Goal: Information Seeking & Learning: Learn about a topic

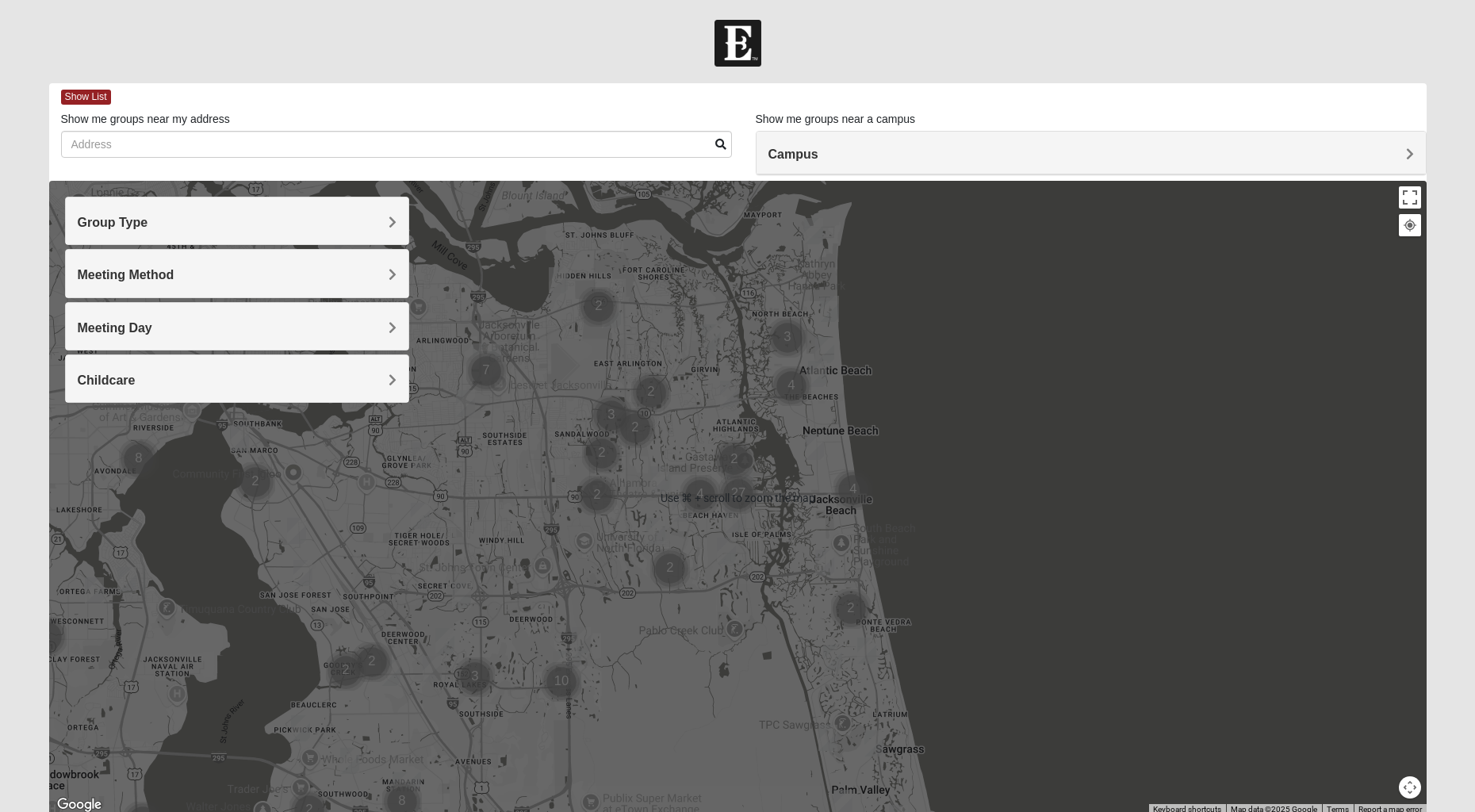
click at [241, 222] on h4 "Group Type" at bounding box center [237, 222] width 319 height 15
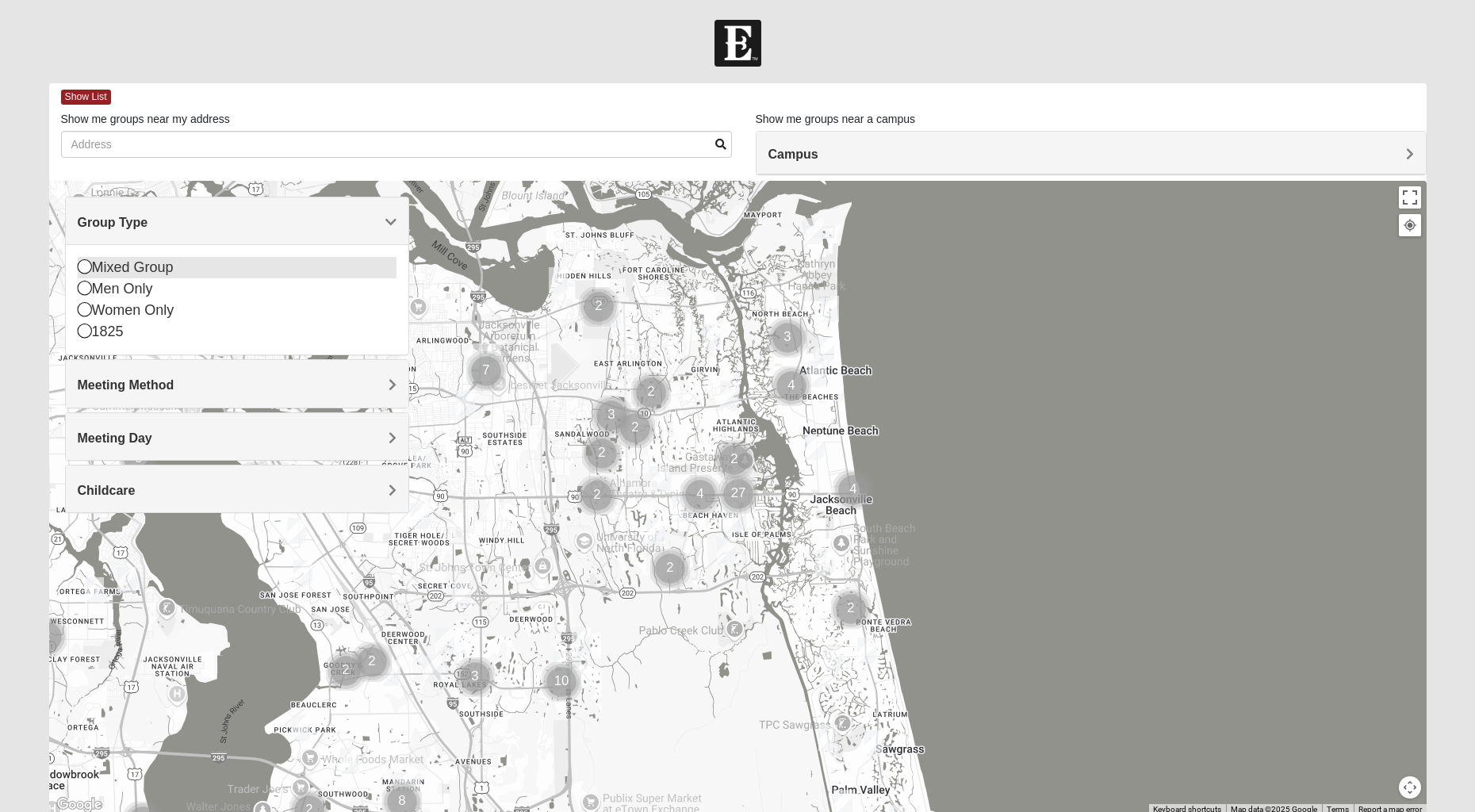
click at [136, 272] on div "Mixed Group" at bounding box center [237, 268] width 319 height 22
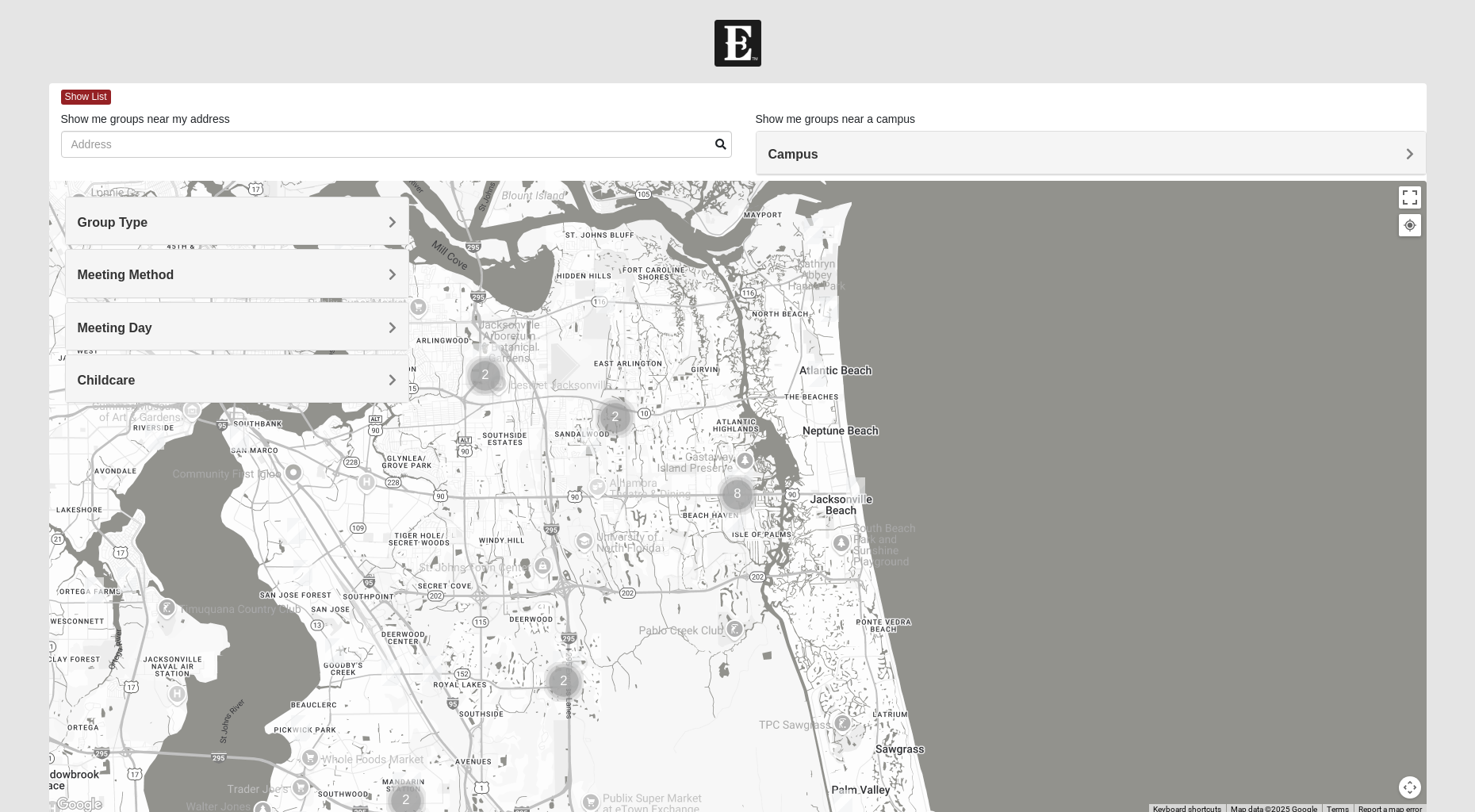
click at [185, 279] on h4 "Meeting Method" at bounding box center [237, 274] width 319 height 15
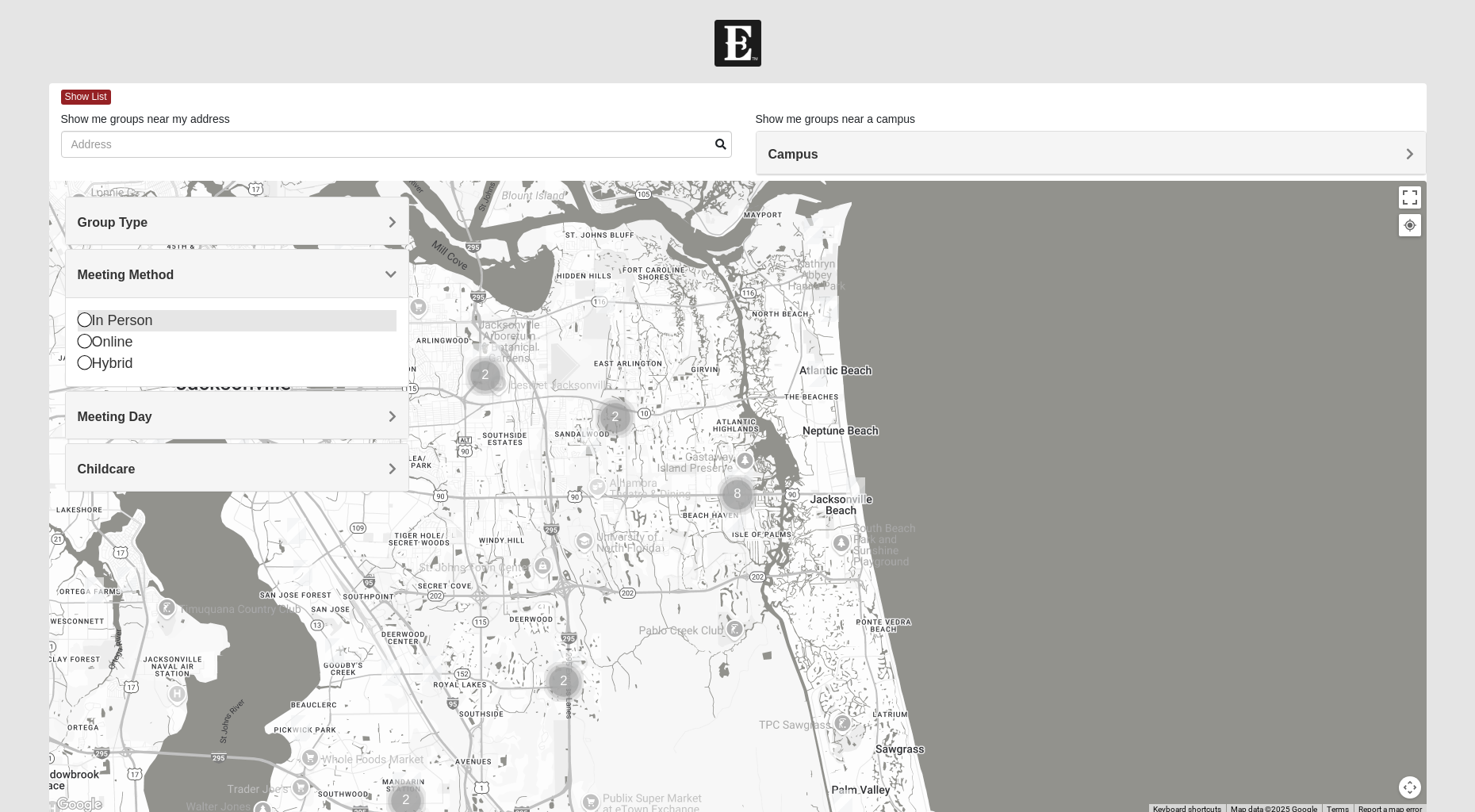
click at [125, 322] on div "In Person" at bounding box center [237, 321] width 319 height 22
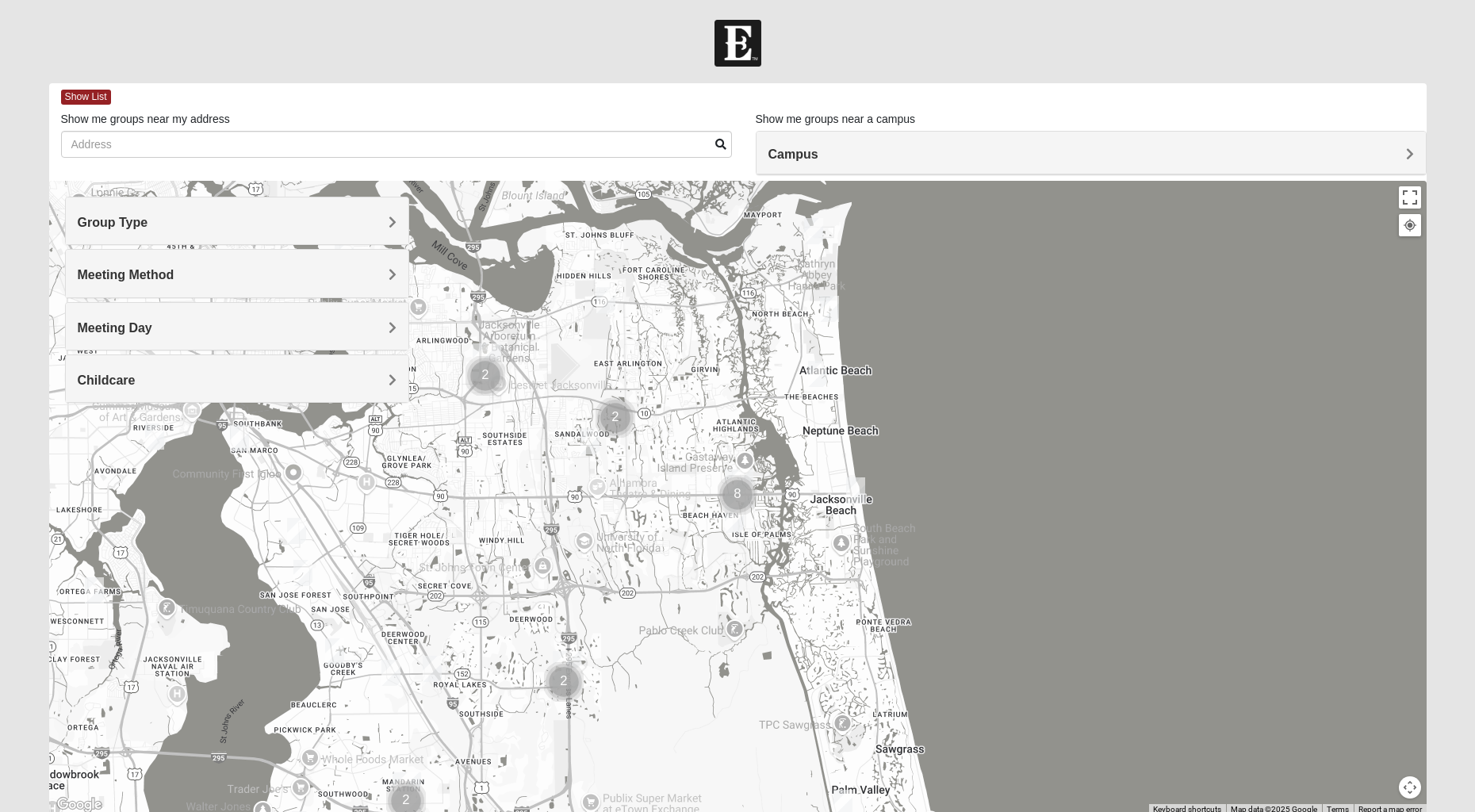
click at [222, 337] on div "Meeting Day" at bounding box center [237, 327] width 342 height 47
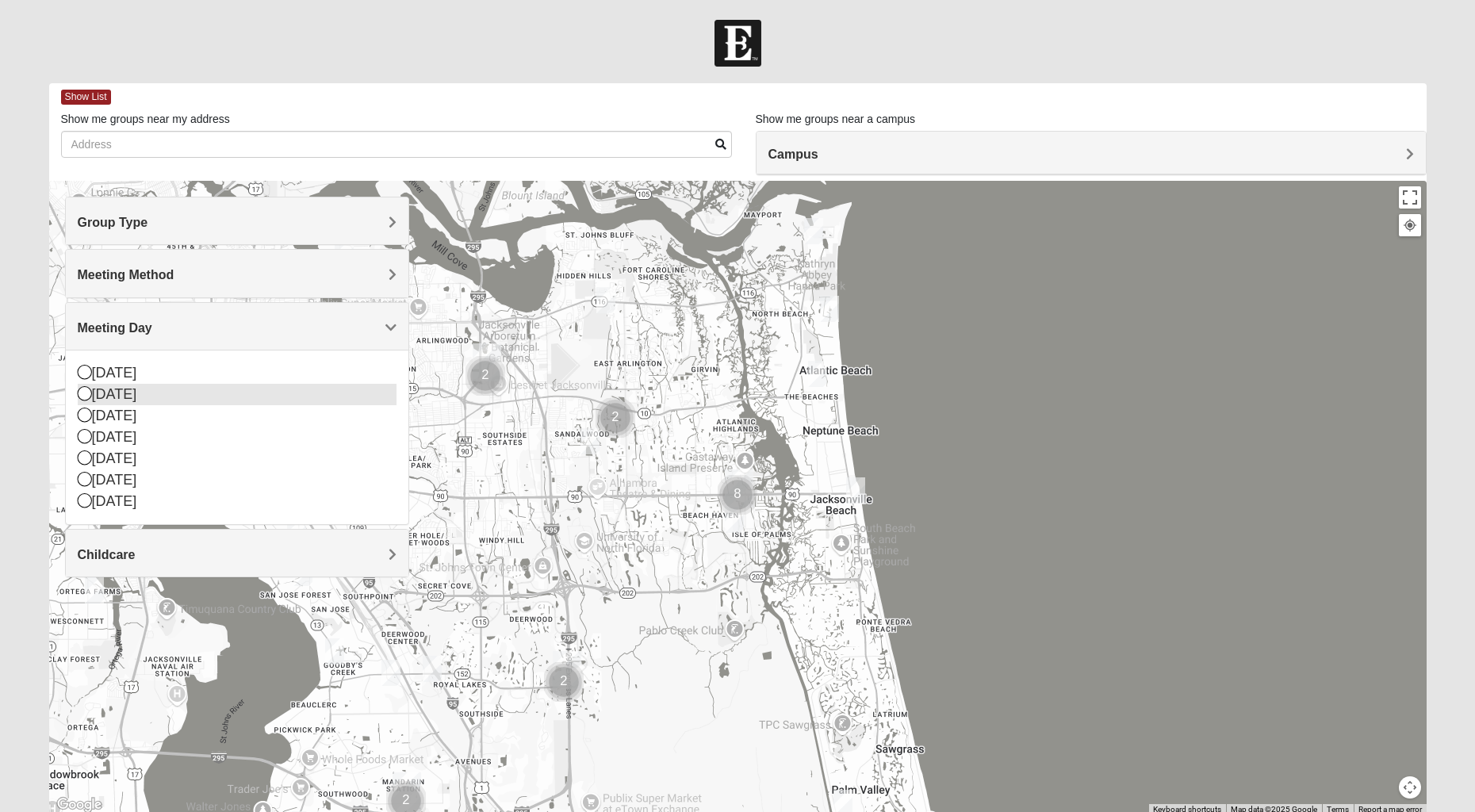
click at [82, 396] on icon at bounding box center [85, 393] width 15 height 15
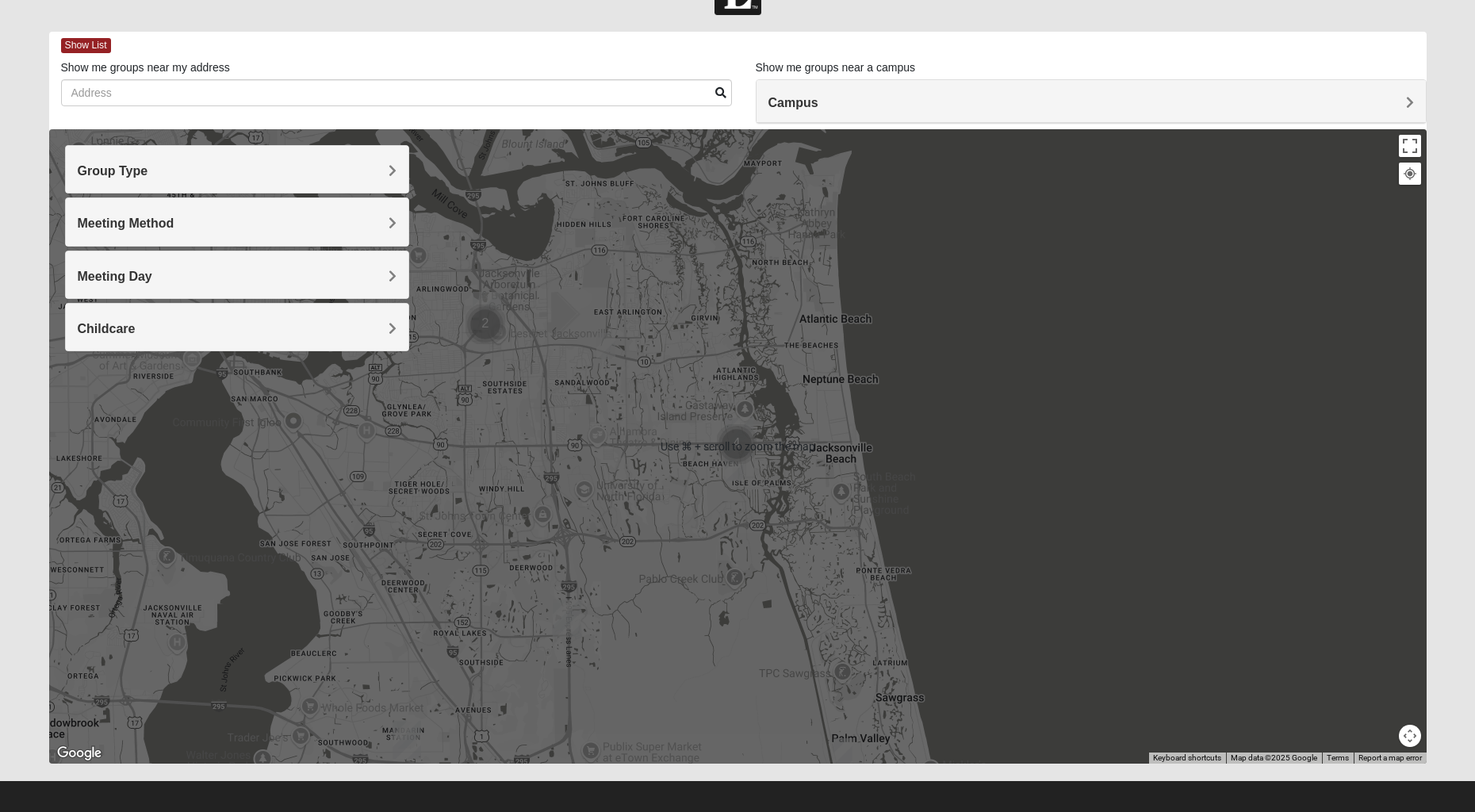
scroll to position [54, 0]
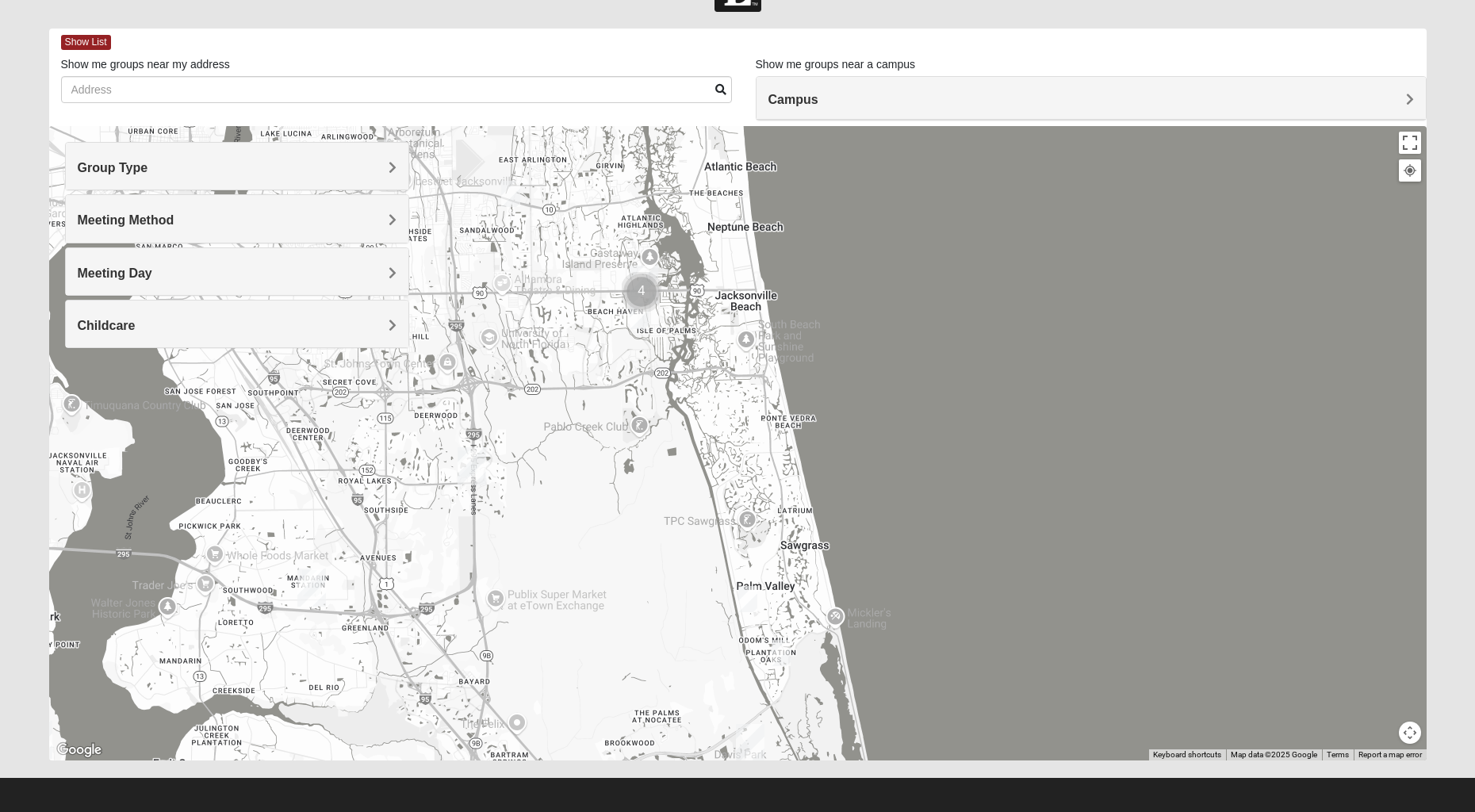
drag, startPoint x: 769, startPoint y: 610, endPoint x: 668, endPoint y: 436, distance: 201.2
click at [668, 436] on div at bounding box center [738, 443] width 1378 height 634
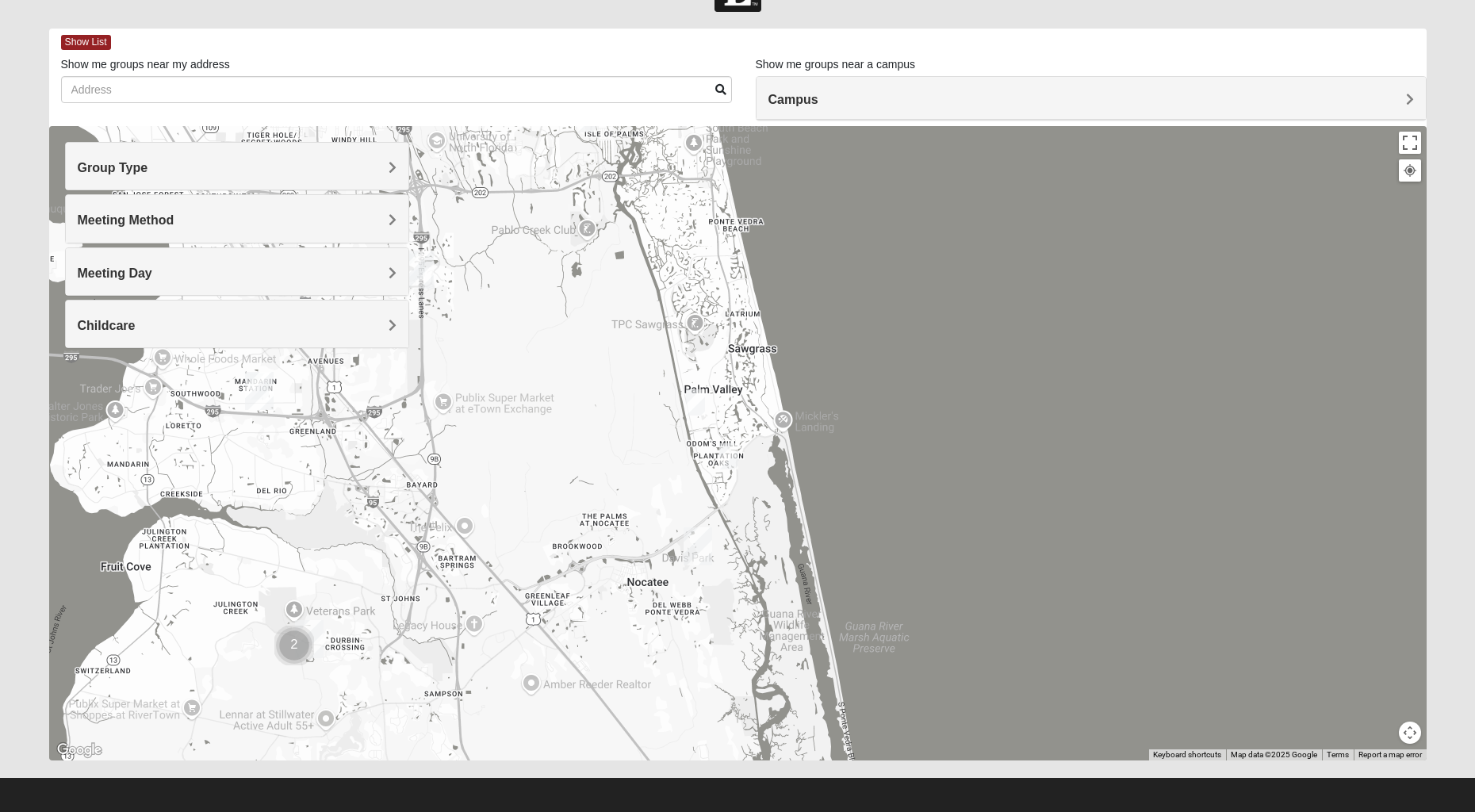
drag, startPoint x: 720, startPoint y: 590, endPoint x: 683, endPoint y: 418, distance: 175.9
click at [672, 415] on div at bounding box center [738, 443] width 1378 height 634
click at [693, 403] on img "Mixed Pate 32082" at bounding box center [695, 402] width 19 height 26
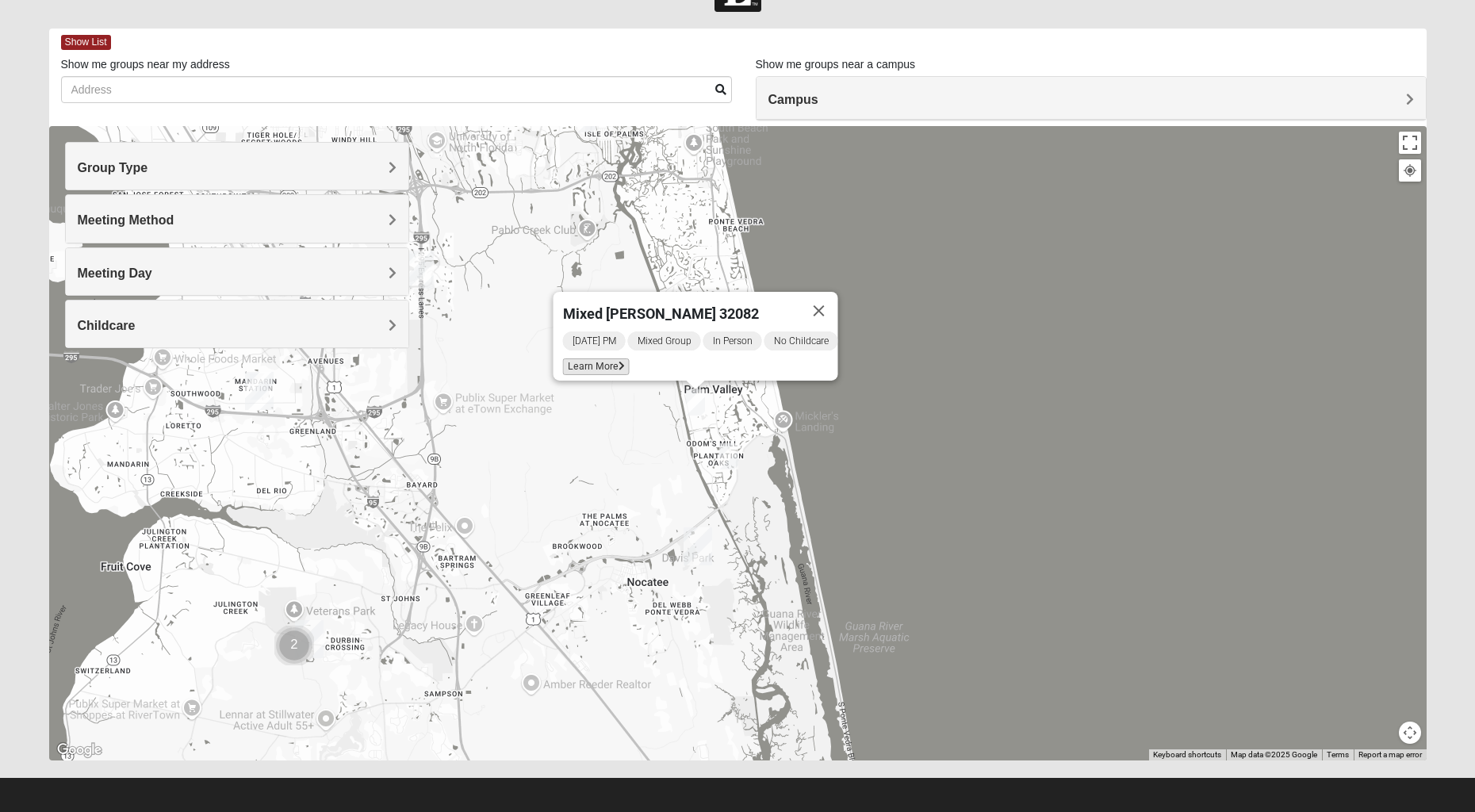
click at [599, 363] on span "Learn More" at bounding box center [595, 367] width 66 height 16
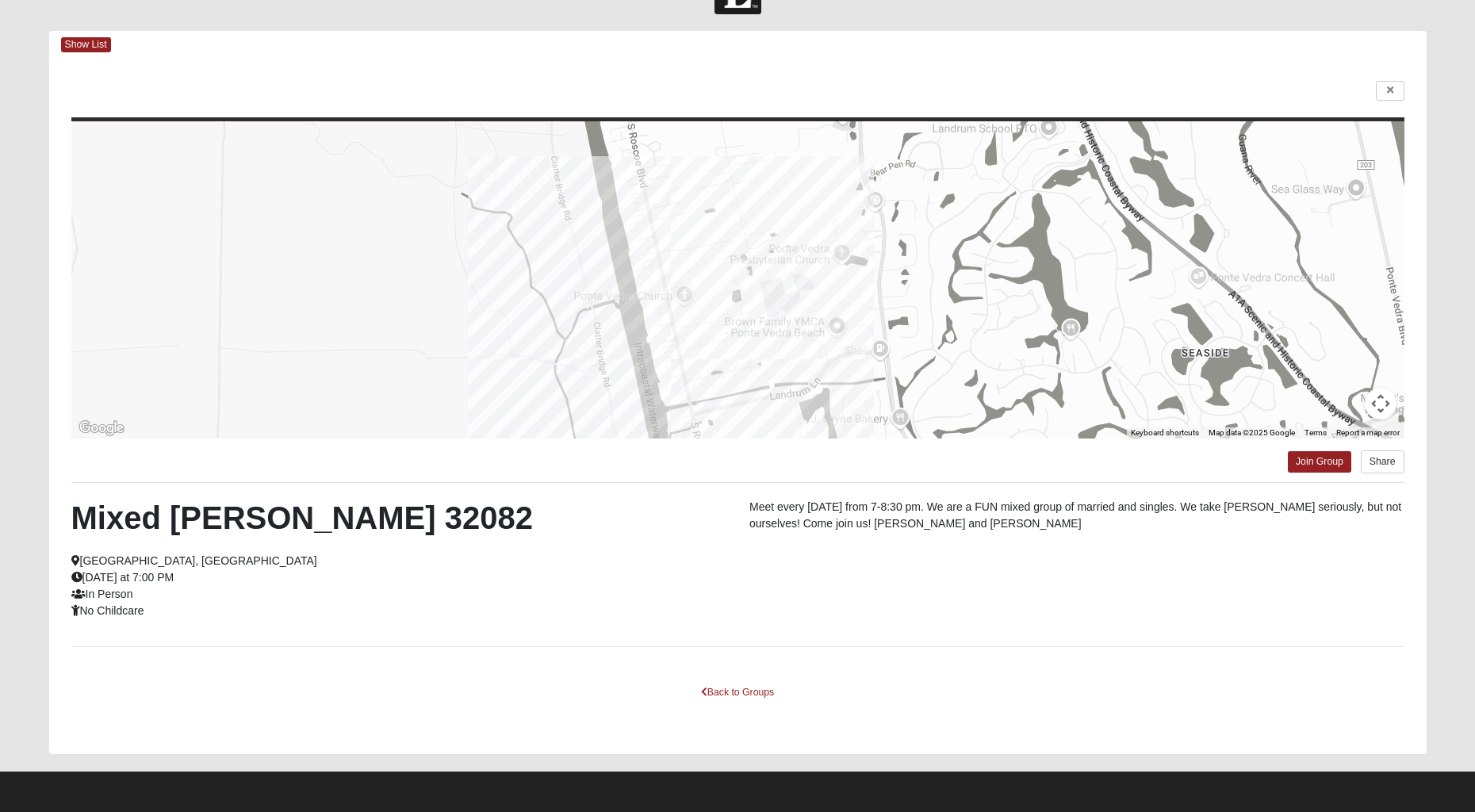
scroll to position [52, 0]
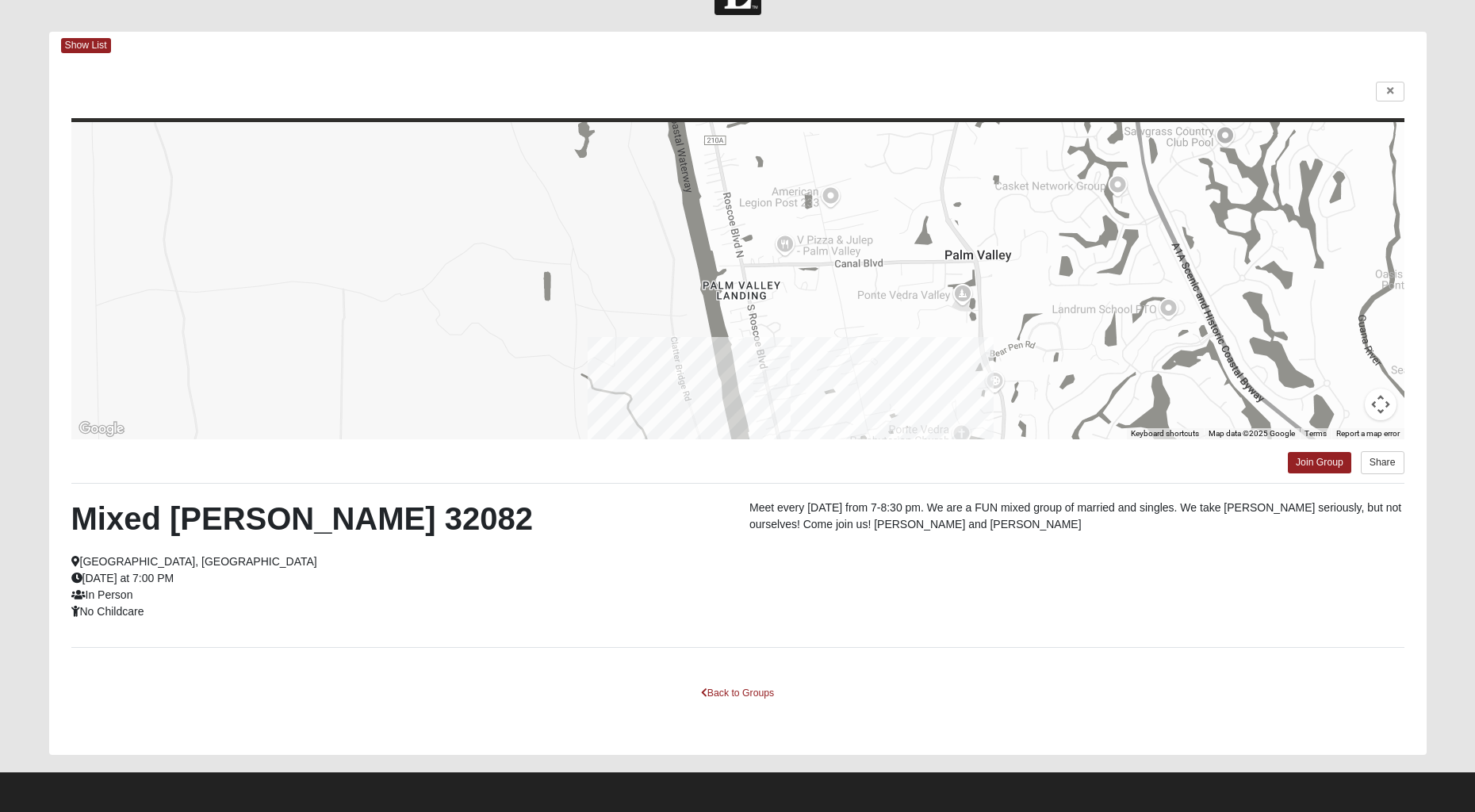
drag, startPoint x: 1065, startPoint y: 237, endPoint x: 1185, endPoint y: 434, distance: 230.7
click at [1185, 434] on div "Keyboard shortcuts Map Data Map data ©2025 Google Map data ©2025 Google 200 m C…" at bounding box center [738, 280] width 1333 height 317
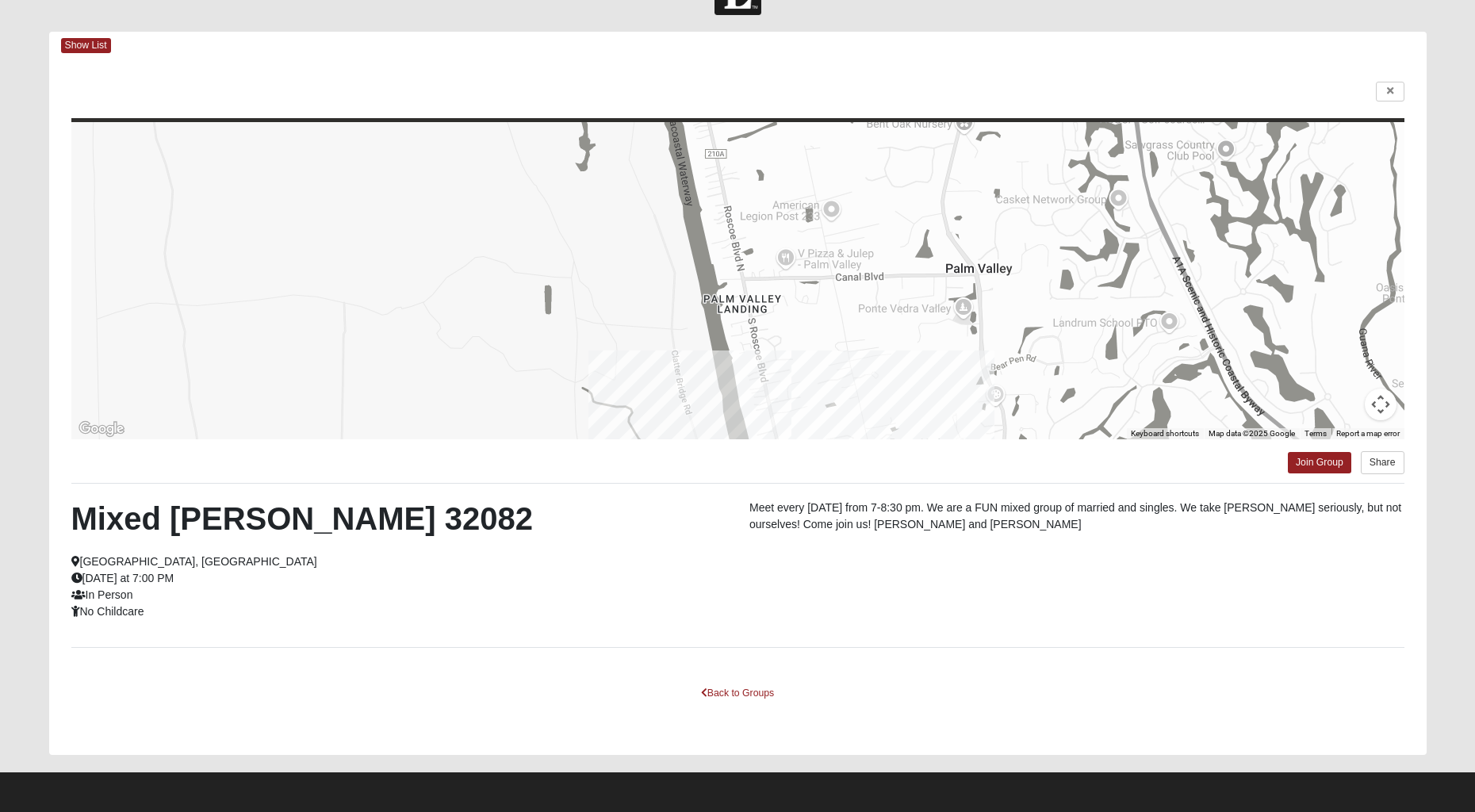
drag, startPoint x: 1391, startPoint y: 93, endPoint x: 1247, endPoint y: 103, distance: 144.3
click at [1390, 93] on icon at bounding box center [1390, 91] width 6 height 9
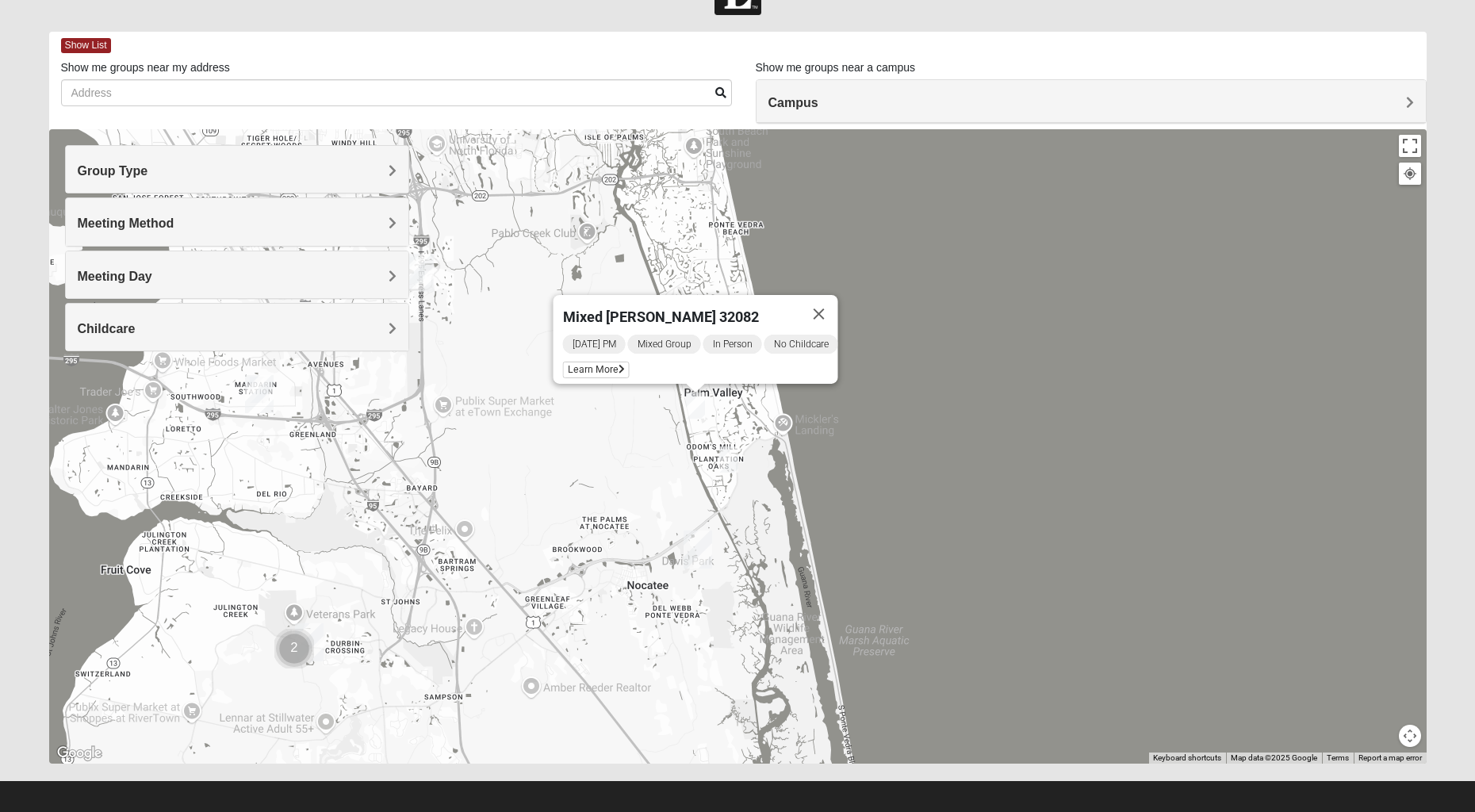
click at [729, 457] on img "Mixed Reed 32081" at bounding box center [728, 459] width 19 height 26
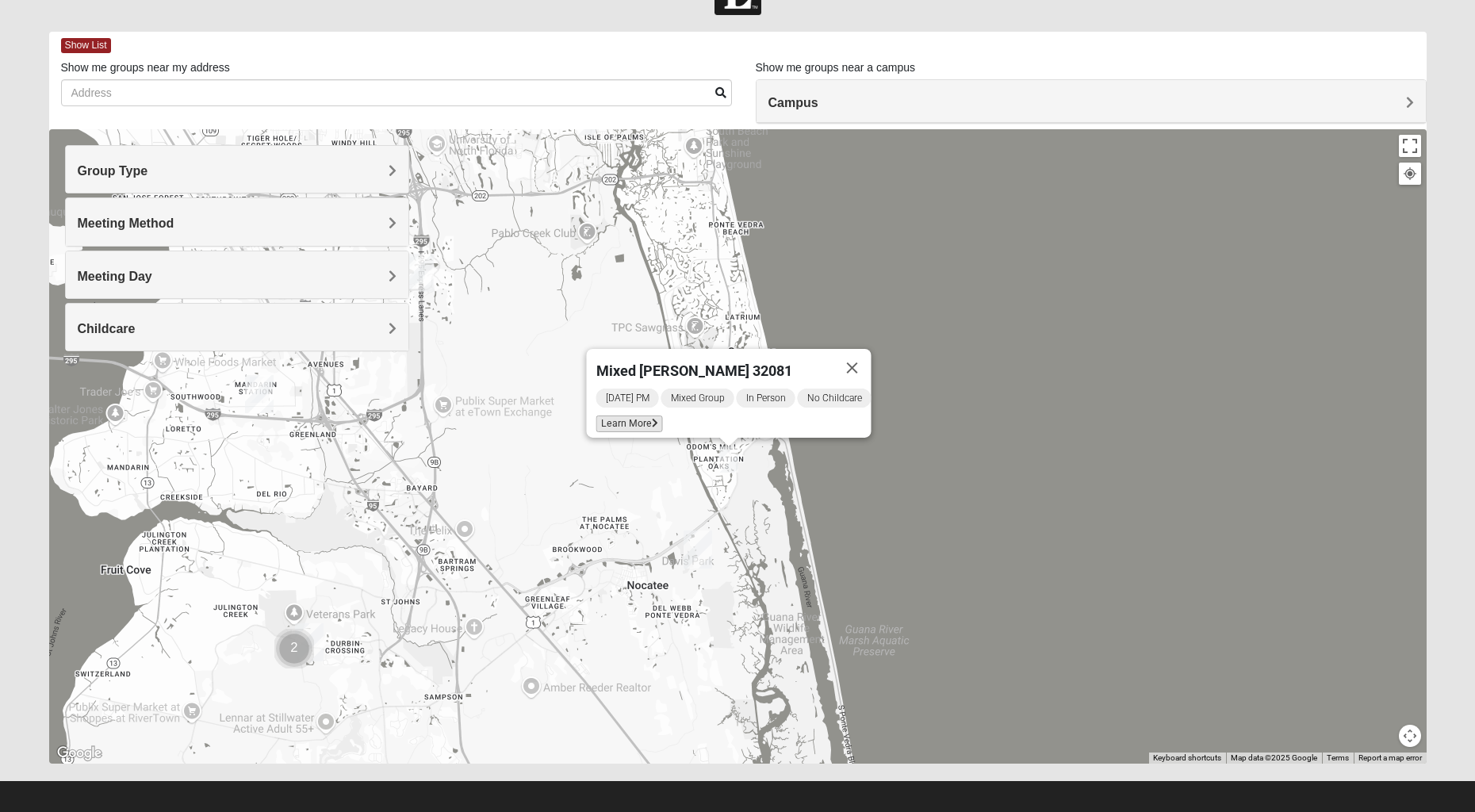
click at [629, 417] on span "Learn More" at bounding box center [629, 424] width 66 height 16
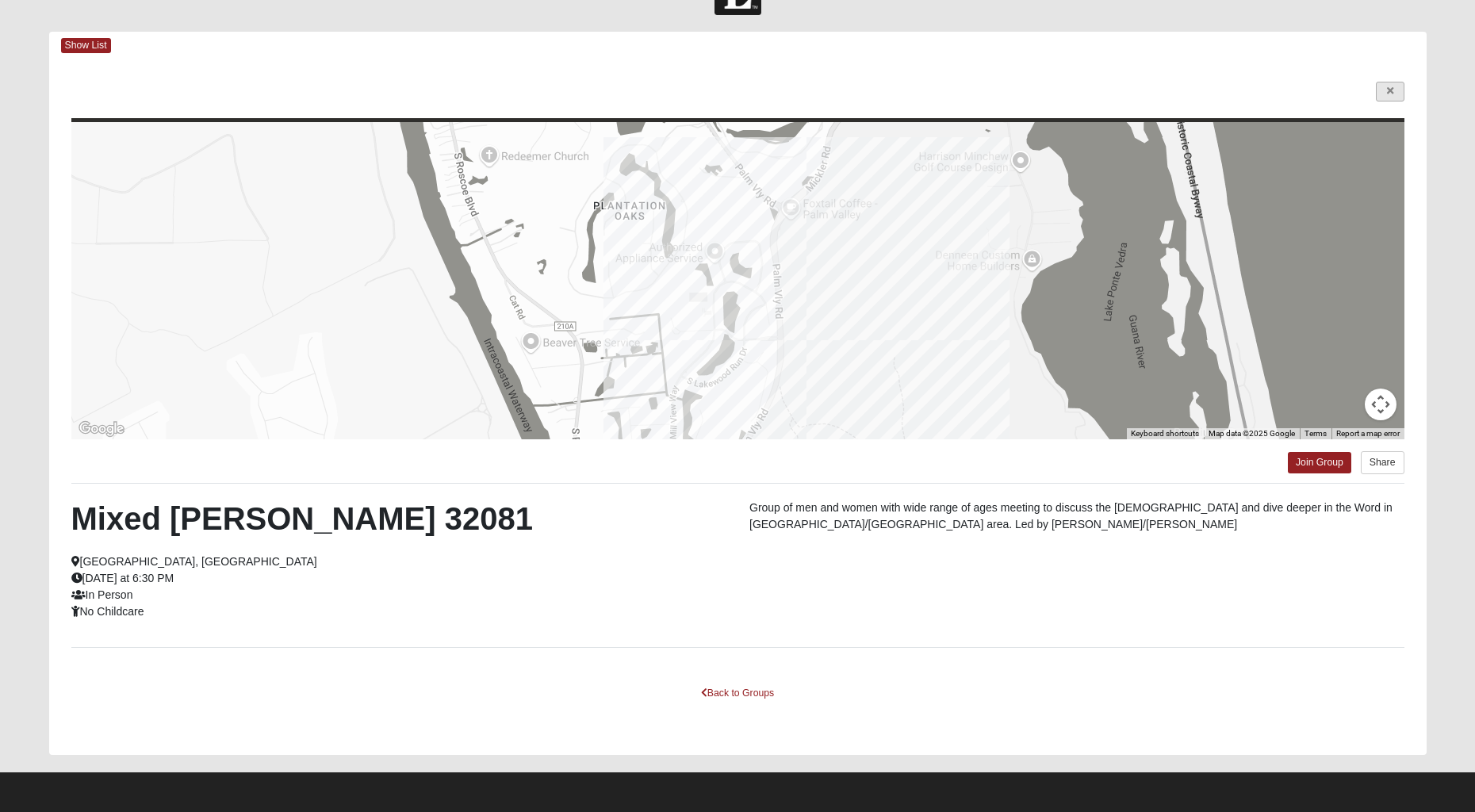
click at [1387, 93] on icon at bounding box center [1390, 91] width 6 height 9
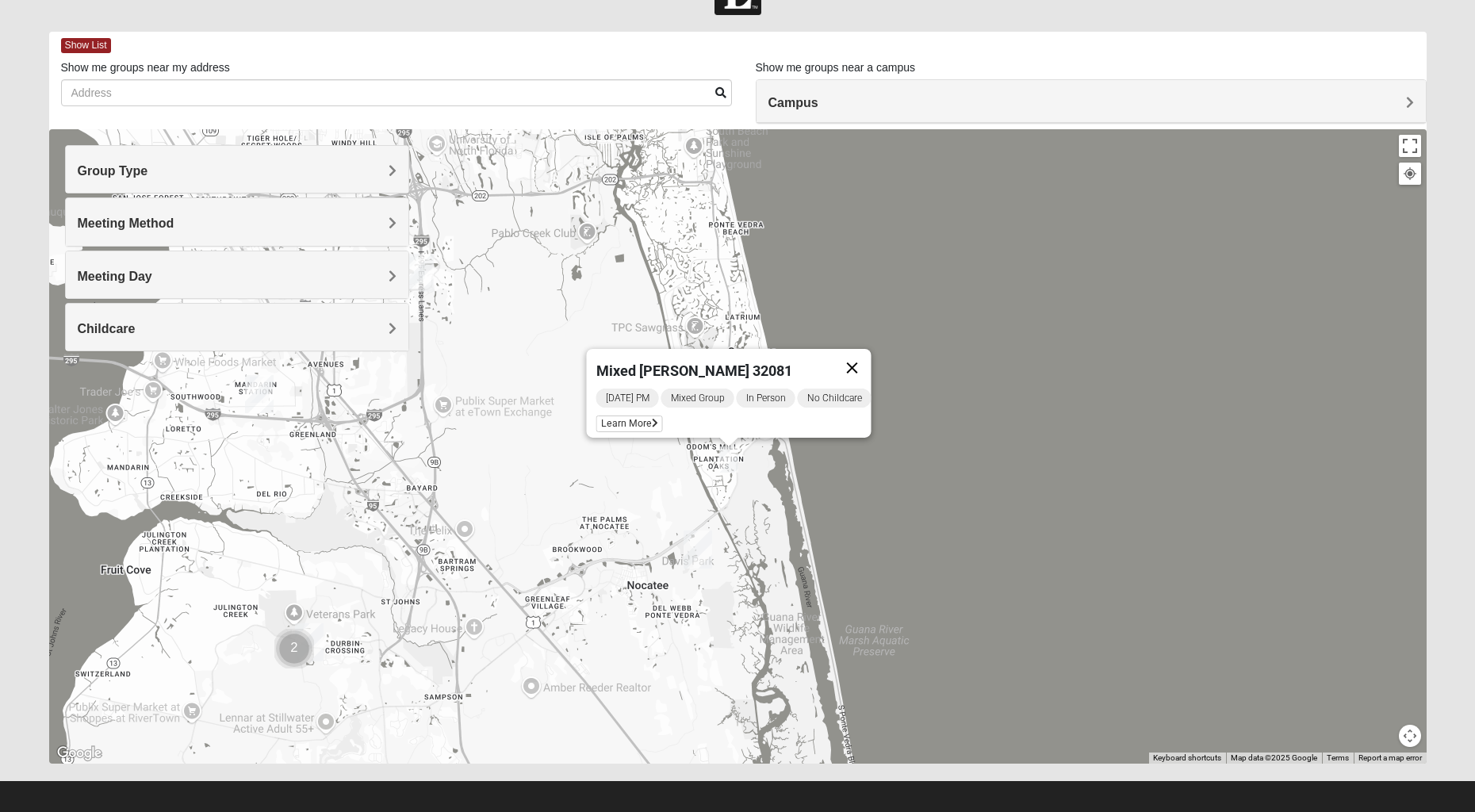
click at [859, 355] on button "Close" at bounding box center [852, 367] width 38 height 38
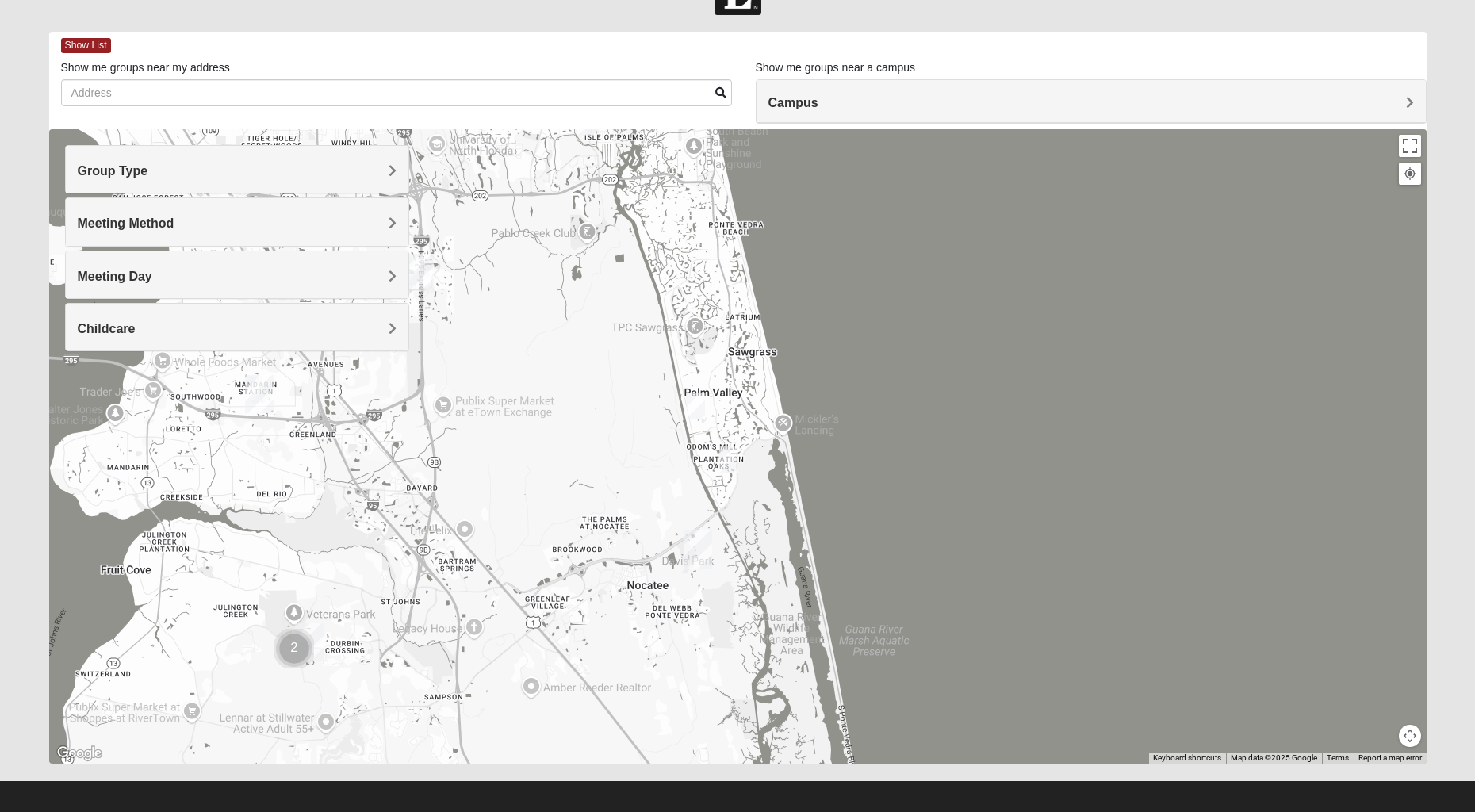
click at [186, 278] on h4 "Meeting Day" at bounding box center [237, 276] width 319 height 15
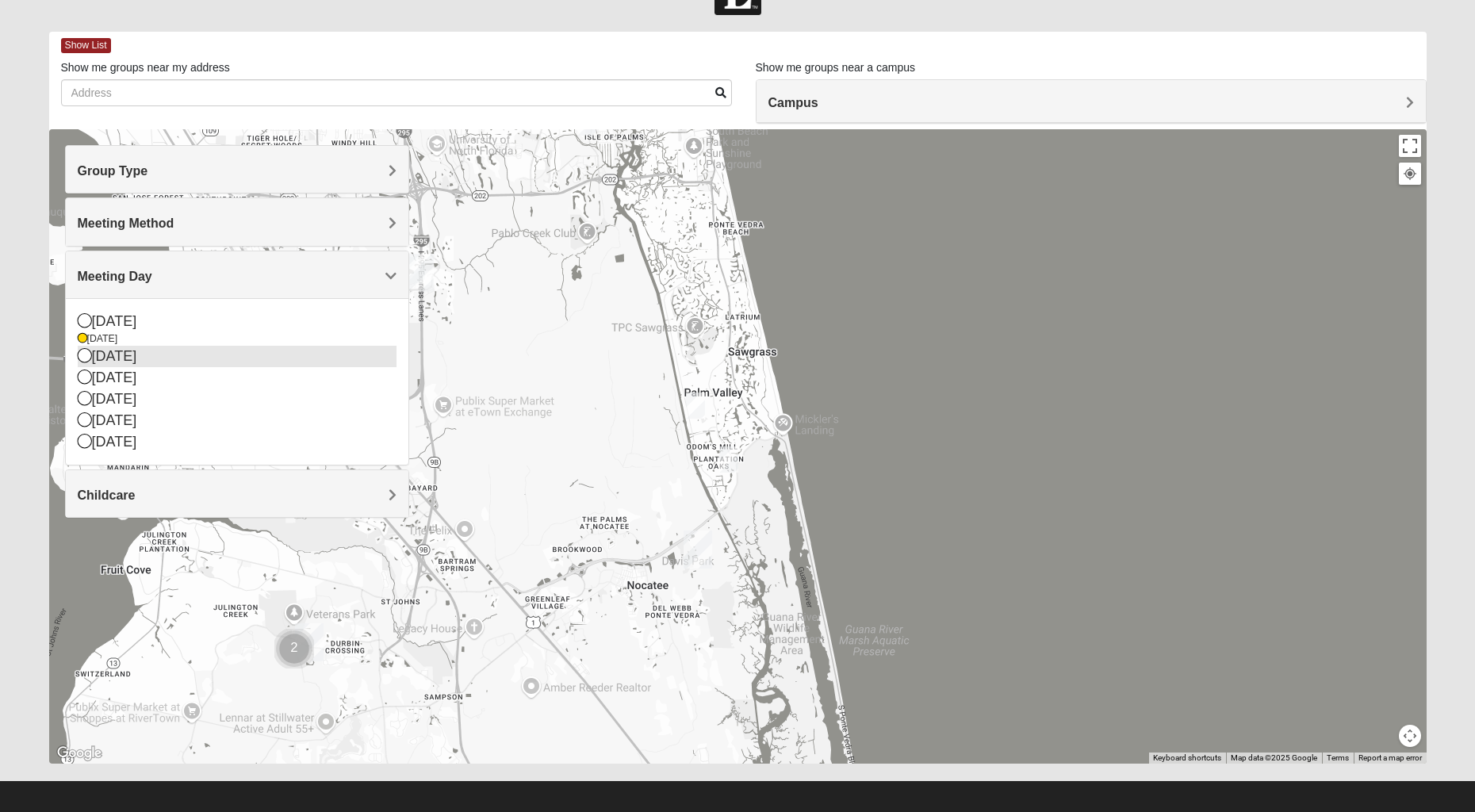
click at [85, 359] on icon at bounding box center [85, 356] width 15 height 15
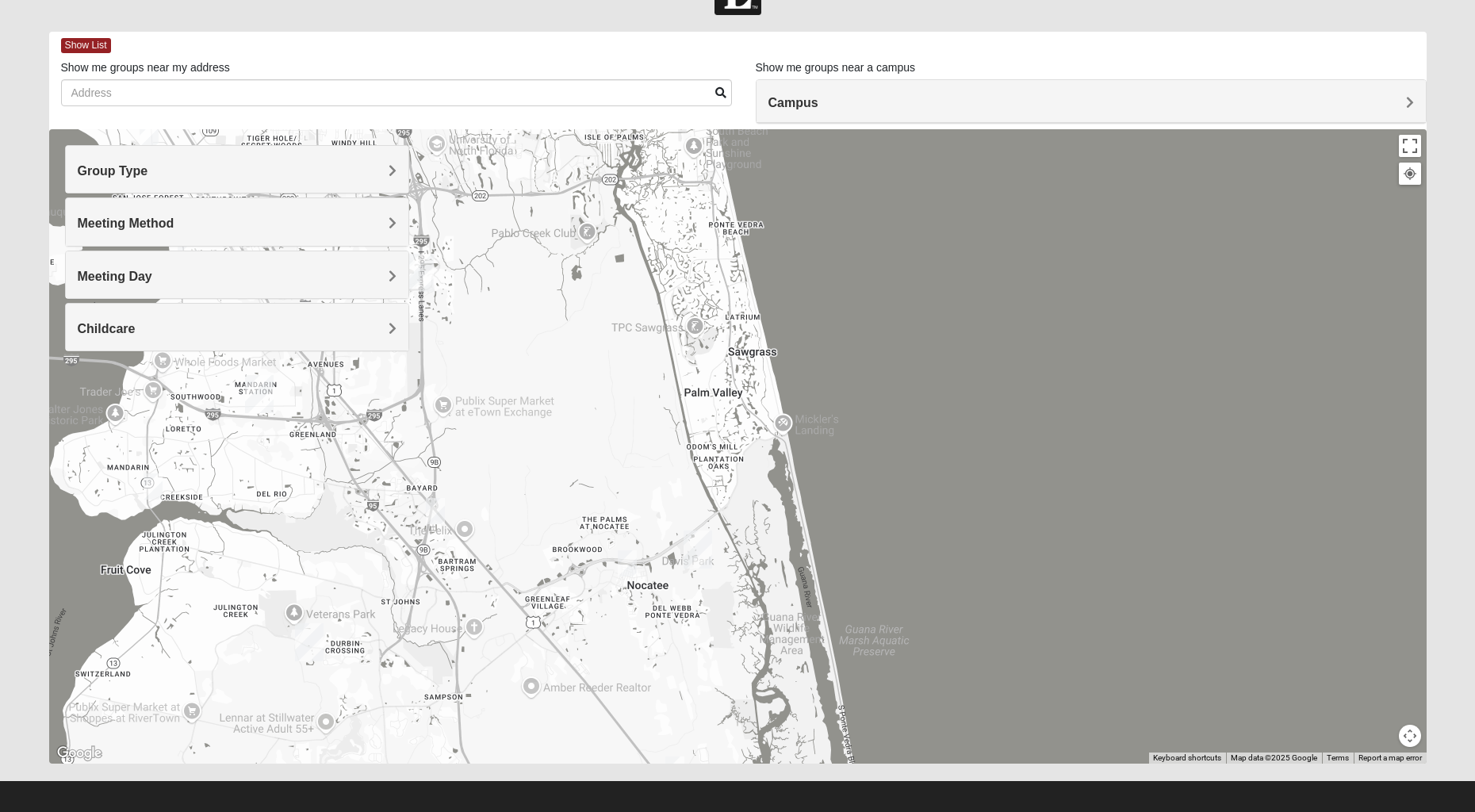
click at [701, 546] on img "Ponte Vedra" at bounding box center [697, 549] width 28 height 38
click at [764, 465] on button "Close" at bounding box center [768, 479] width 38 height 38
click at [130, 282] on h4 "Meeting Day" at bounding box center [237, 276] width 319 height 15
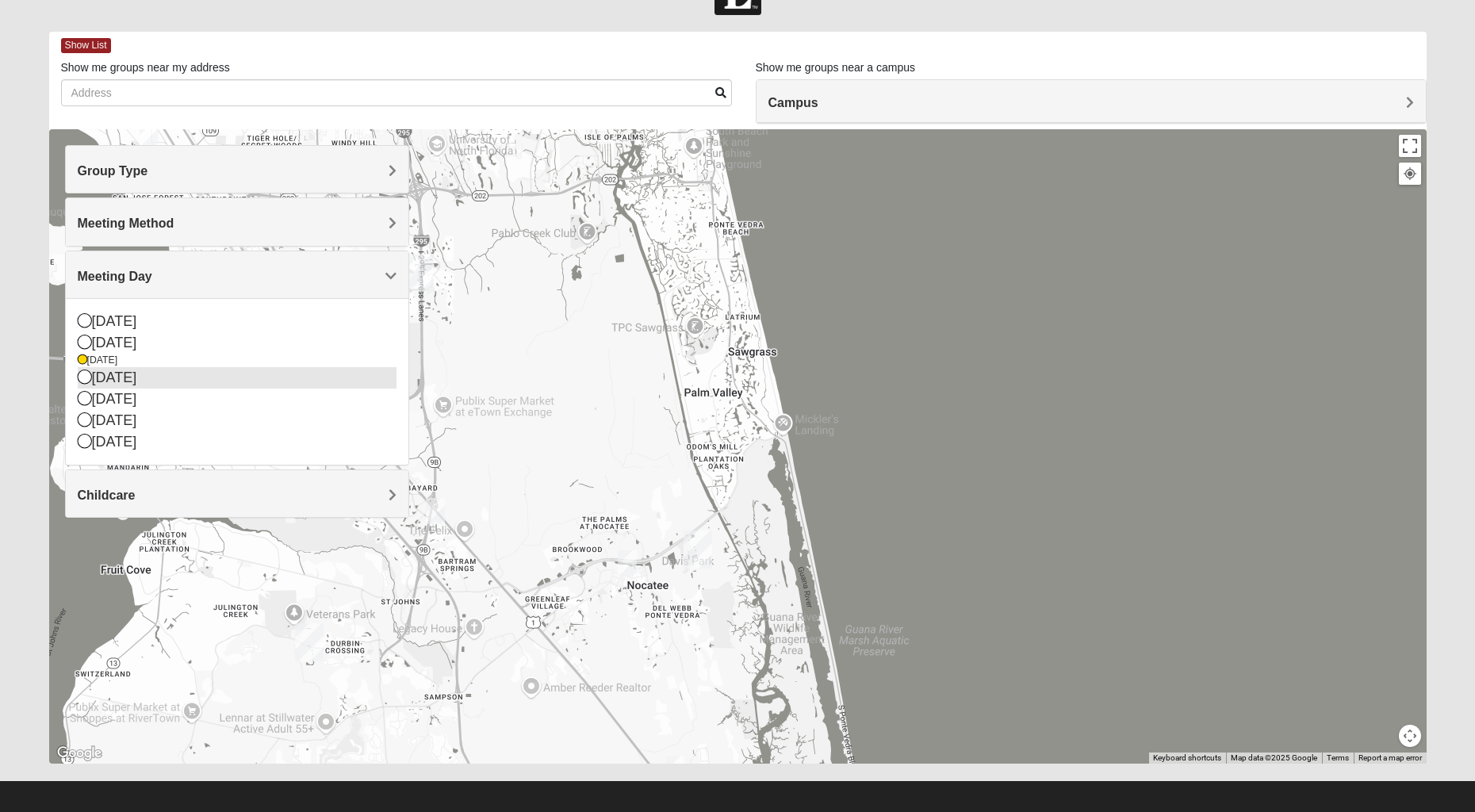
click at [132, 381] on div "[DATE]" at bounding box center [237, 377] width 319 height 22
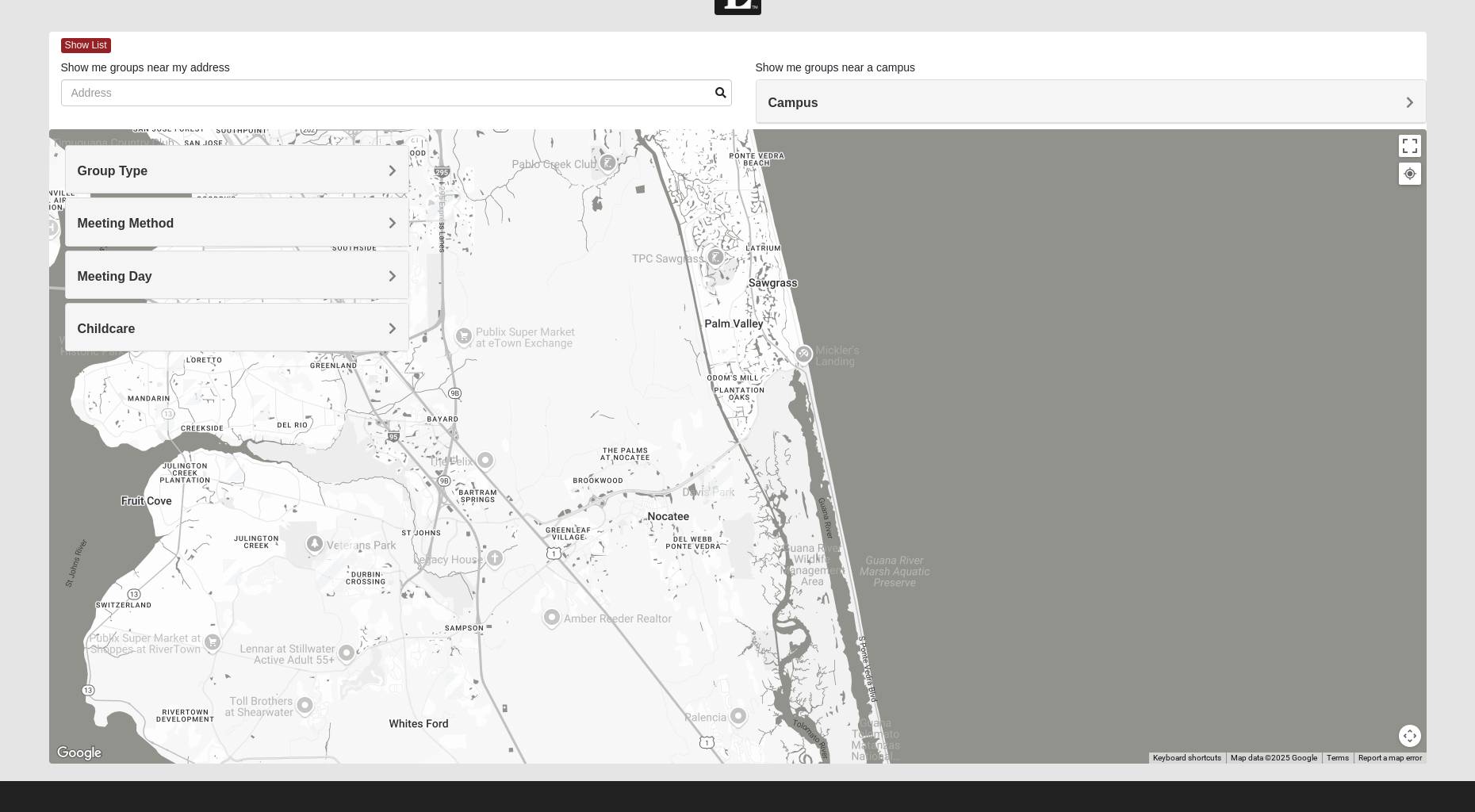
drag, startPoint x: 658, startPoint y: 473, endPoint x: 679, endPoint y: 404, distance: 72.1
click at [679, 404] on div at bounding box center [738, 445] width 1378 height 634
click at [157, 271] on h4 "Meeting Day" at bounding box center [237, 276] width 319 height 15
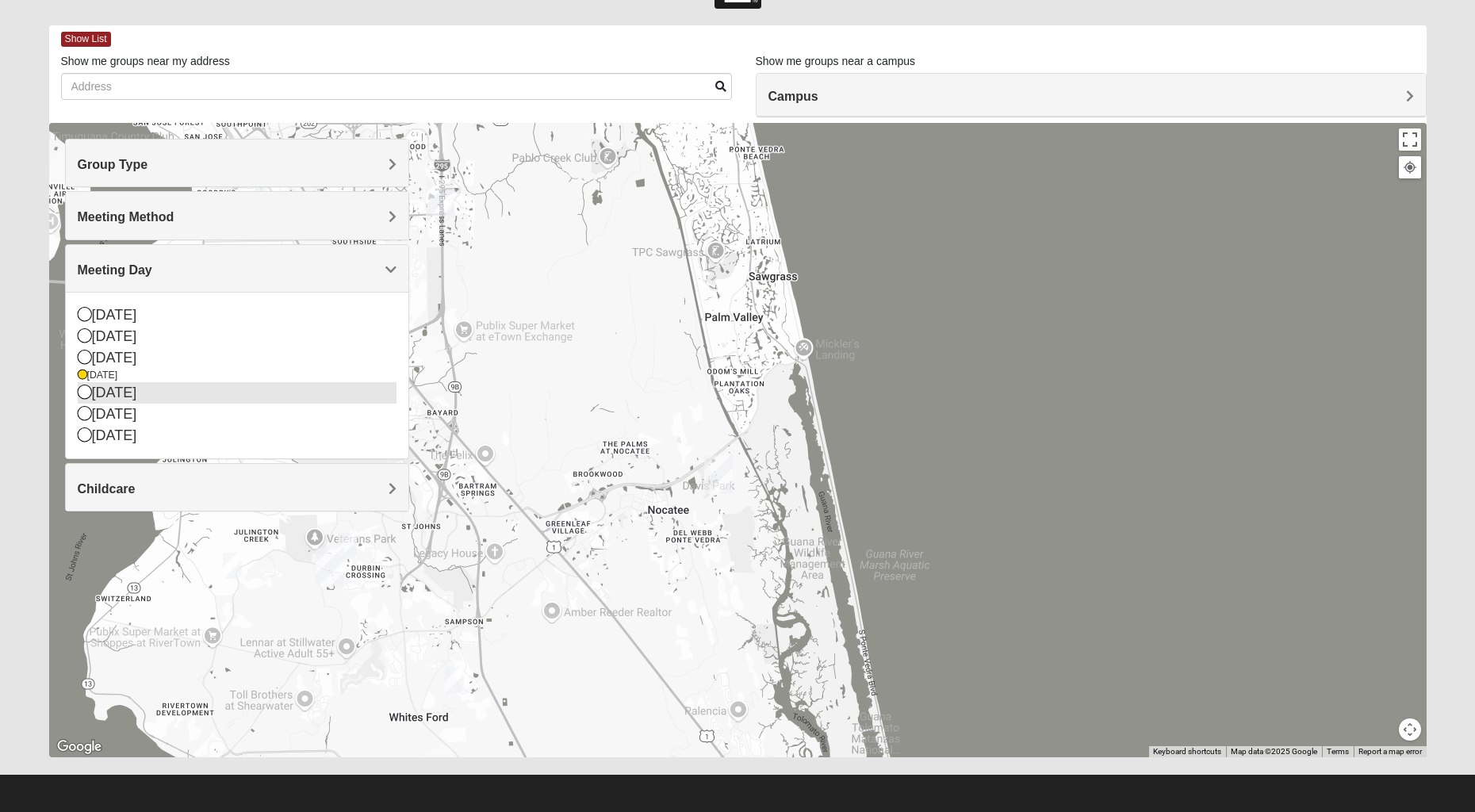
click at [110, 396] on div "[DATE]" at bounding box center [237, 393] width 319 height 22
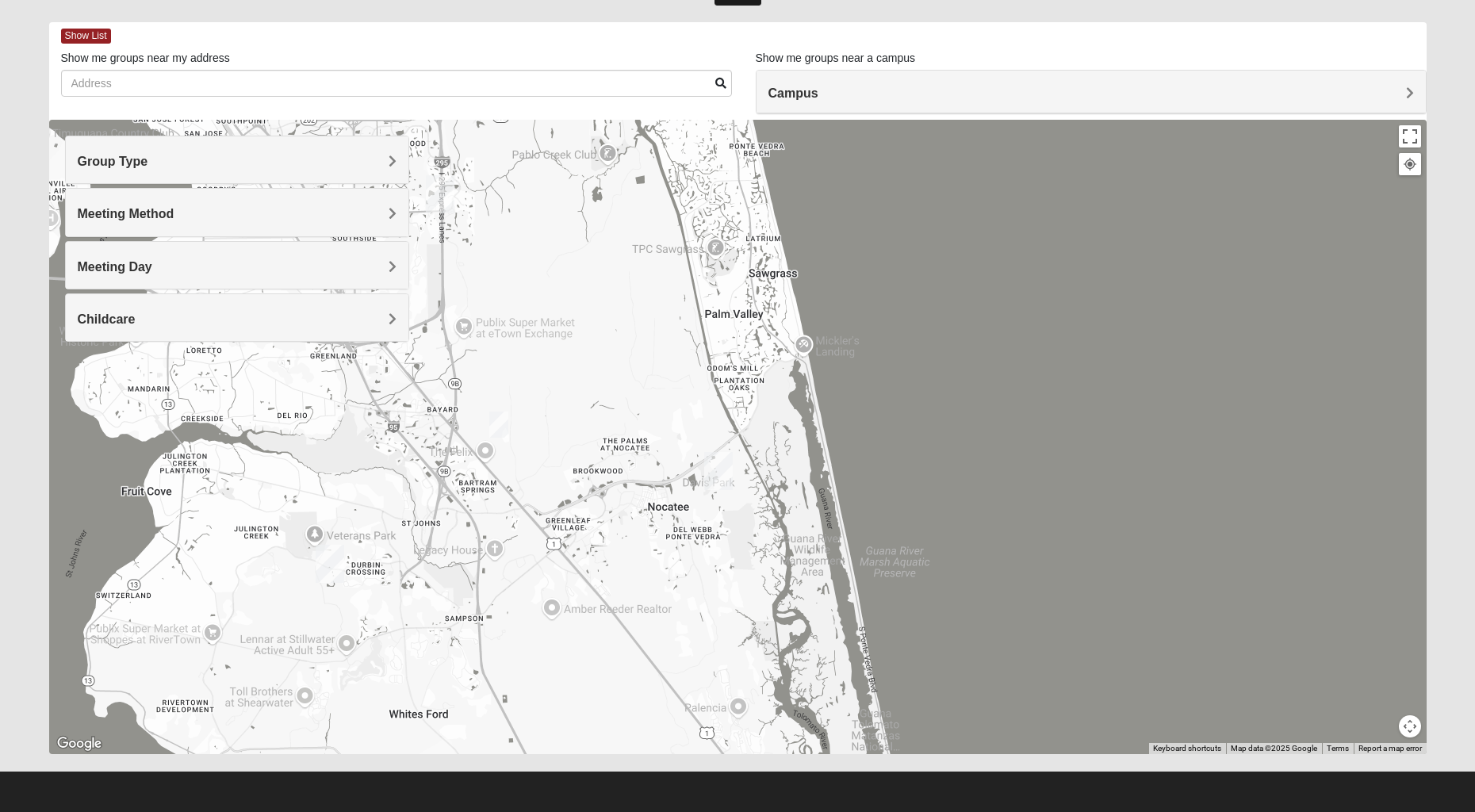
scroll to position [61, 0]
click at [147, 264] on span "Meeting Day" at bounding box center [115, 267] width 74 height 14
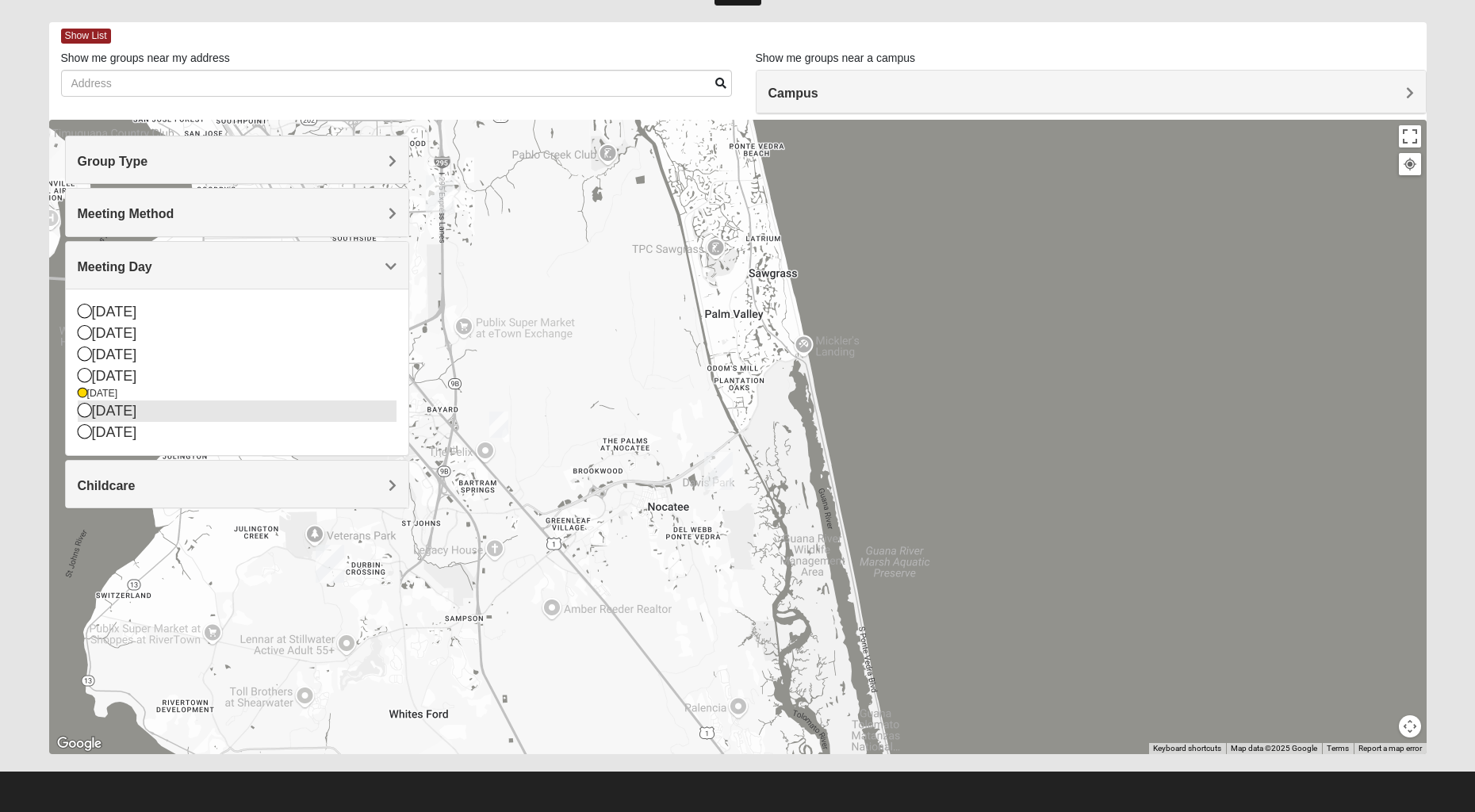
click at [82, 413] on icon at bounding box center [85, 410] width 15 height 15
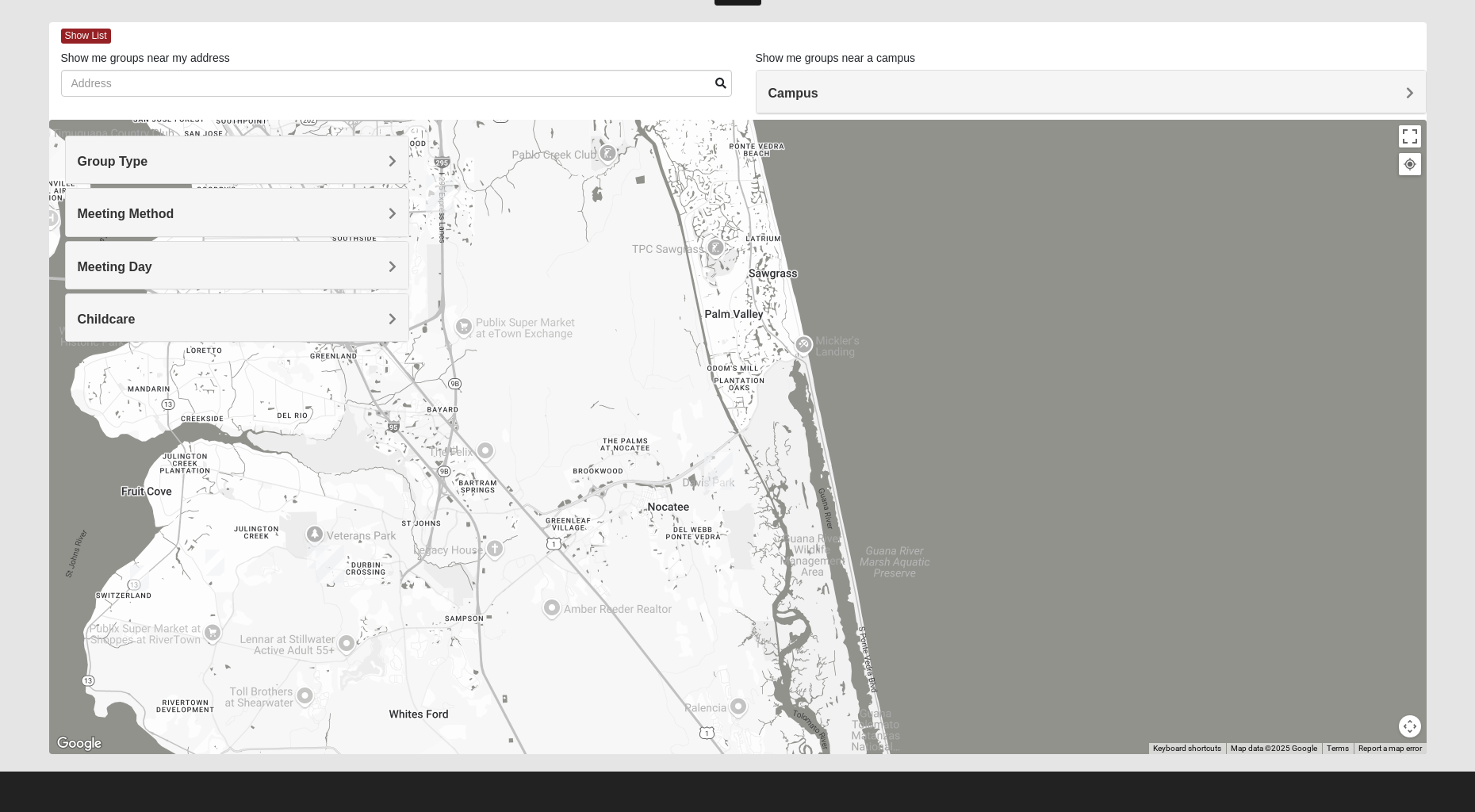
click at [160, 268] on h4 "Meeting Day" at bounding box center [237, 267] width 319 height 15
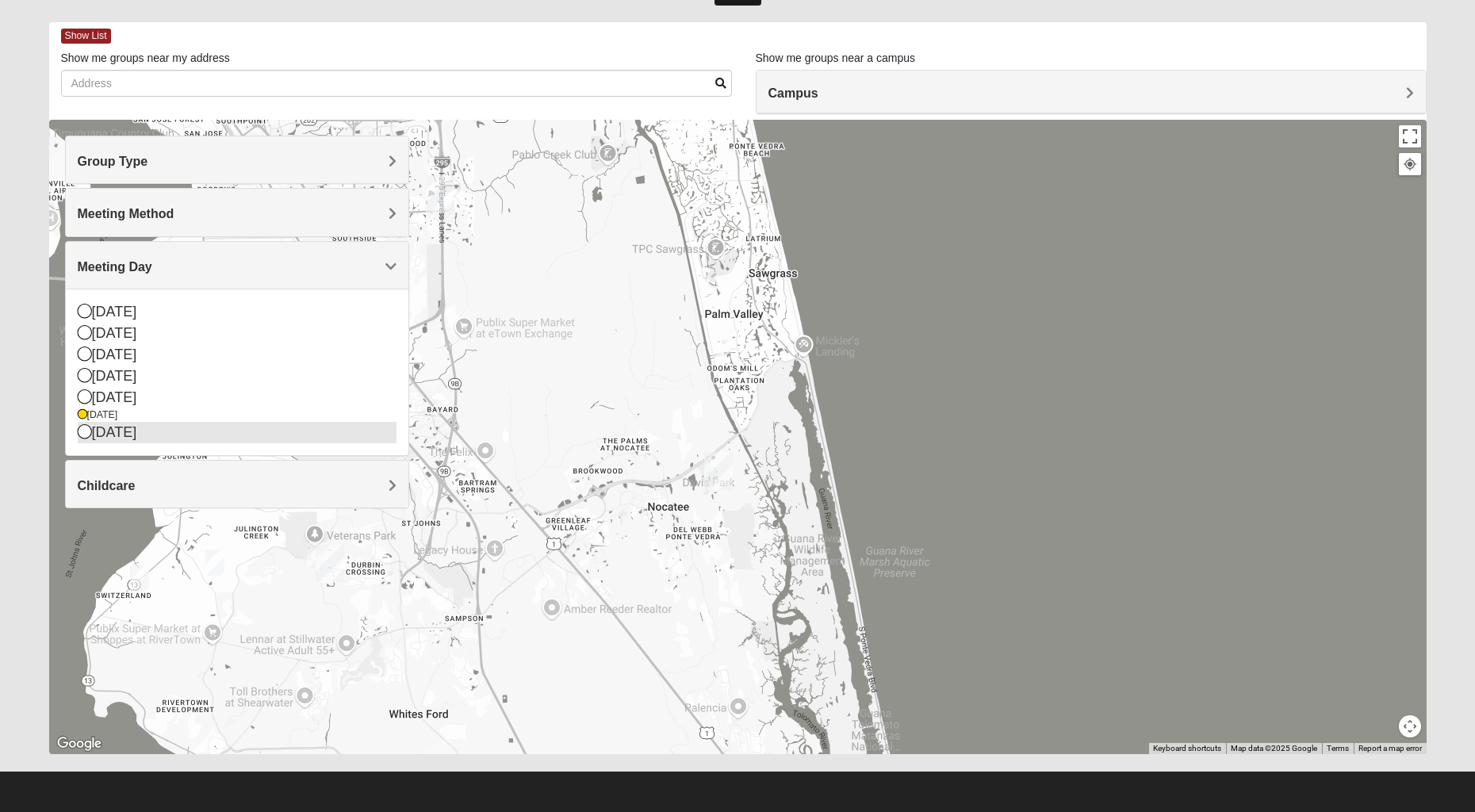
click at [103, 430] on div "[DATE]" at bounding box center [237, 433] width 319 height 22
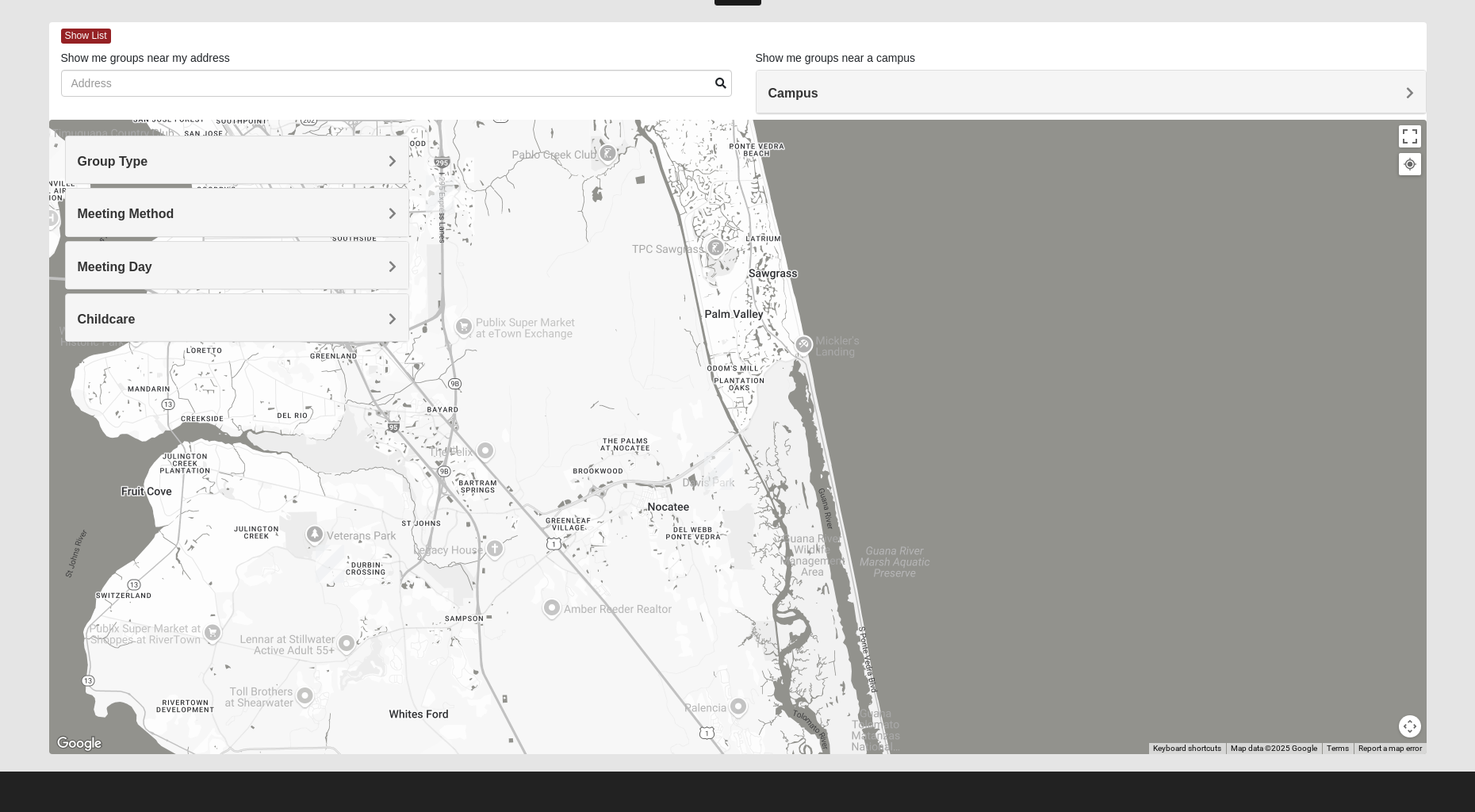
click at [167, 168] on h4 "Group Type" at bounding box center [237, 161] width 319 height 15
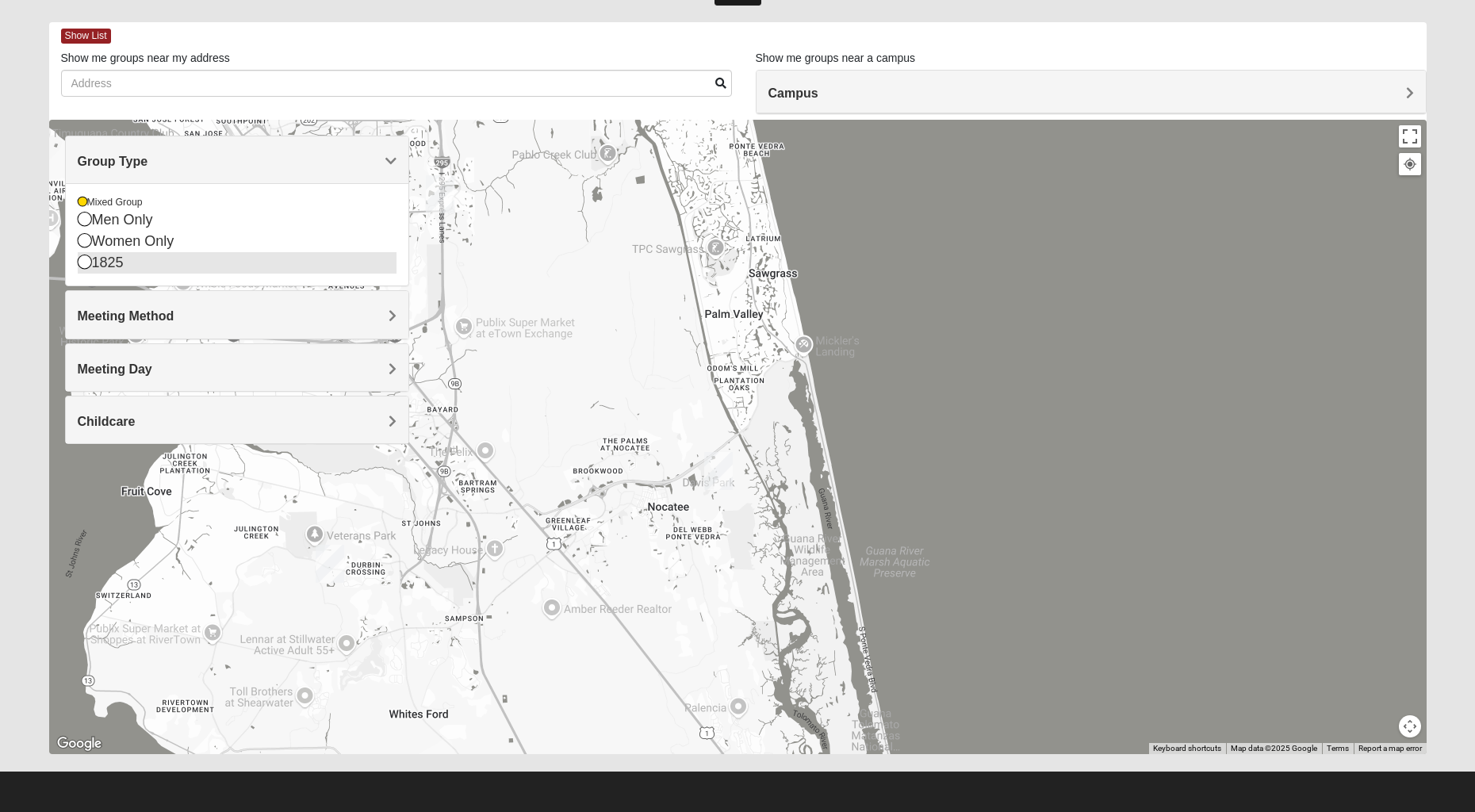
click at [85, 260] on icon at bounding box center [85, 261] width 15 height 15
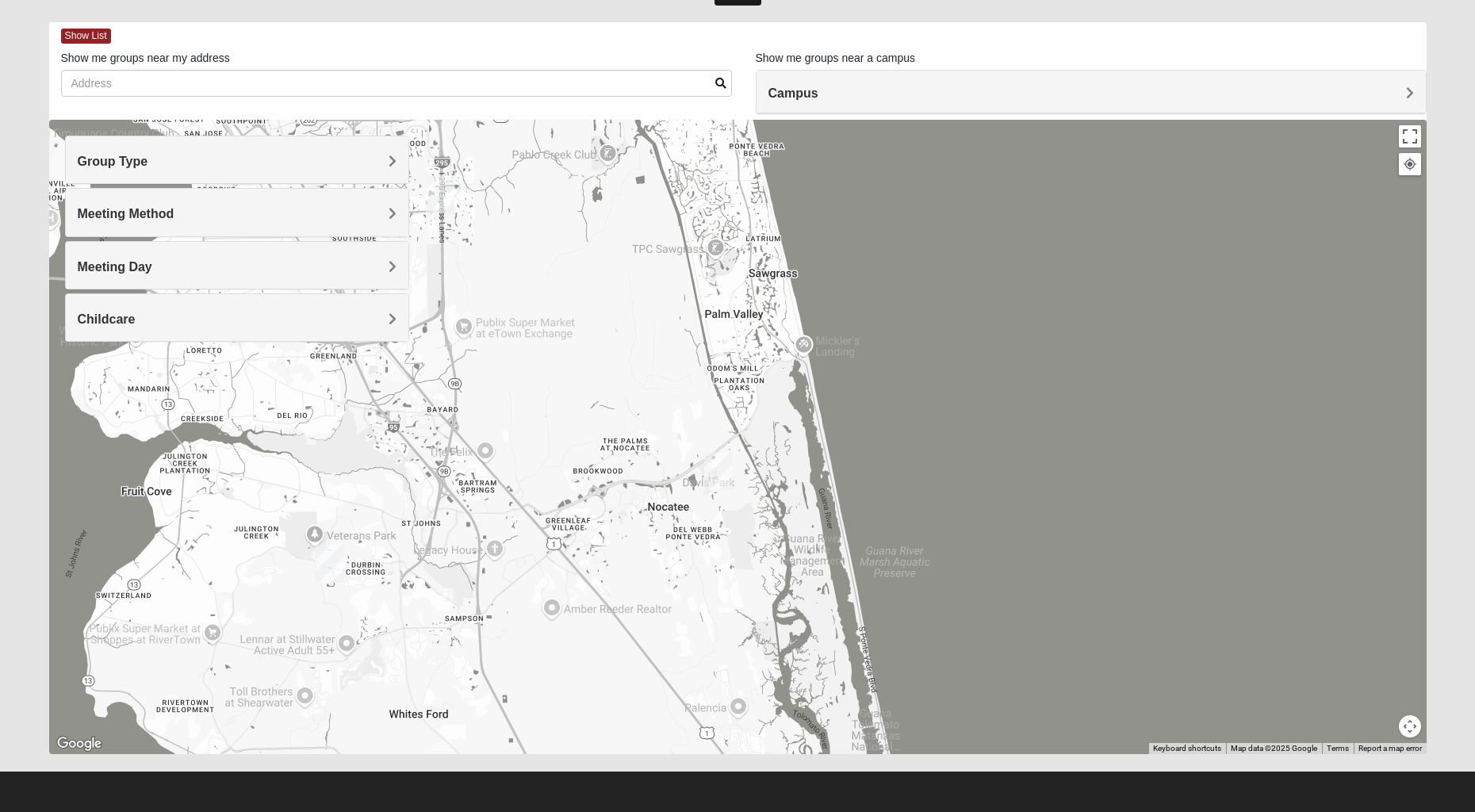
click at [215, 166] on h4 "Group Type" at bounding box center [237, 161] width 319 height 15
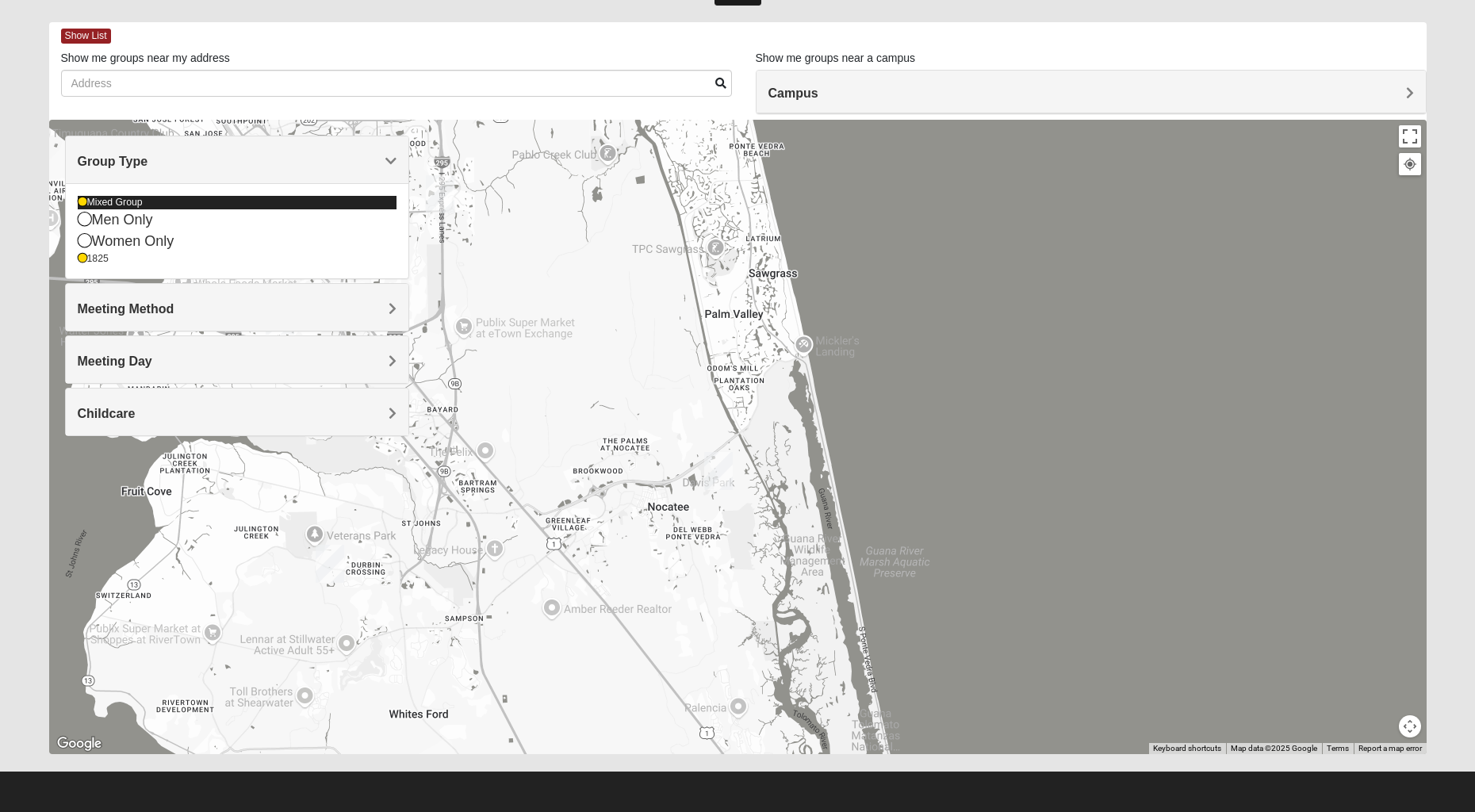
click at [79, 198] on icon at bounding box center [83, 202] width 9 height 9
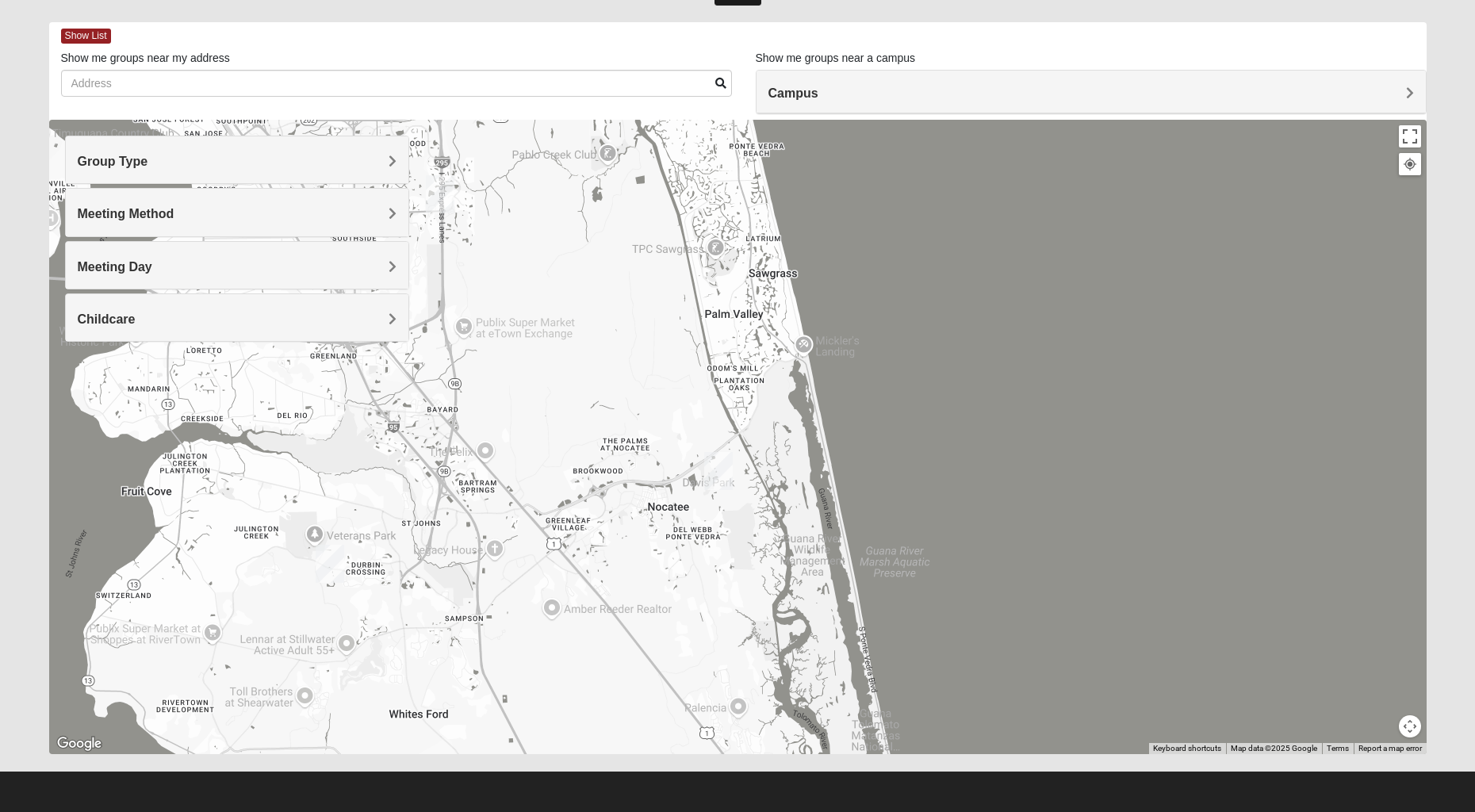
click at [272, 161] on h4 "Group Type" at bounding box center [237, 161] width 319 height 15
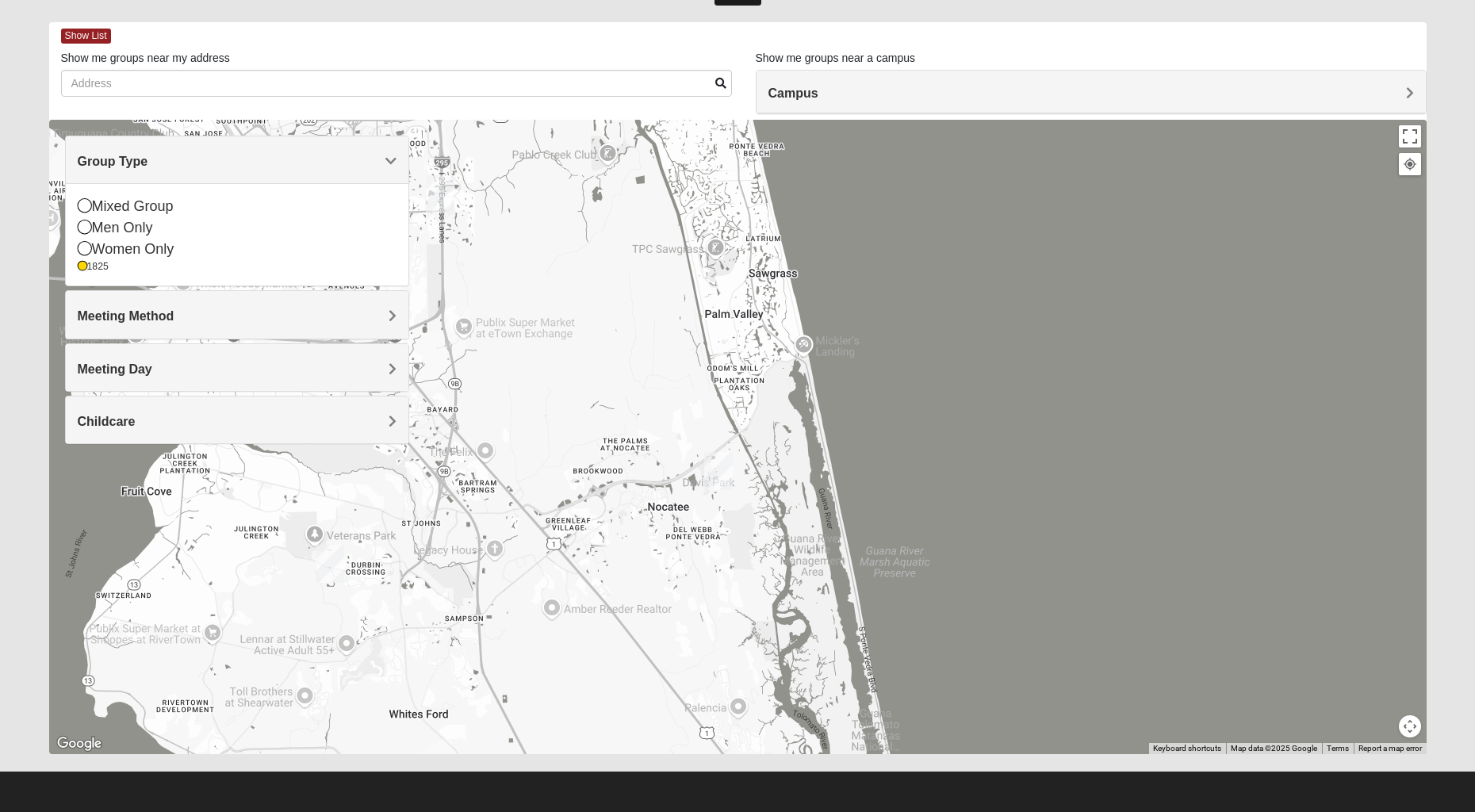
click at [207, 323] on div "Meeting Method" at bounding box center [237, 315] width 342 height 47
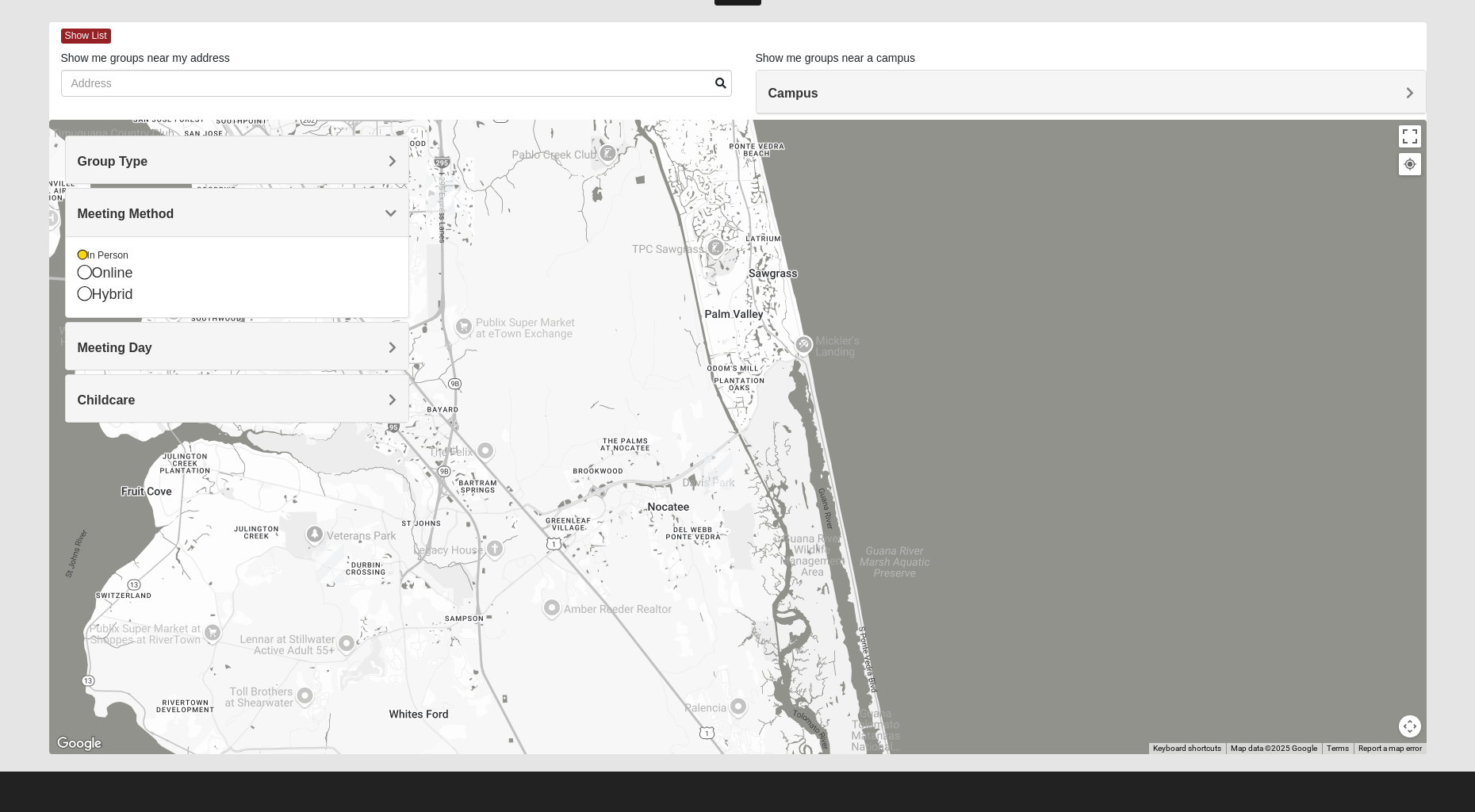
click at [155, 336] on div "Meeting Day" at bounding box center [237, 347] width 342 height 47
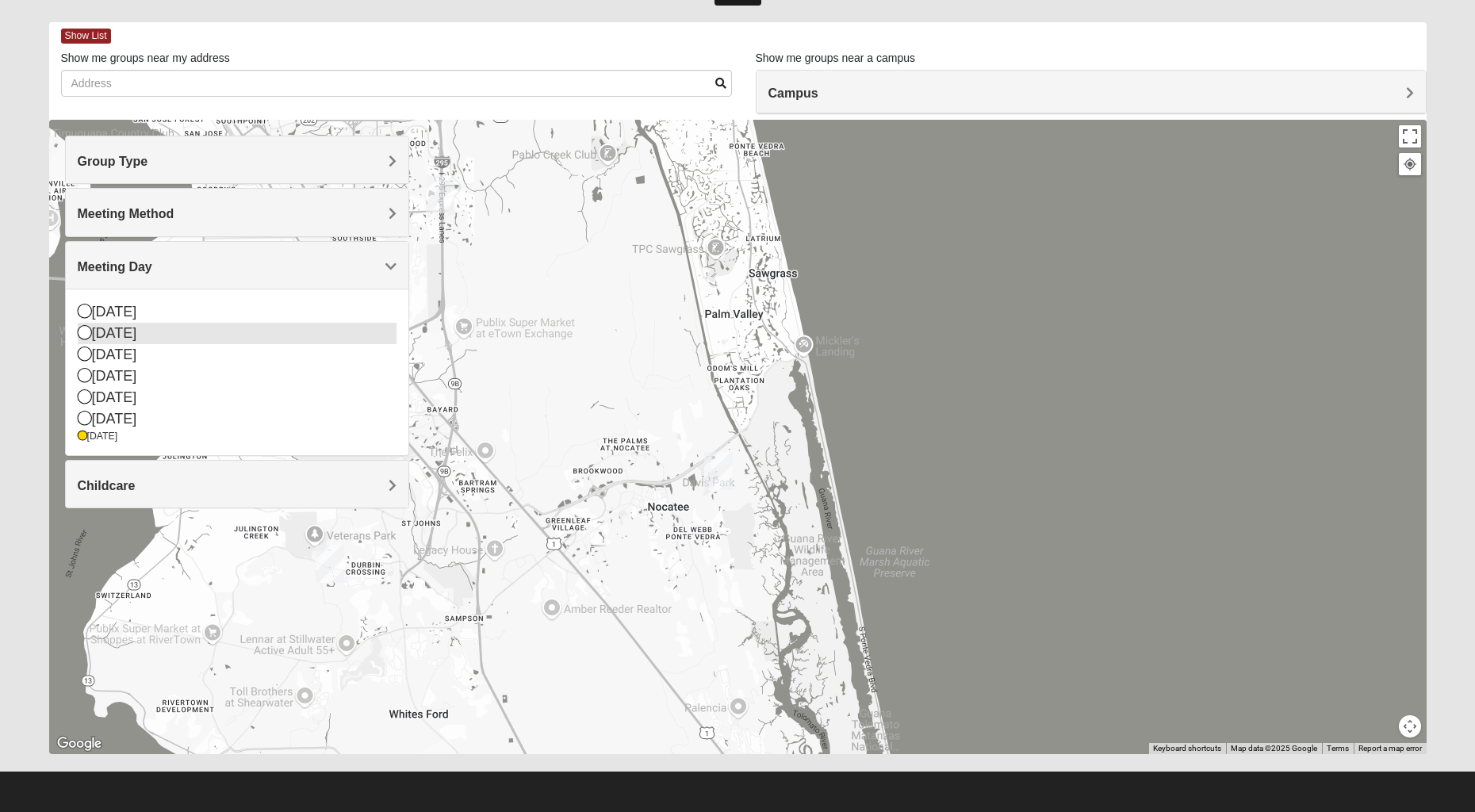
click at [85, 332] on icon at bounding box center [85, 332] width 15 height 15
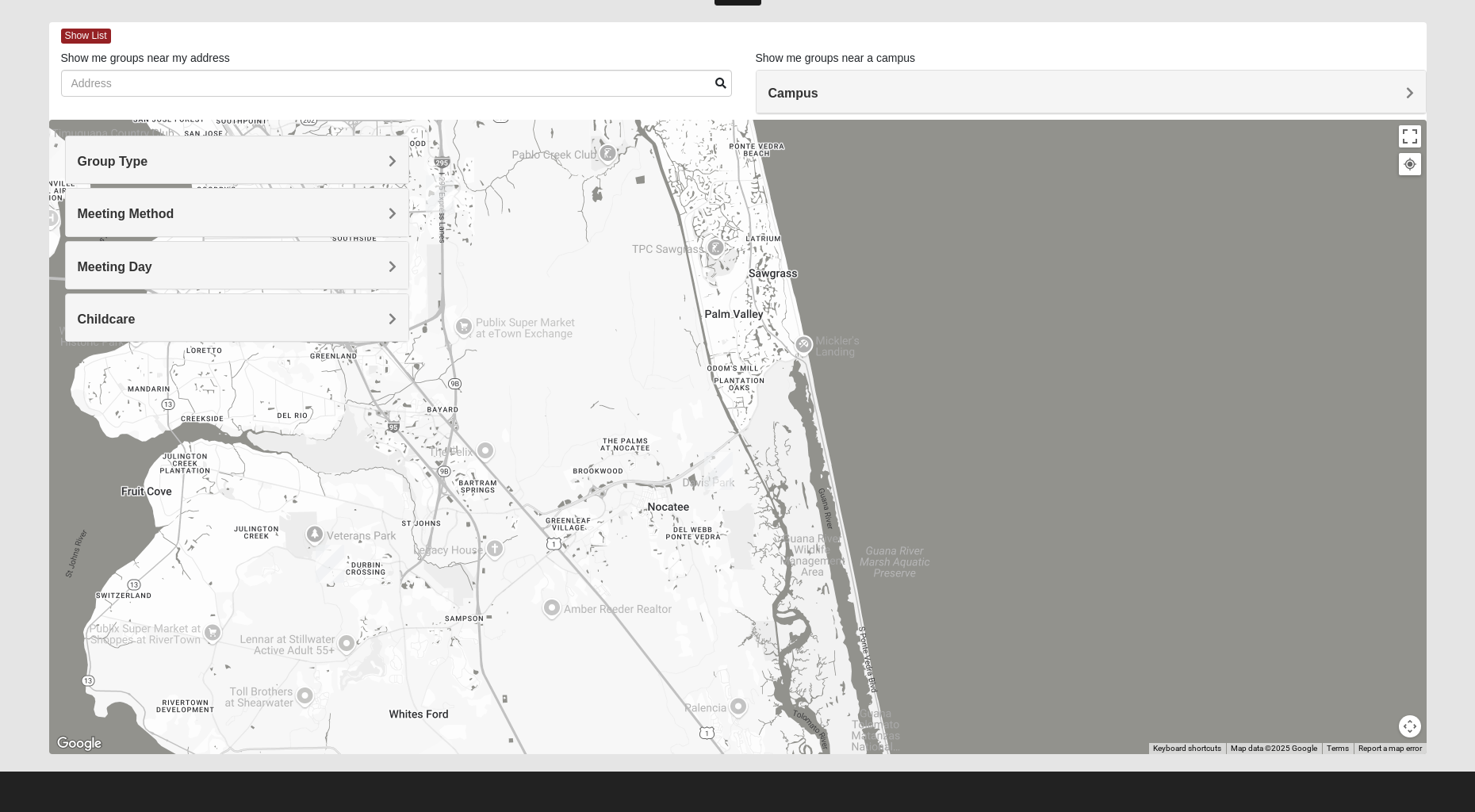
click at [211, 157] on h4 "Group Type" at bounding box center [237, 161] width 319 height 15
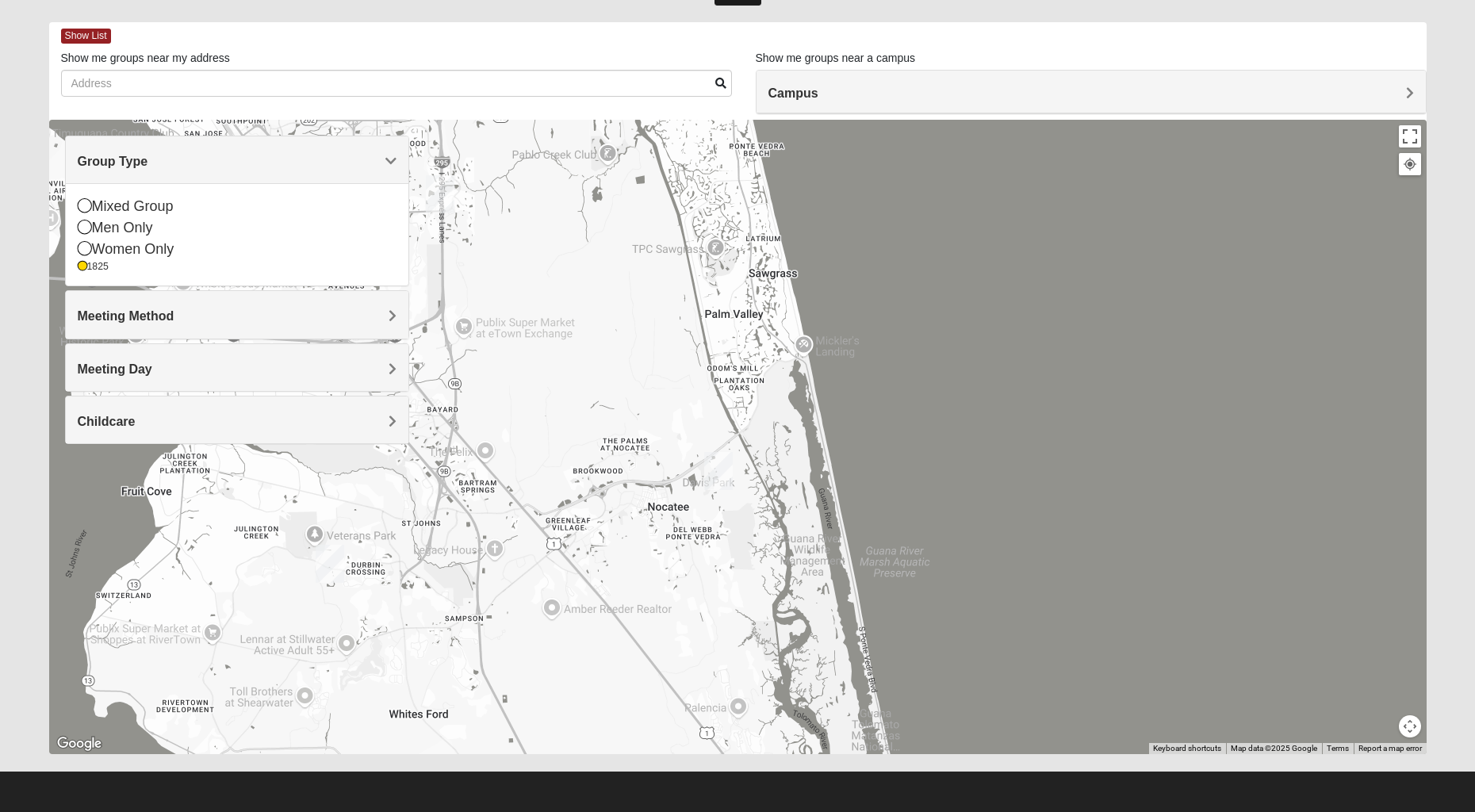
scroll to position [53, 0]
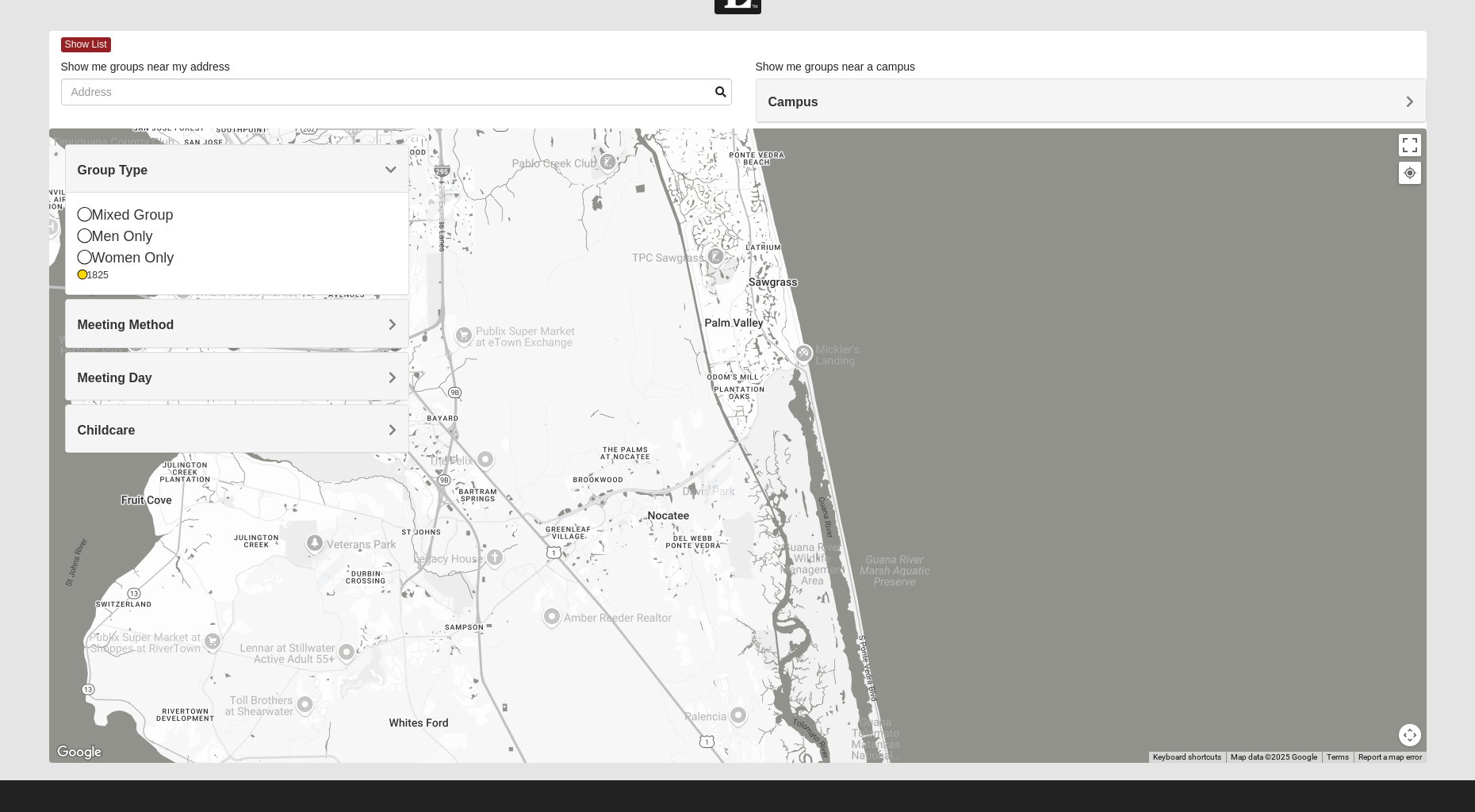
click at [543, 299] on div at bounding box center [738, 445] width 1378 height 634
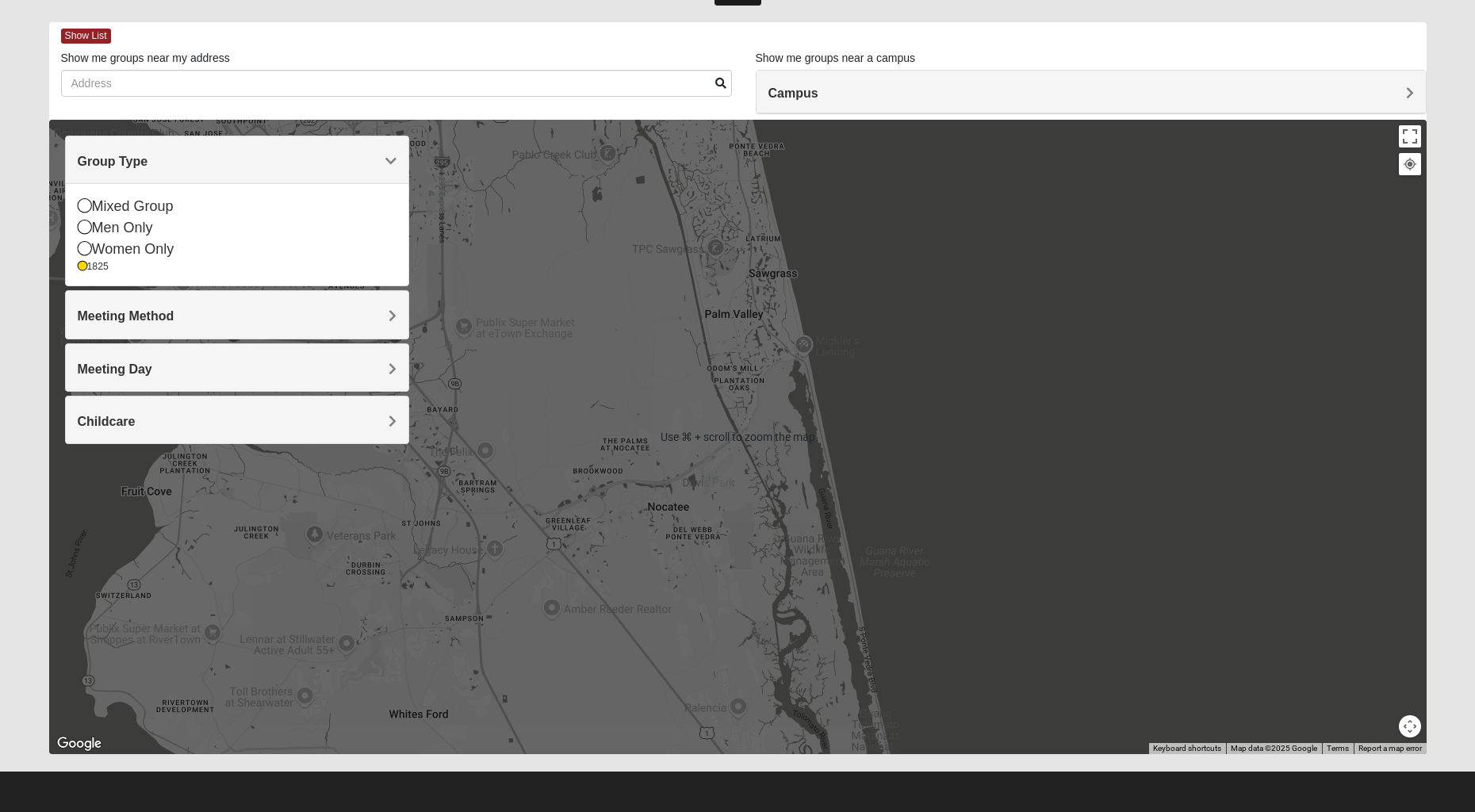
scroll to position [61, 0]
click at [150, 322] on span "Meeting Method" at bounding box center [126, 316] width 97 height 14
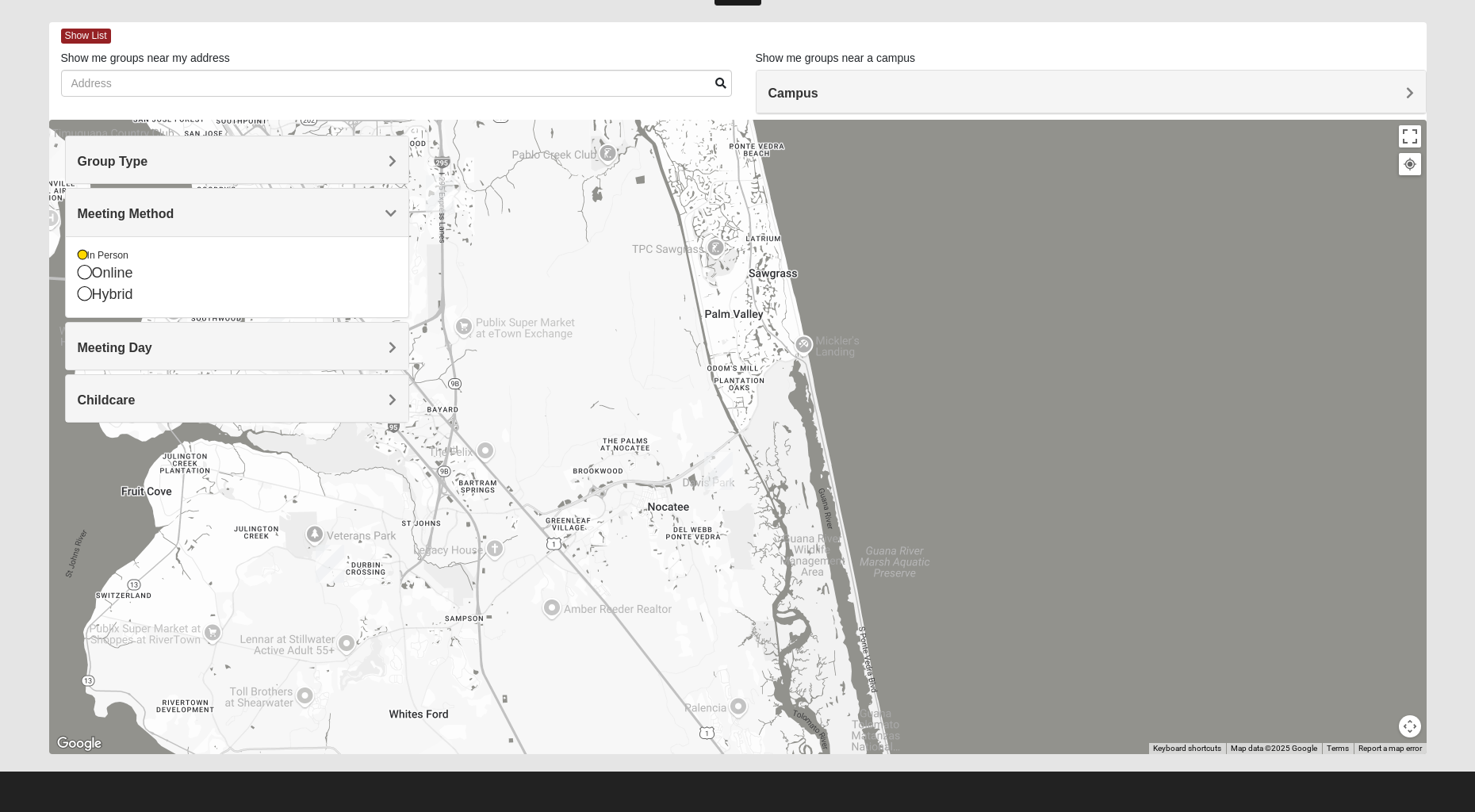
click at [585, 350] on div at bounding box center [738, 436] width 1378 height 634
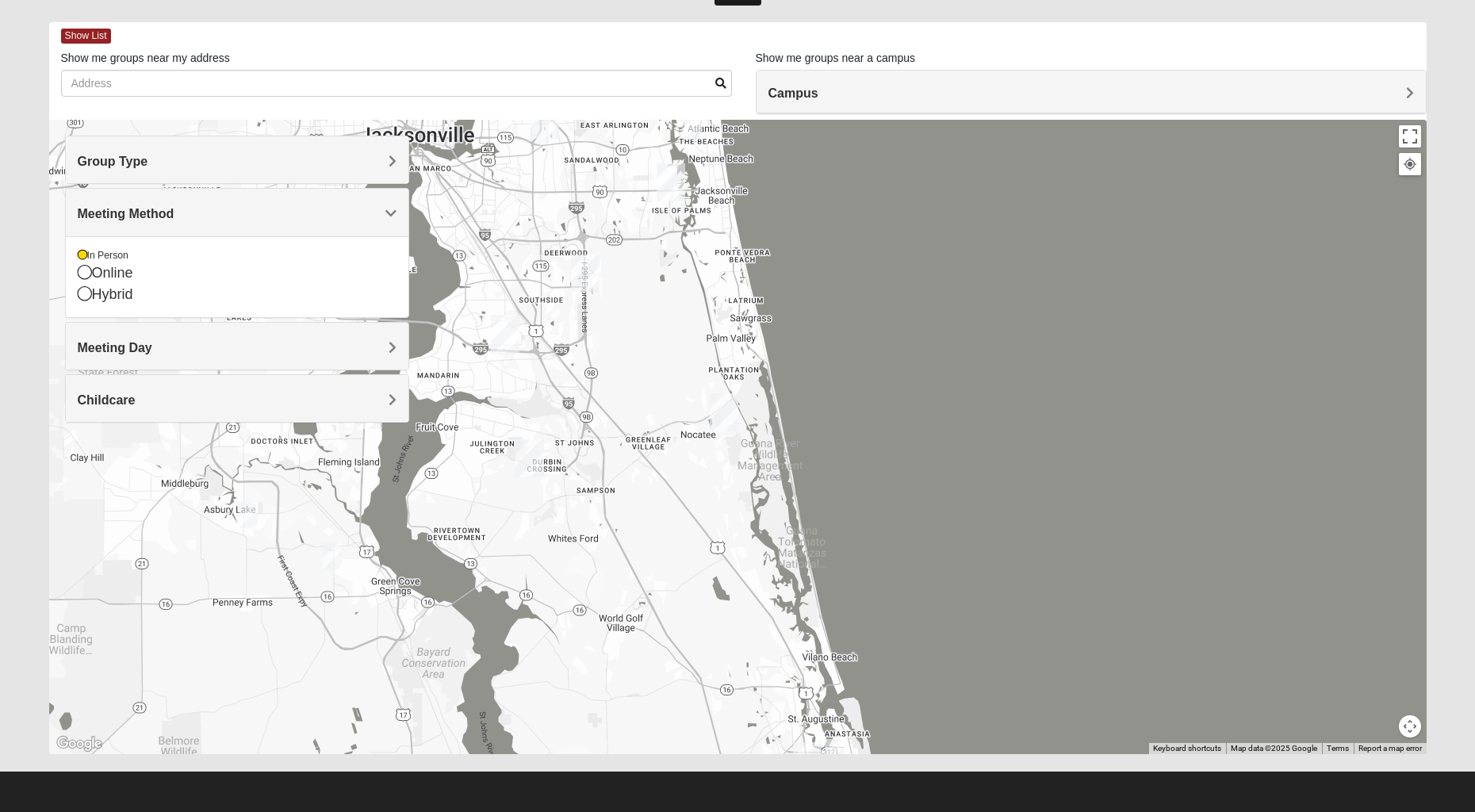
click at [693, 135] on img "1825 Mixed Arola 32233" at bounding box center [693, 126] width 19 height 26
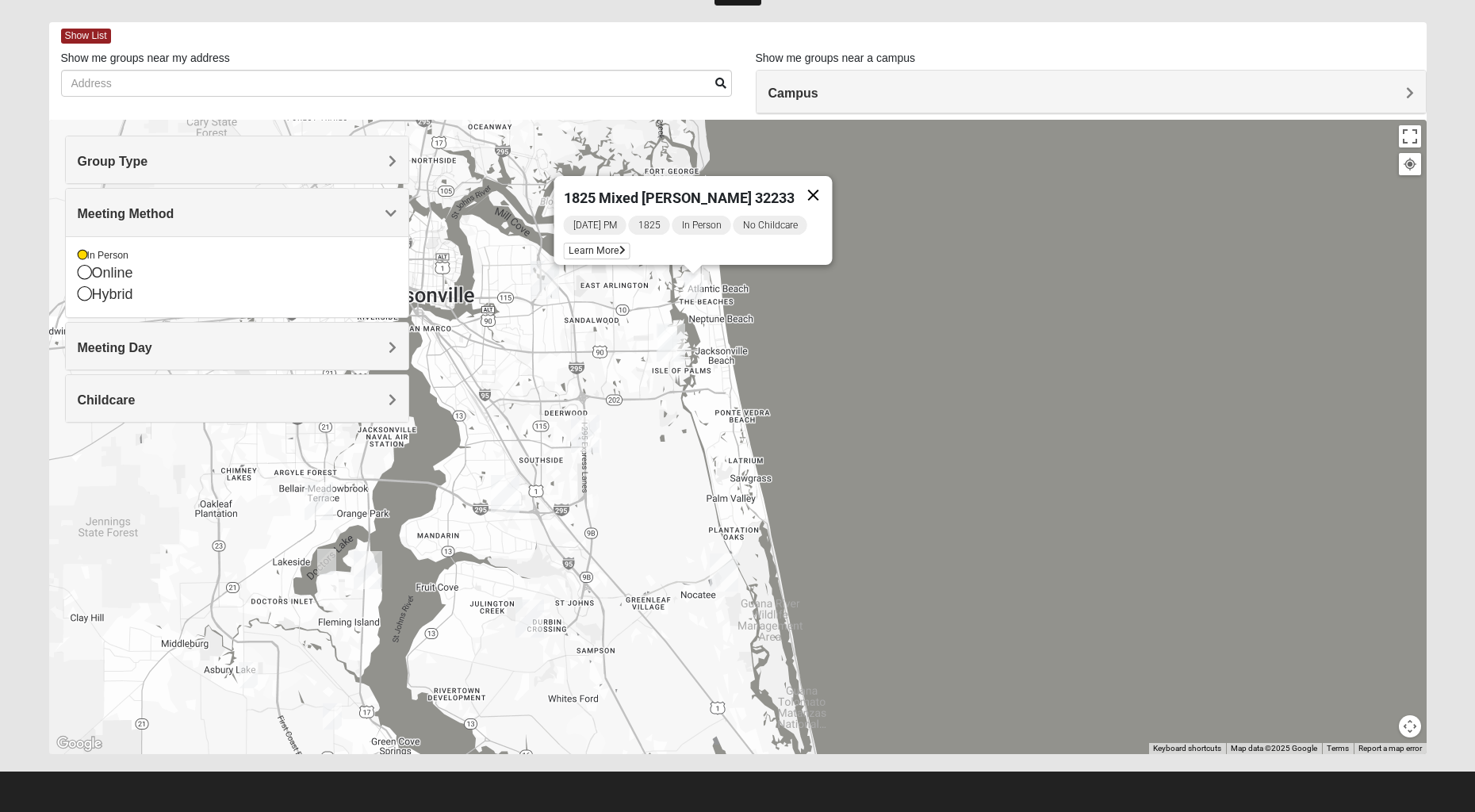
click at [814, 180] on button "Close" at bounding box center [813, 195] width 38 height 38
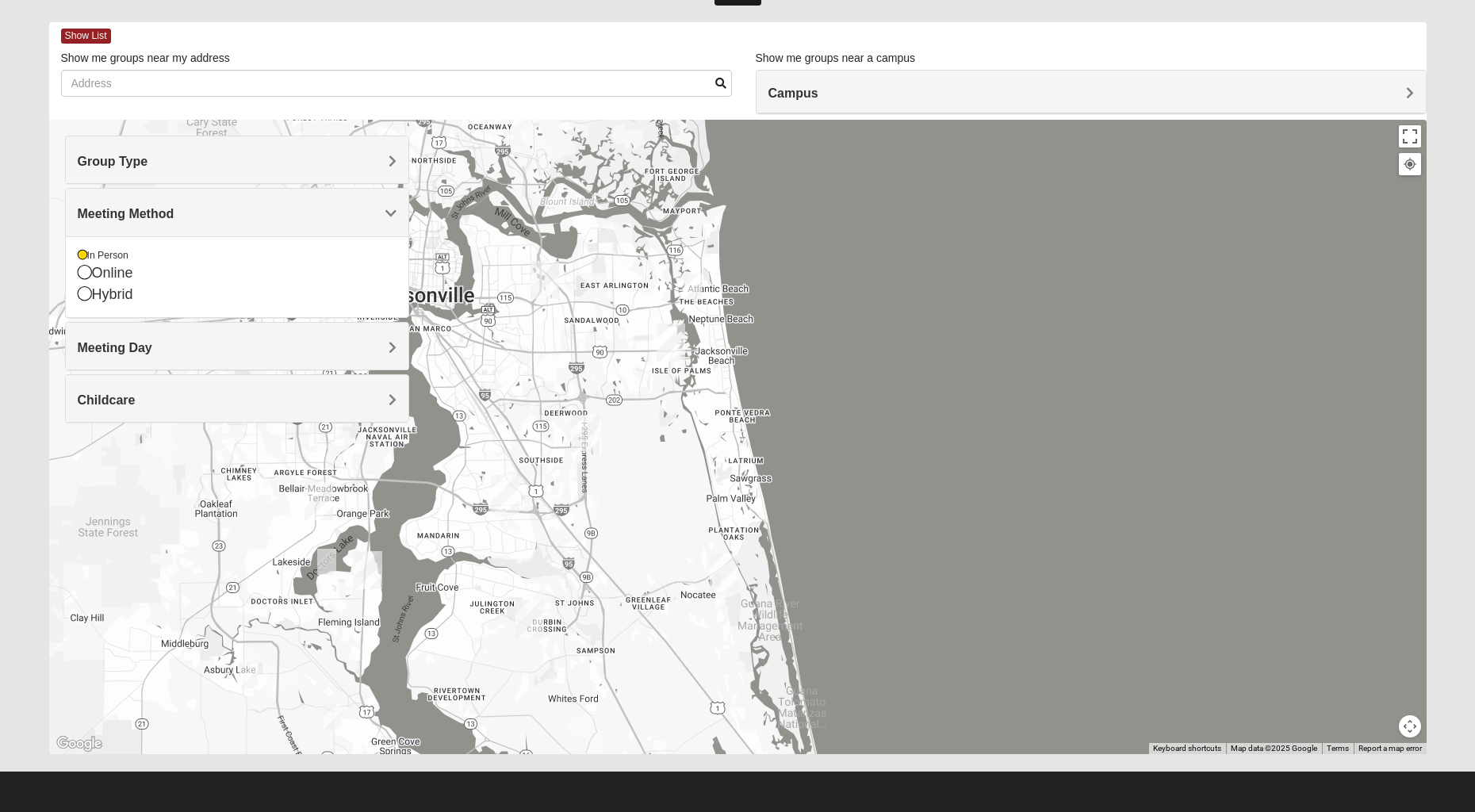
click at [174, 213] on h4 "Meeting Method" at bounding box center [237, 213] width 319 height 15
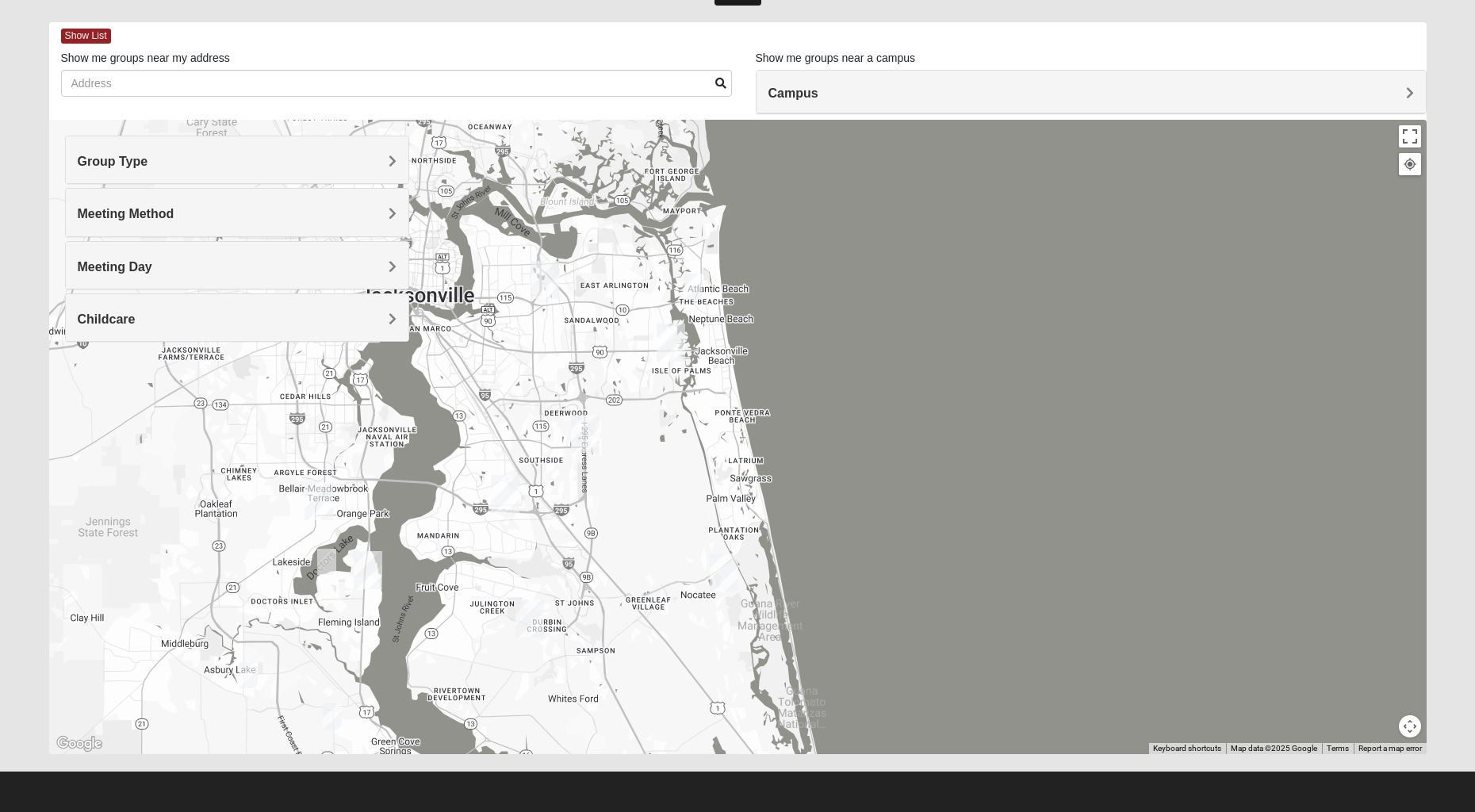
click at [173, 215] on span "Meeting Method" at bounding box center [126, 213] width 97 height 14
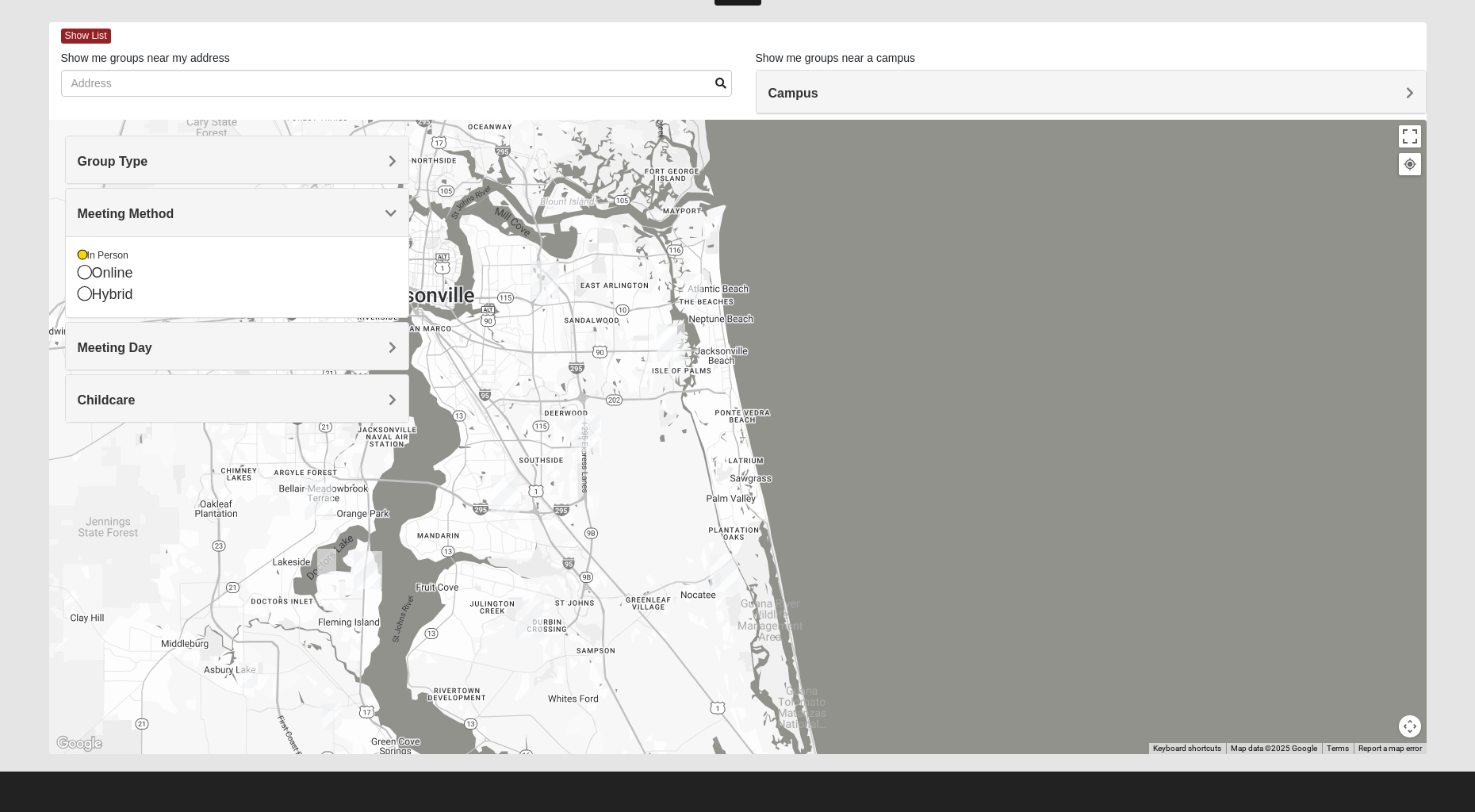
click at [137, 347] on span "Meeting Day" at bounding box center [115, 347] width 74 height 14
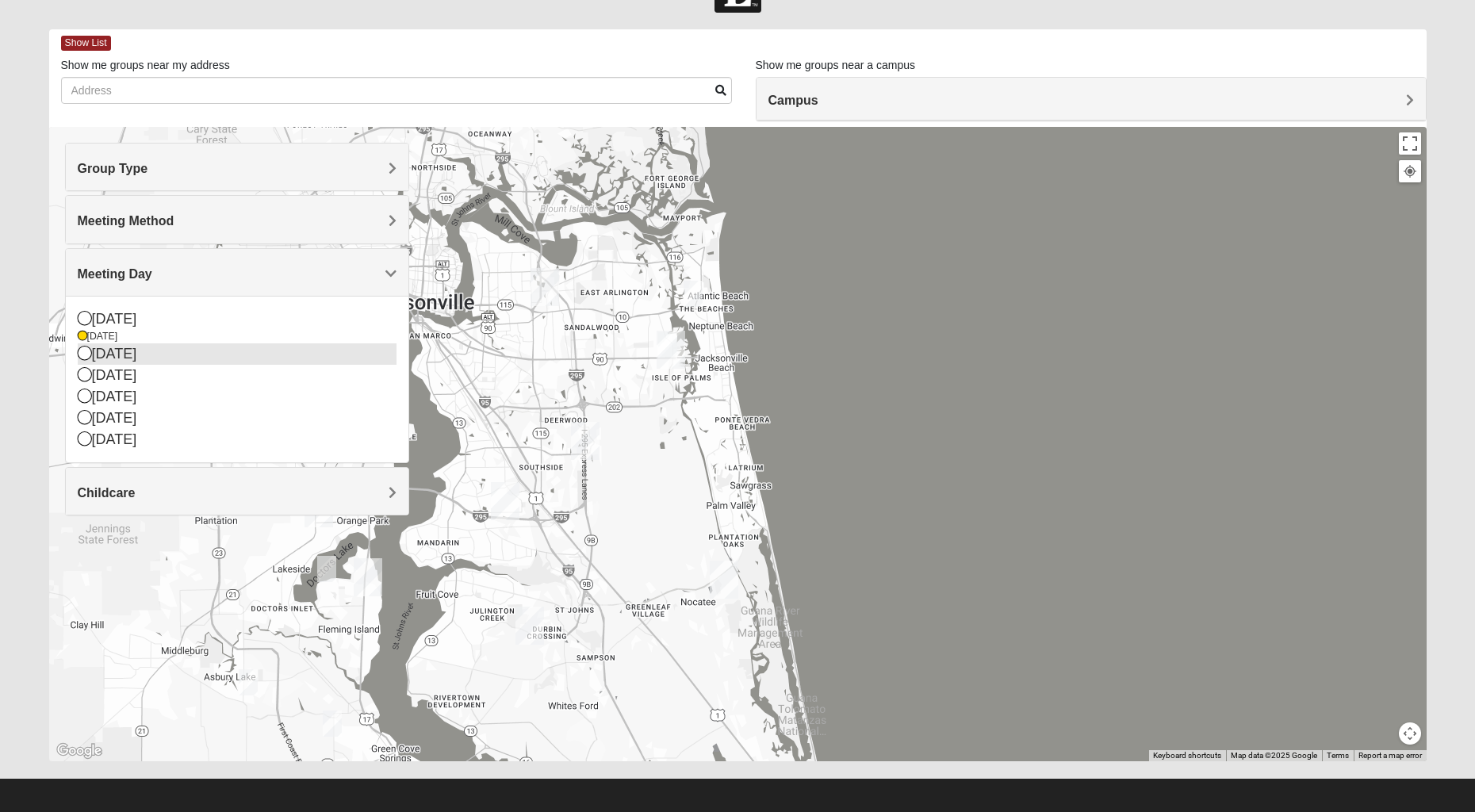
click at [85, 357] on icon at bounding box center [85, 353] width 15 height 15
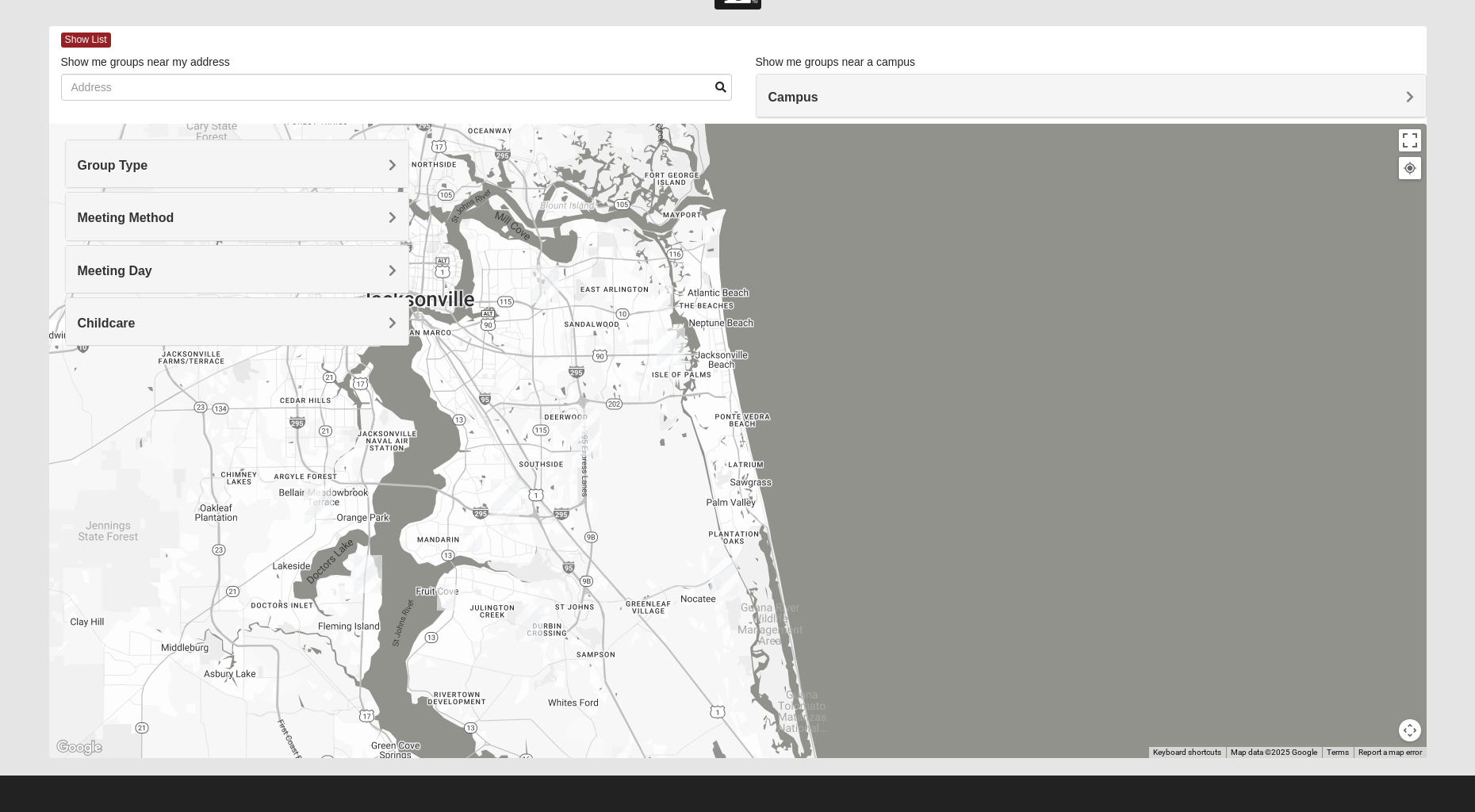
scroll to position [55, 0]
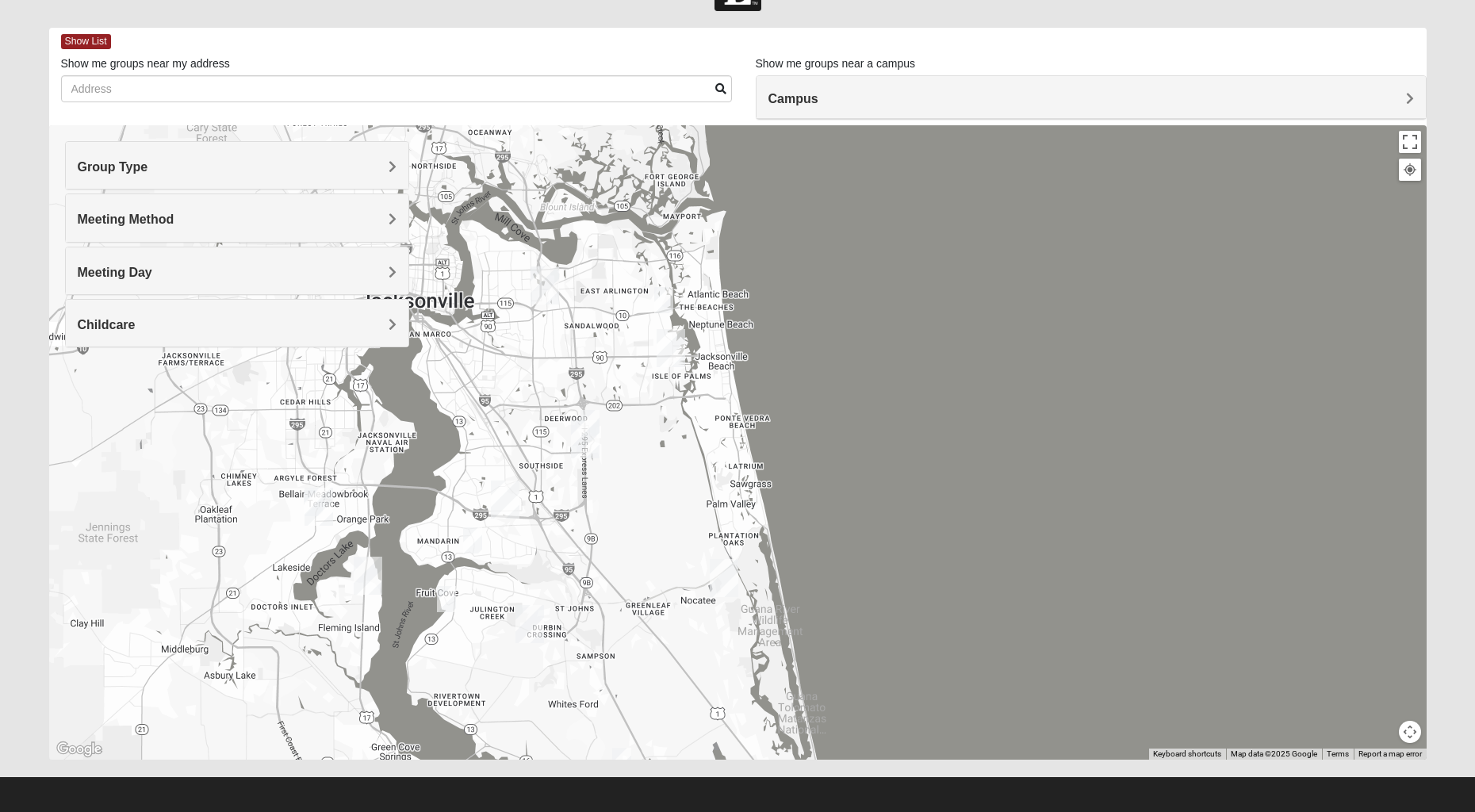
click at [592, 417] on img "1825 Mixed Logue 32256" at bounding box center [590, 423] width 19 height 26
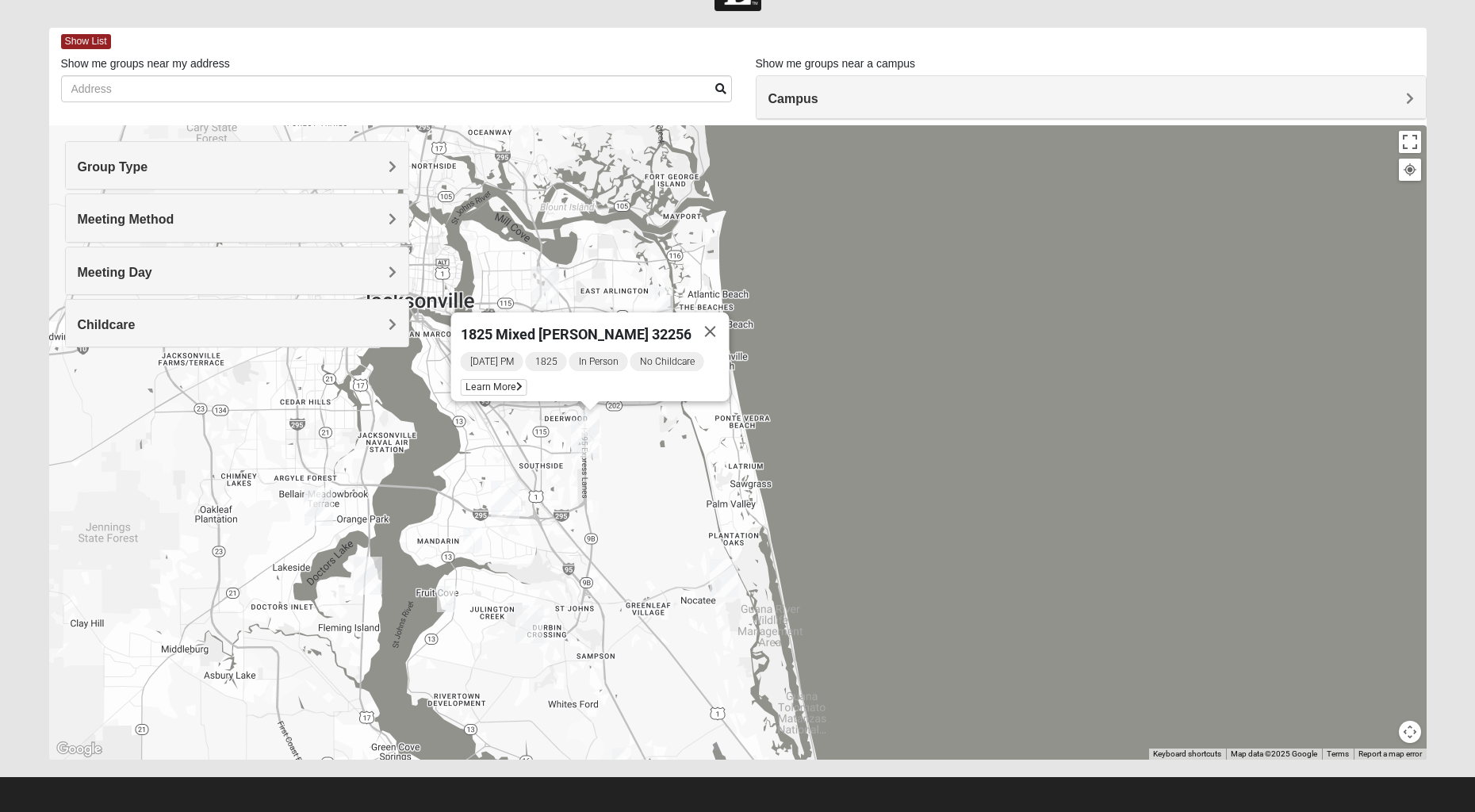
click at [655, 507] on div "1825 Mixed [PERSON_NAME] 32256 [DATE] PM 1825 In Person No Childcare Learn More" at bounding box center [738, 442] width 1378 height 634
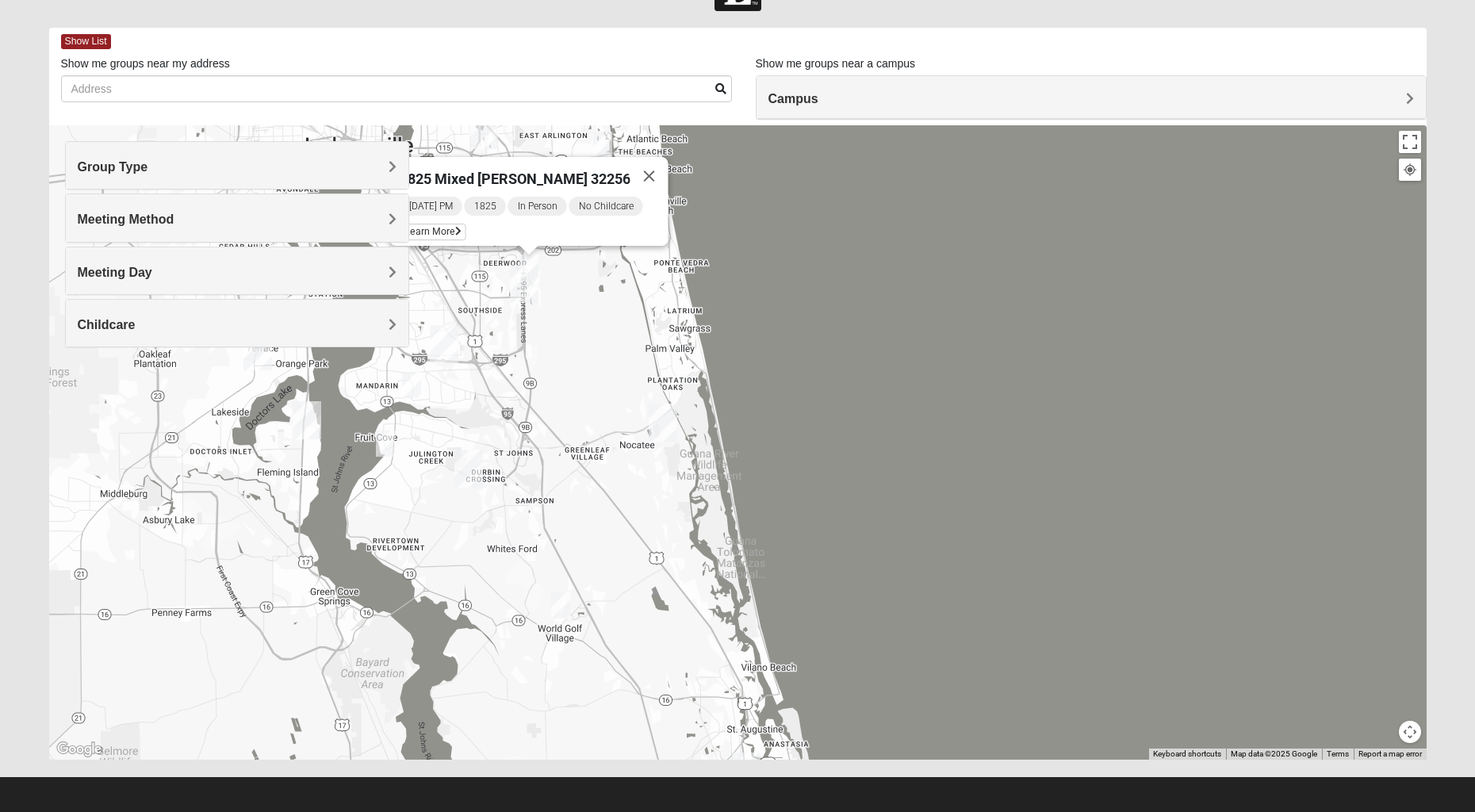
drag, startPoint x: 691, startPoint y: 576, endPoint x: 633, endPoint y: 428, distance: 159.0
click at [634, 428] on div "1825 Mixed [PERSON_NAME] 32256 [DATE] PM 1825 In Person No Childcare Learn More" at bounding box center [738, 442] width 1378 height 634
click at [166, 229] on div "Meeting Method" at bounding box center [237, 218] width 342 height 47
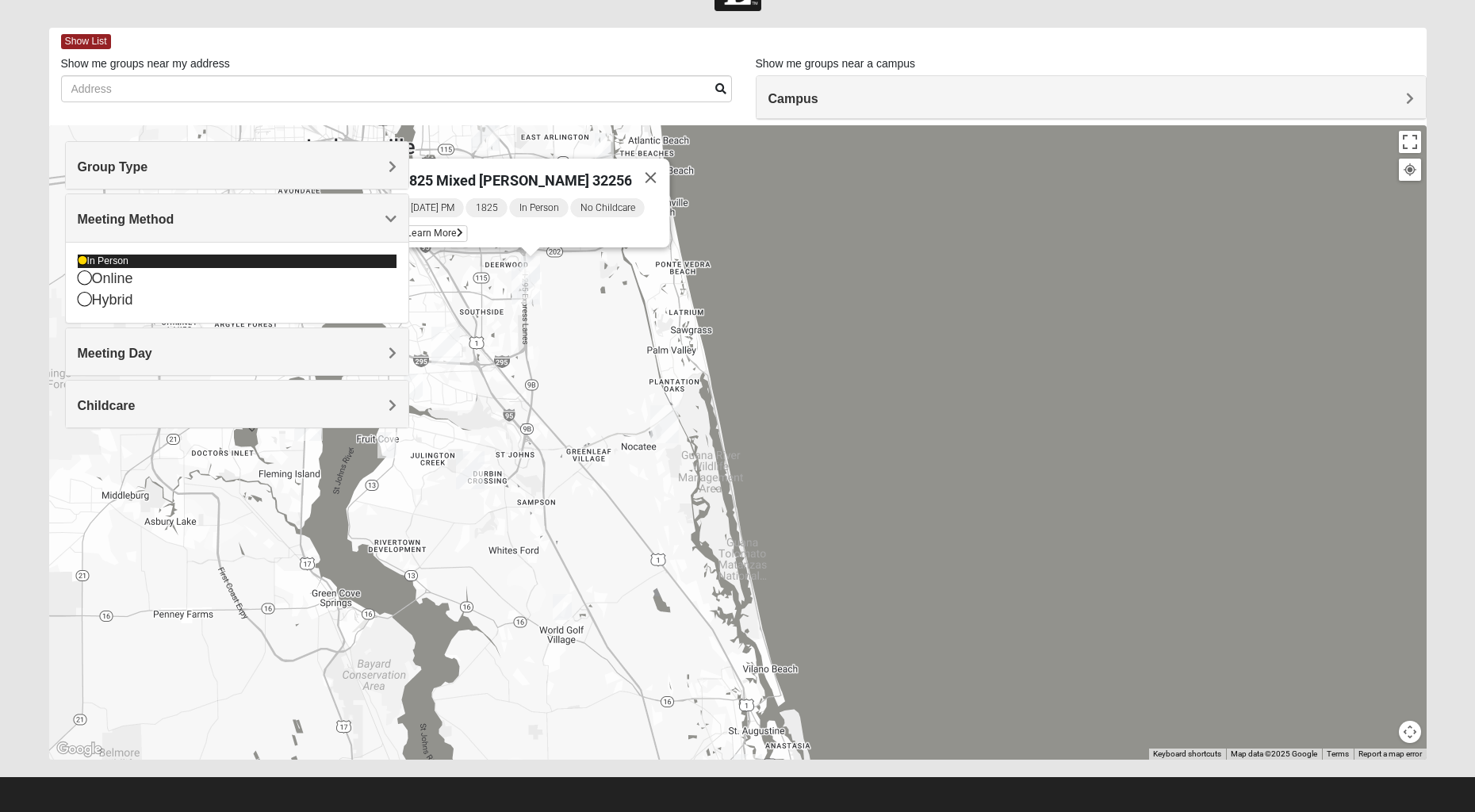
scroll to position [54, 0]
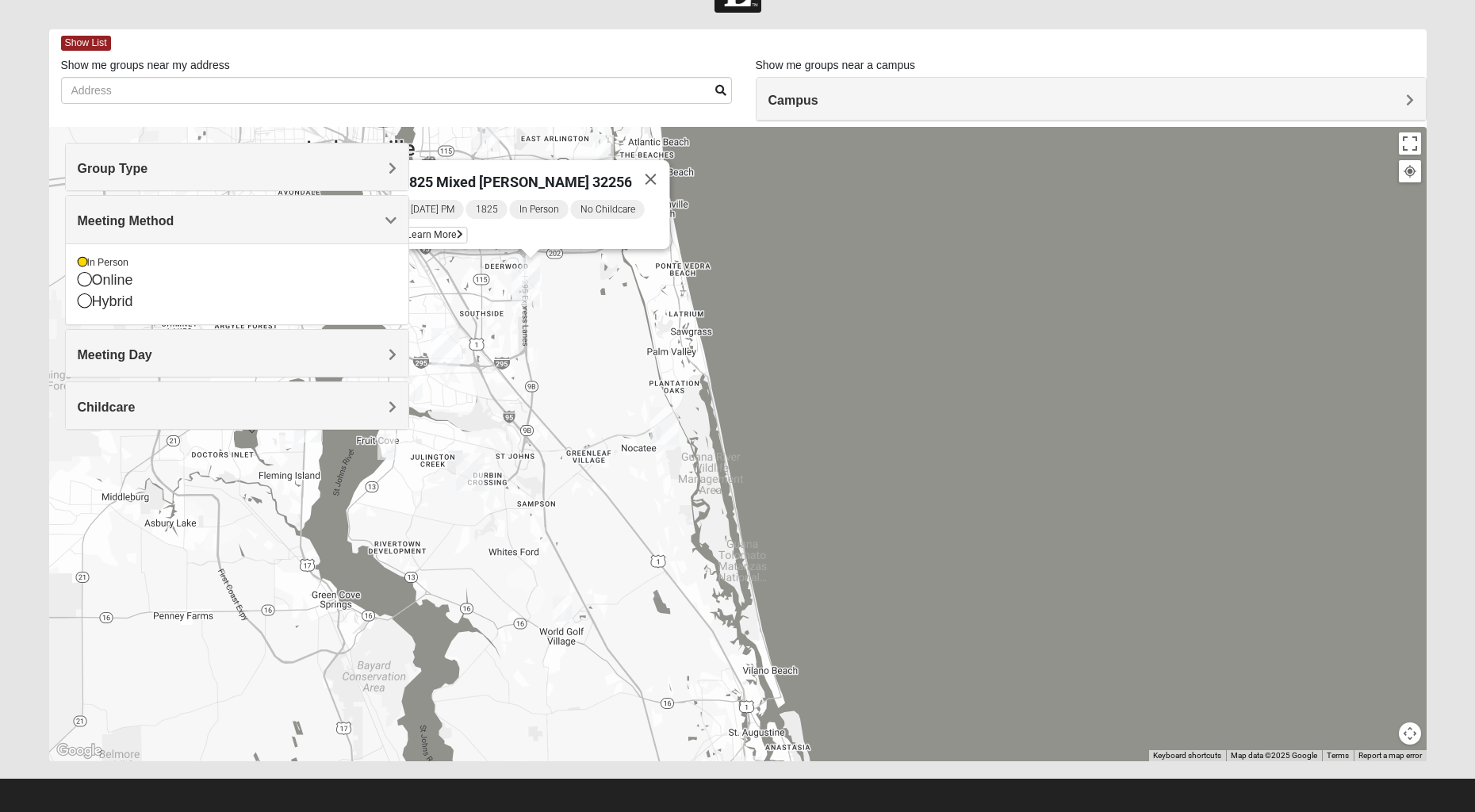
click at [137, 217] on span "Meeting Method" at bounding box center [126, 220] width 97 height 14
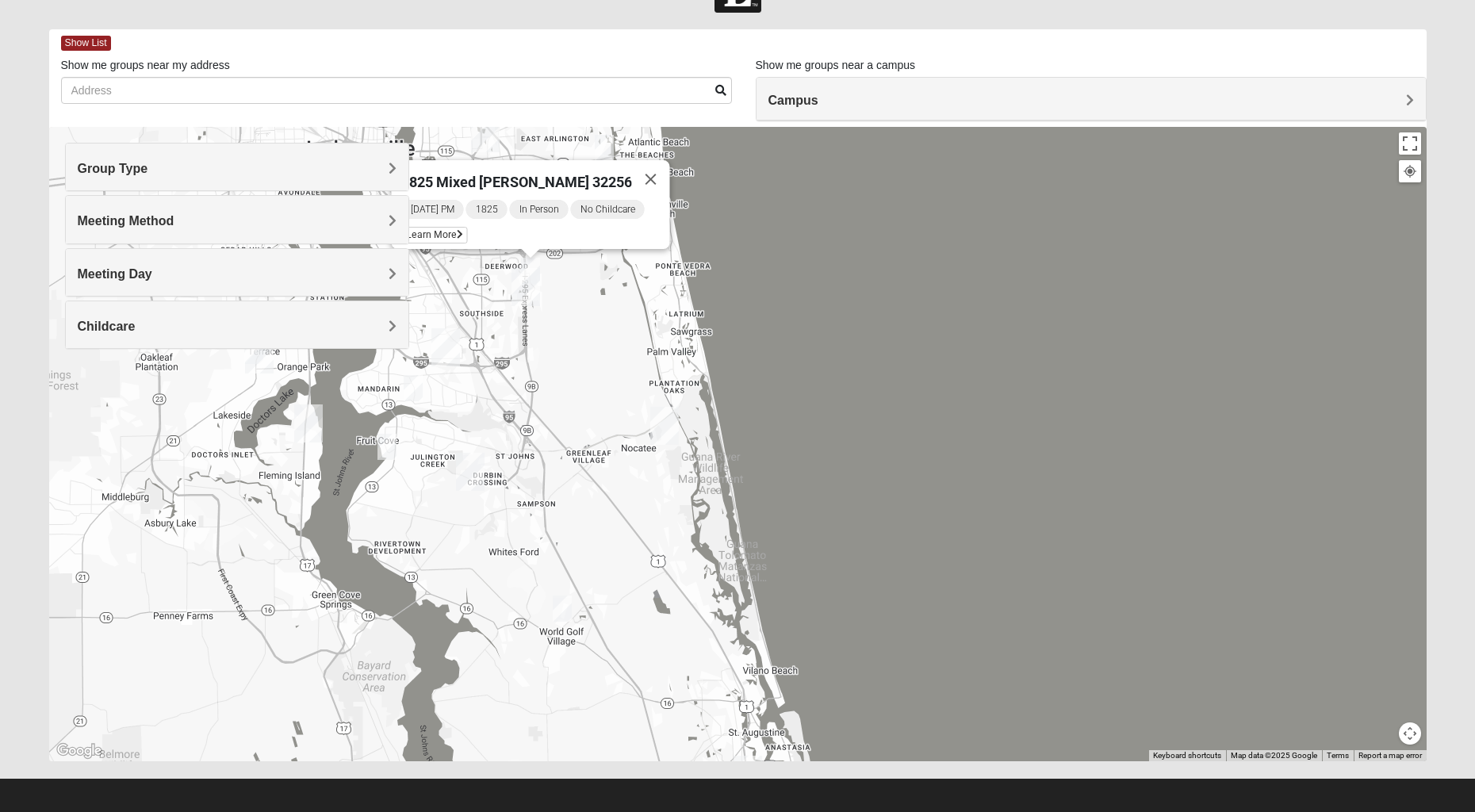
click at [130, 269] on span "Meeting Day" at bounding box center [115, 273] width 74 height 14
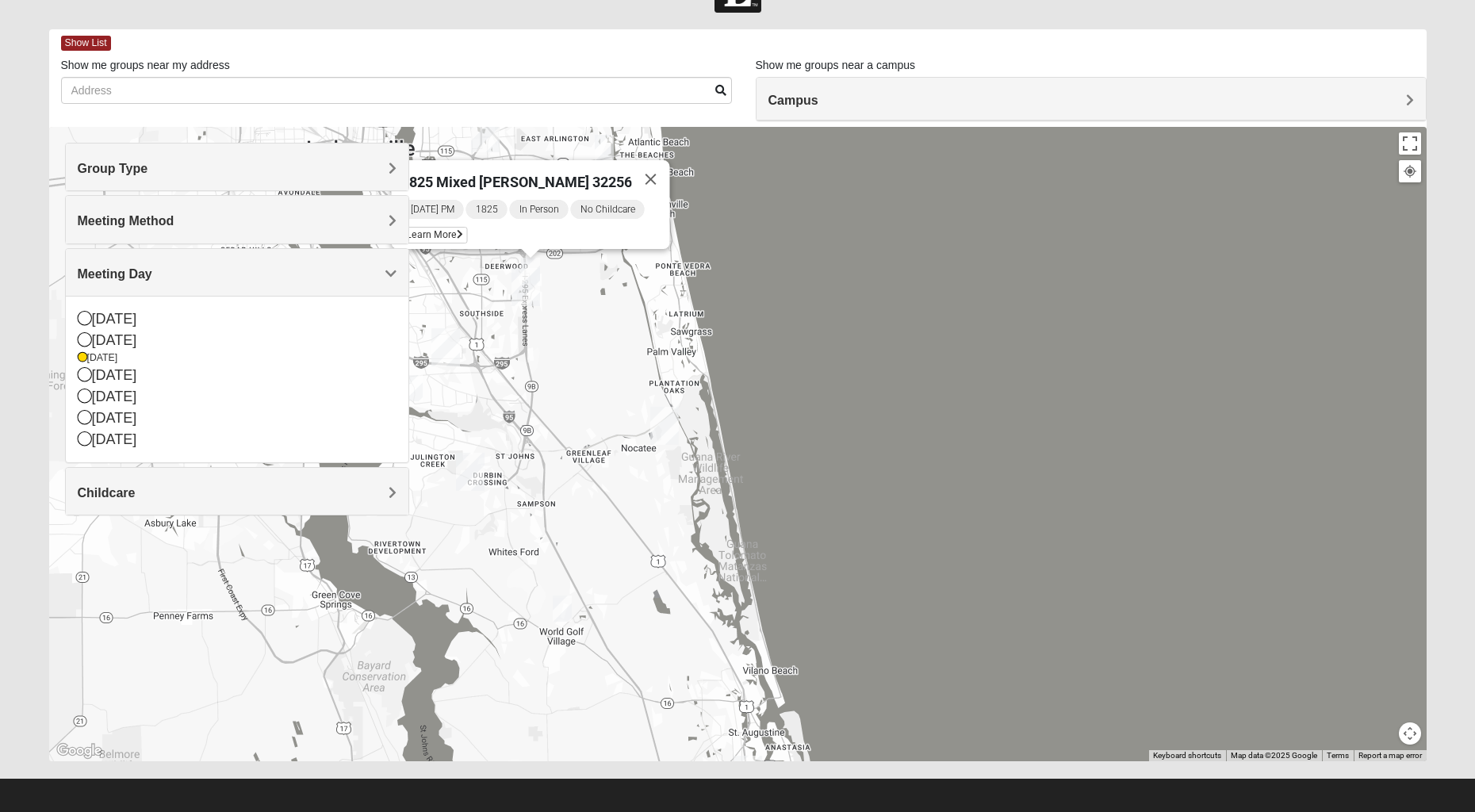
scroll to position [57, 0]
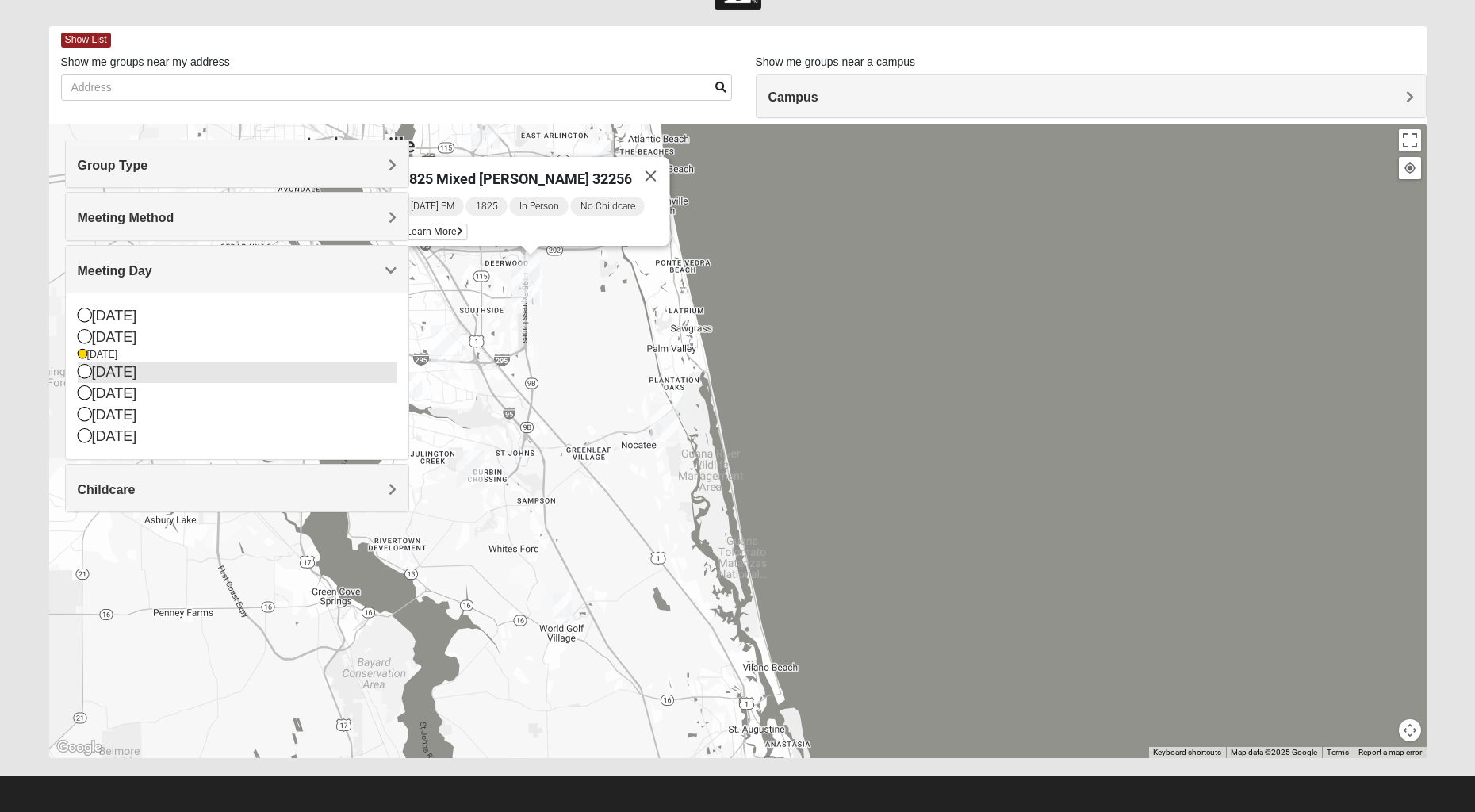
click at [87, 377] on icon at bounding box center [85, 371] width 15 height 15
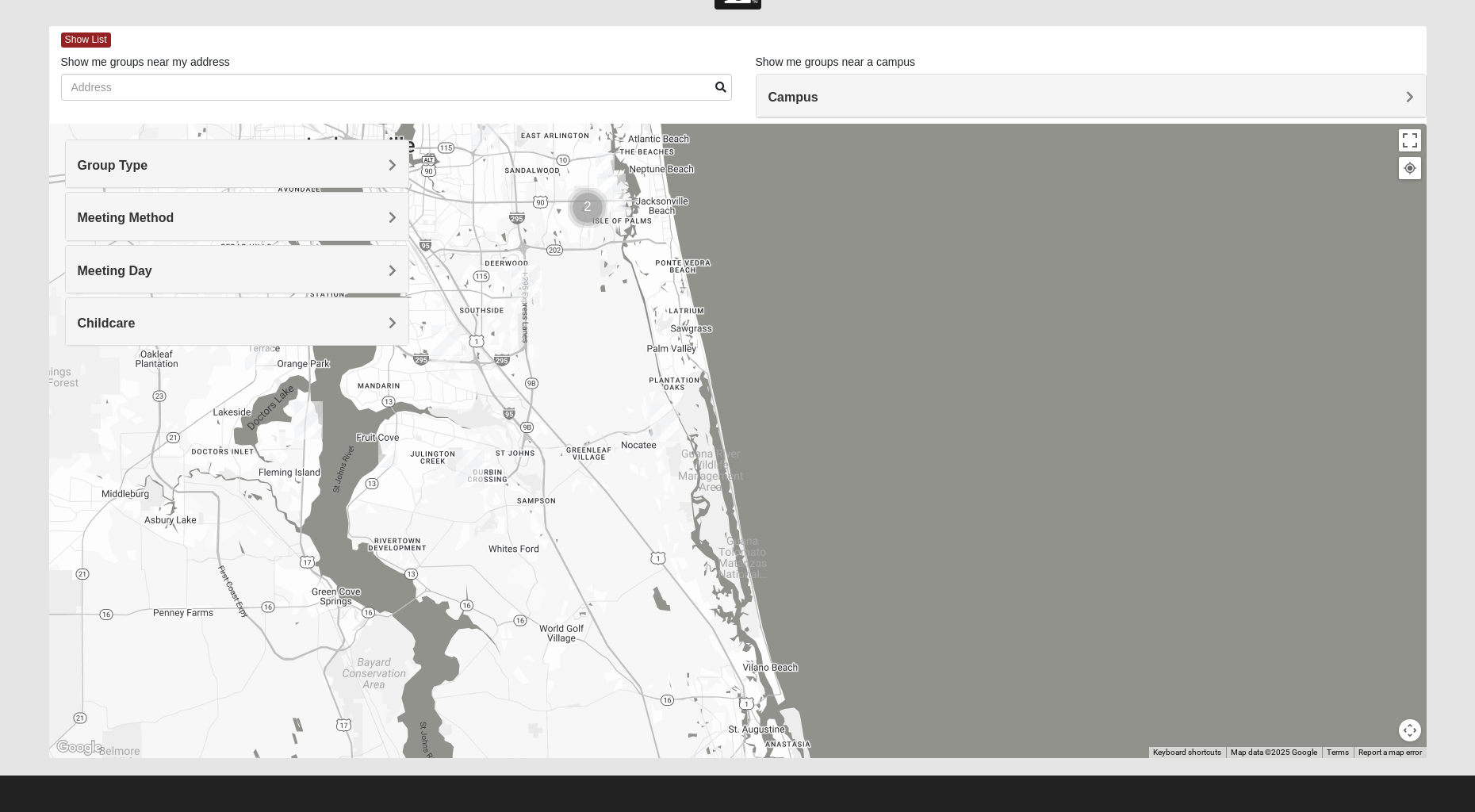
click at [604, 169] on img "1825 Womens Stewart 32224" at bounding box center [605, 166] width 19 height 26
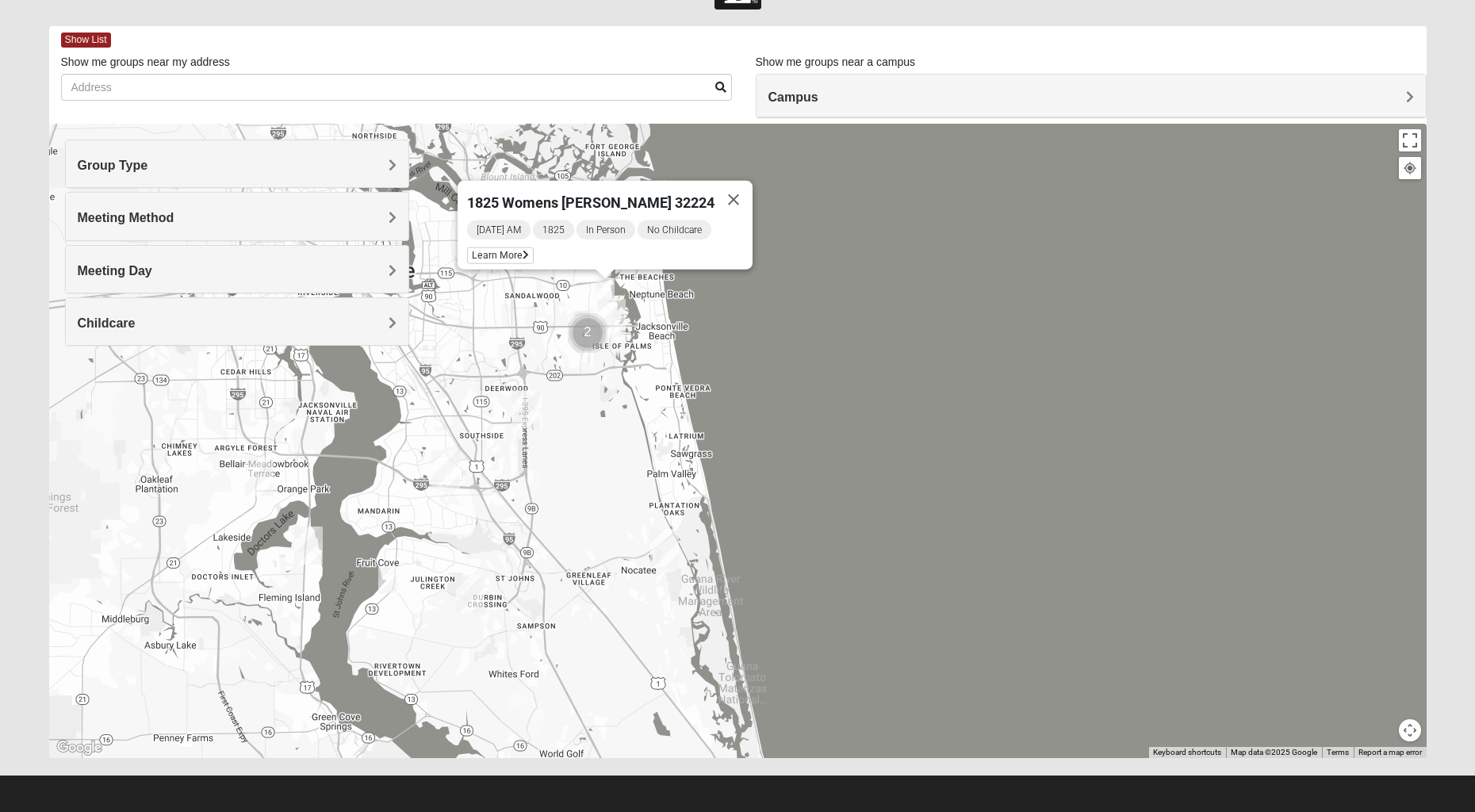
click at [723, 189] on button "Close" at bounding box center [733, 200] width 38 height 38
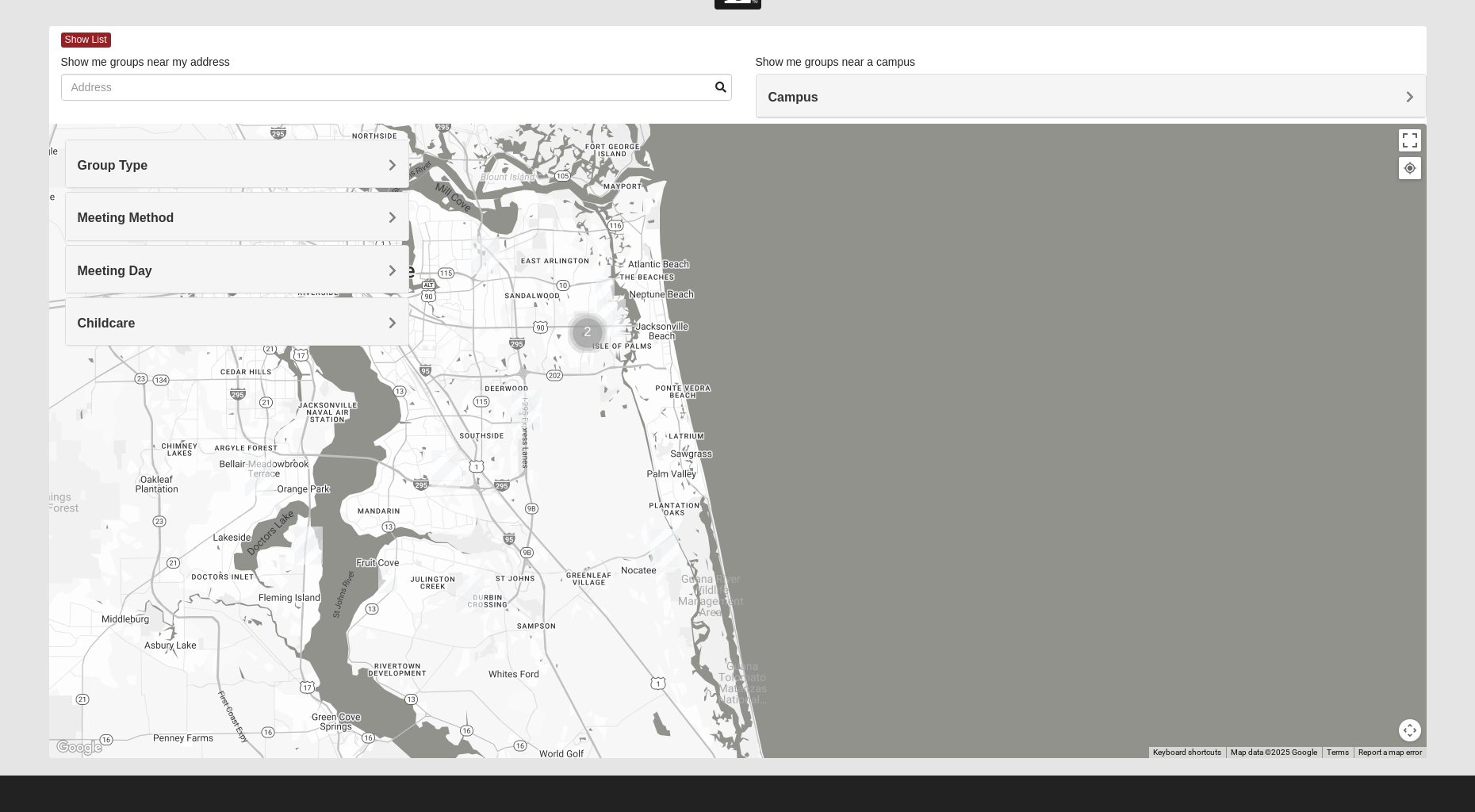
click at [145, 230] on div "Meeting Method" at bounding box center [237, 216] width 342 height 47
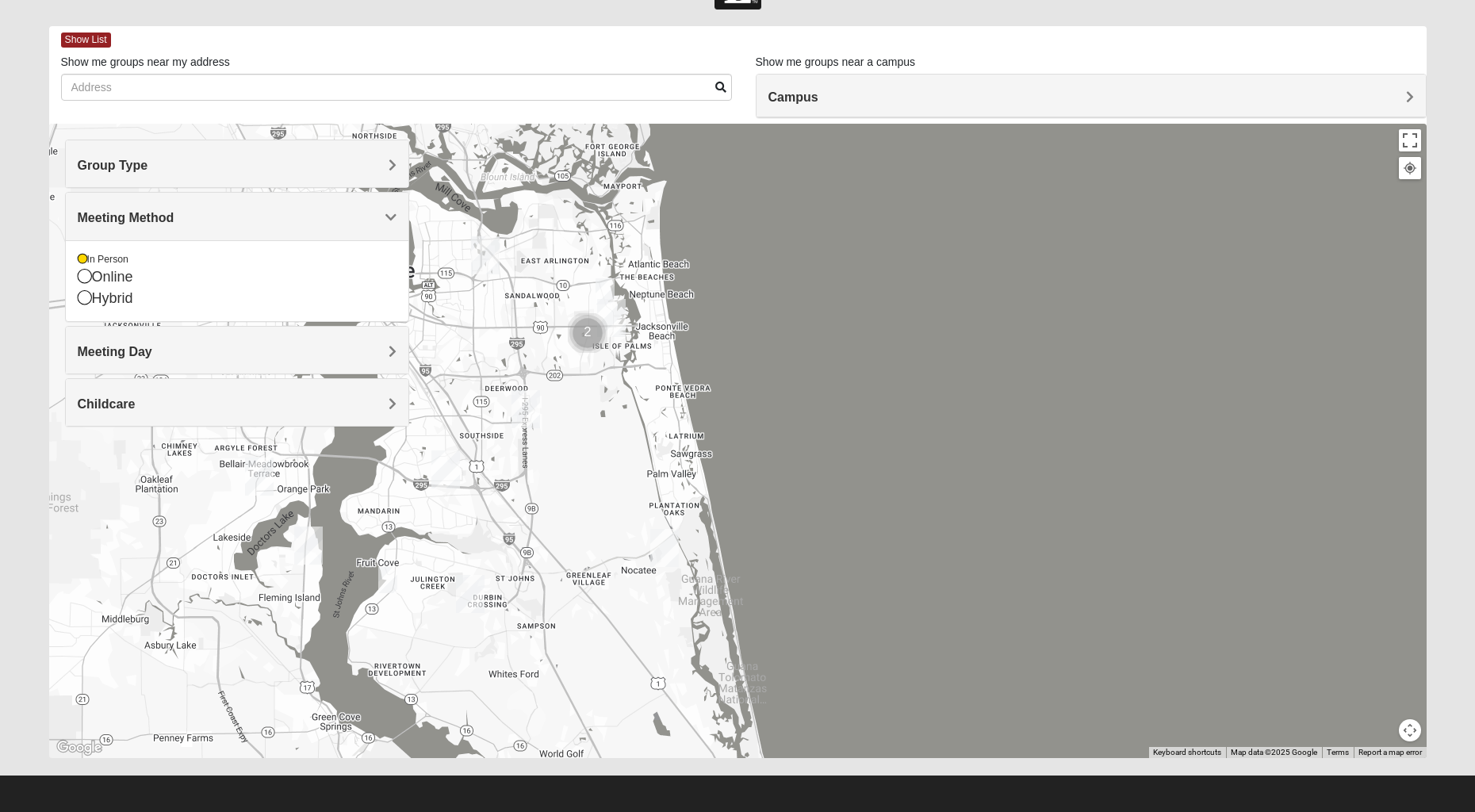
click at [155, 223] on span "Meeting Method" at bounding box center [126, 217] width 97 height 14
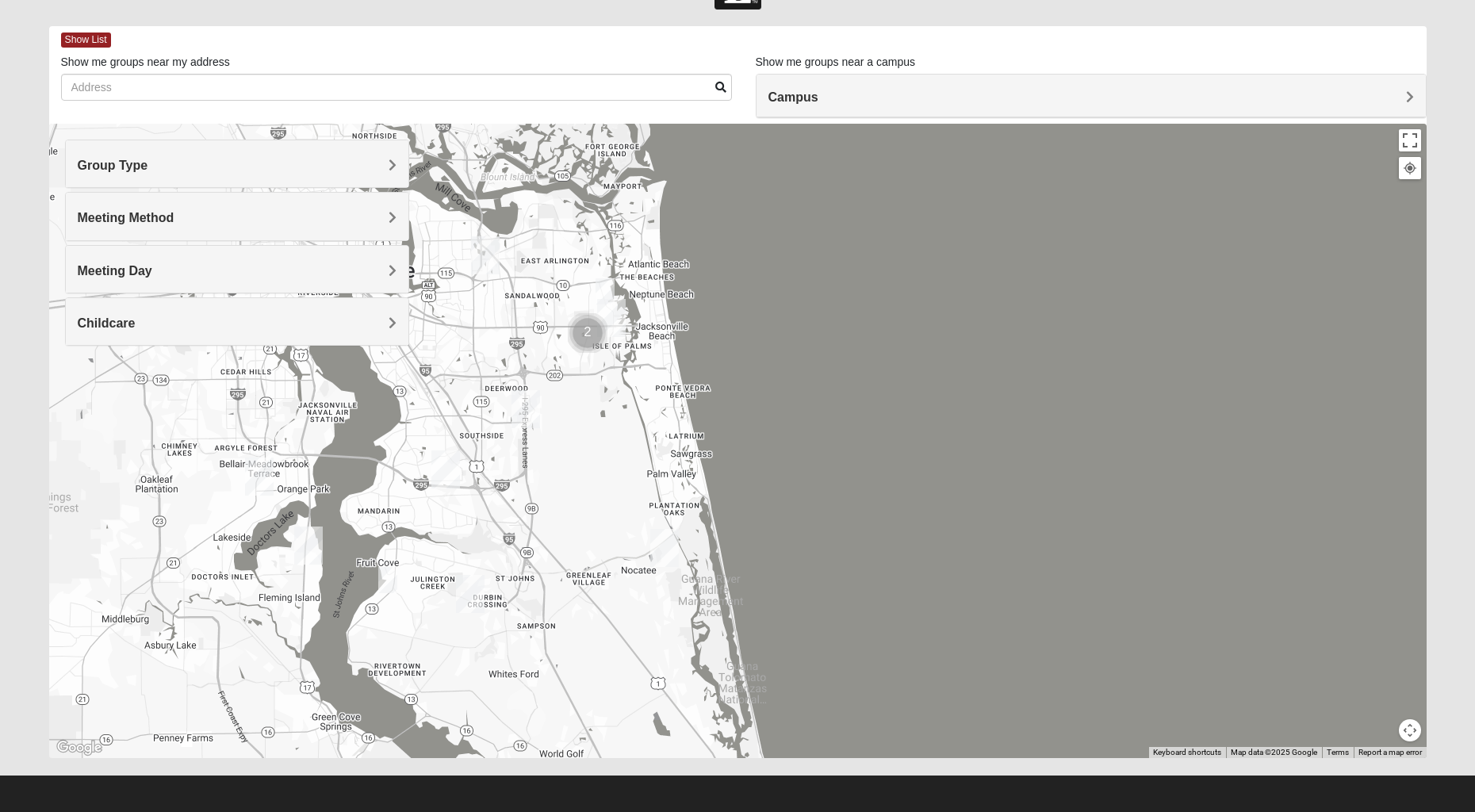
click at [129, 267] on span "Meeting Day" at bounding box center [115, 270] width 74 height 14
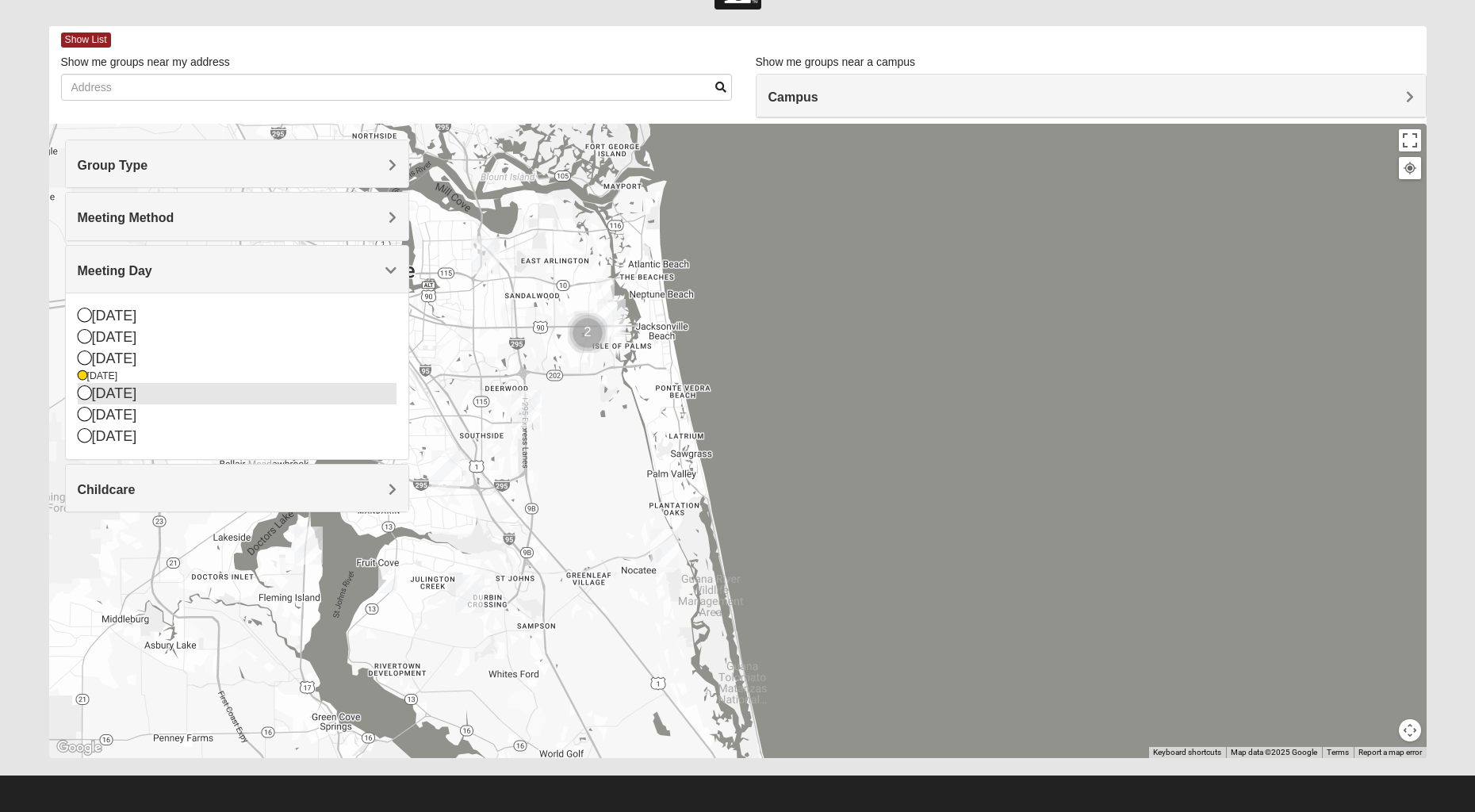
click at [115, 398] on div "[DATE]" at bounding box center [237, 394] width 319 height 22
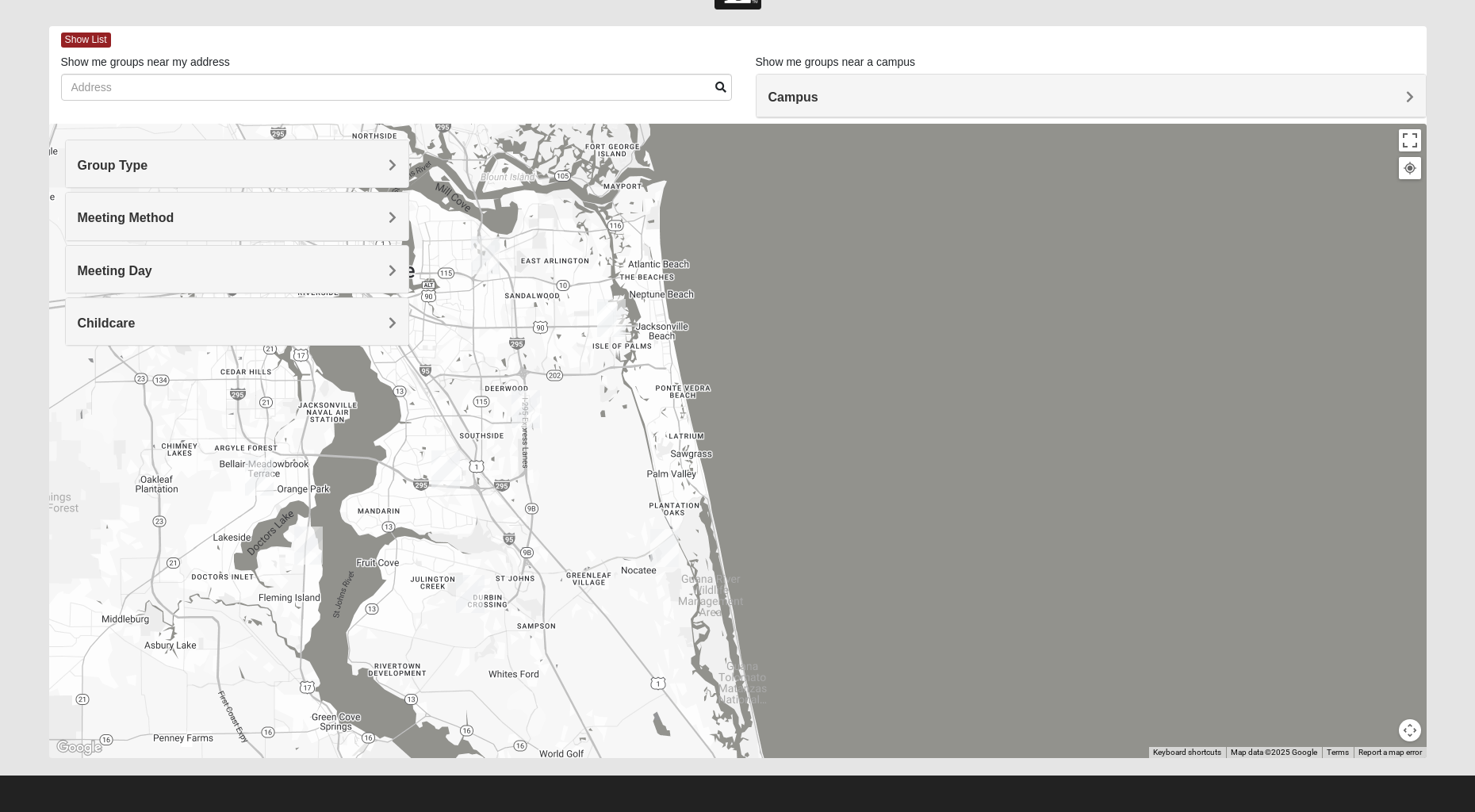
click at [611, 311] on img "San Pablo" at bounding box center [611, 318] width 28 height 38
click at [704, 237] on button "Close" at bounding box center [723, 248] width 38 height 38
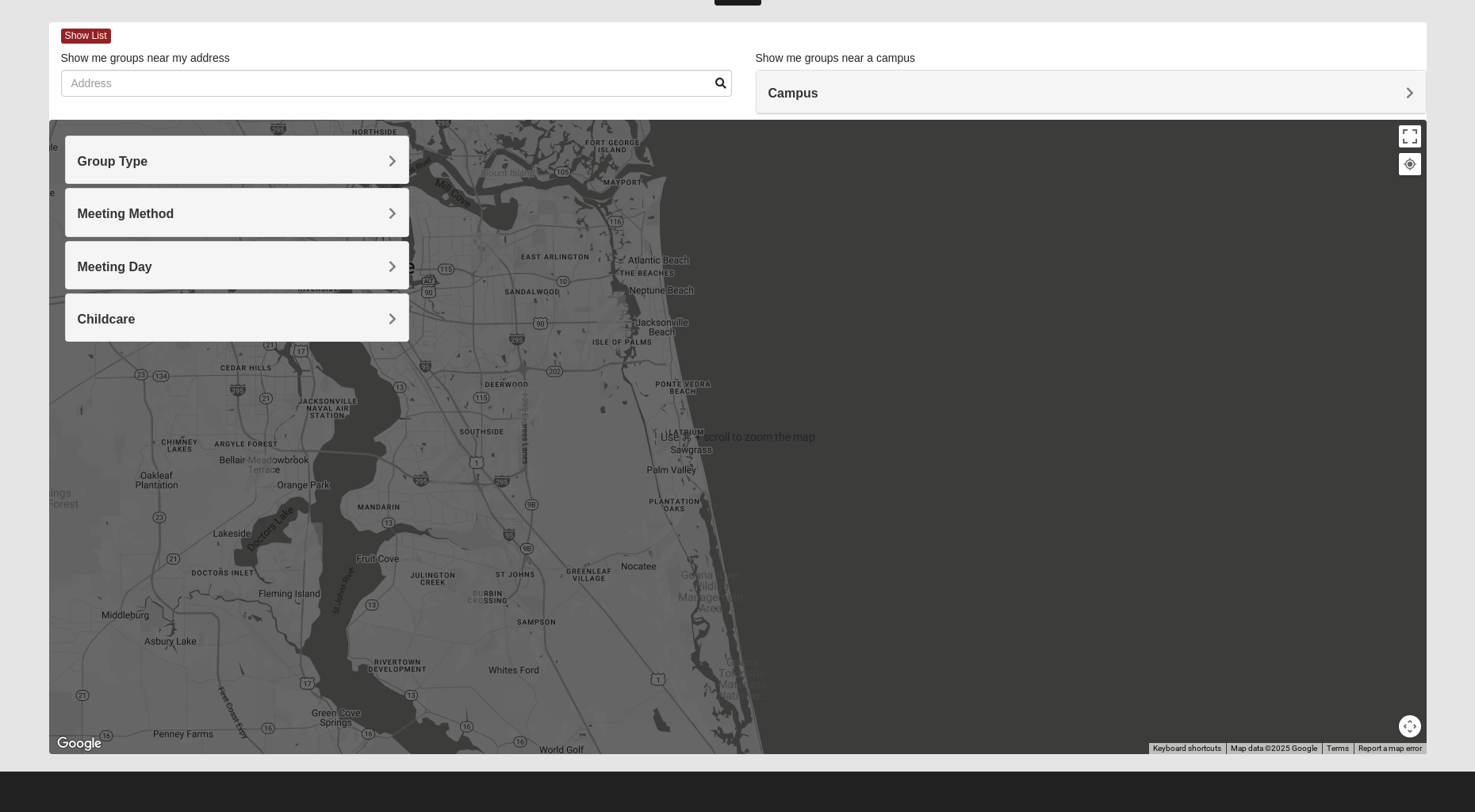
scroll to position [61, 0]
click at [579, 580] on div "To navigate, press the arrow keys." at bounding box center [738, 436] width 1378 height 634
drag, startPoint x: 568, startPoint y: 411, endPoint x: 560, endPoint y: 412, distance: 8.1
click at [568, 411] on div "[PERSON_NAME][GEOGRAPHIC_DATA][PERSON_NAME] View on Google Maps" at bounding box center [738, 436] width 1378 height 634
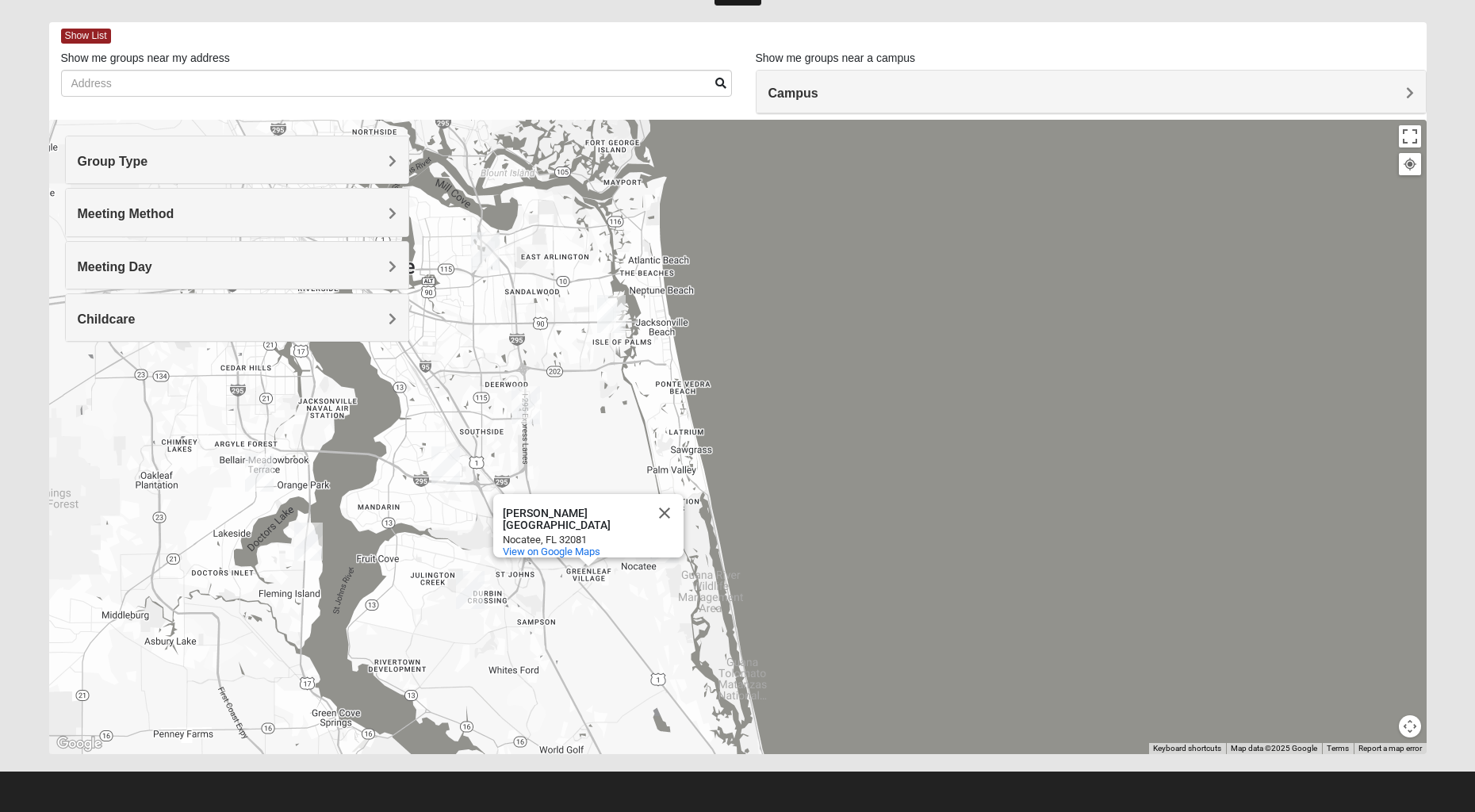
drag, startPoint x: 79, startPoint y: 244, endPoint x: 125, endPoint y: 234, distance: 47.1
click at [83, 244] on div "Meeting Day" at bounding box center [237, 265] width 342 height 47
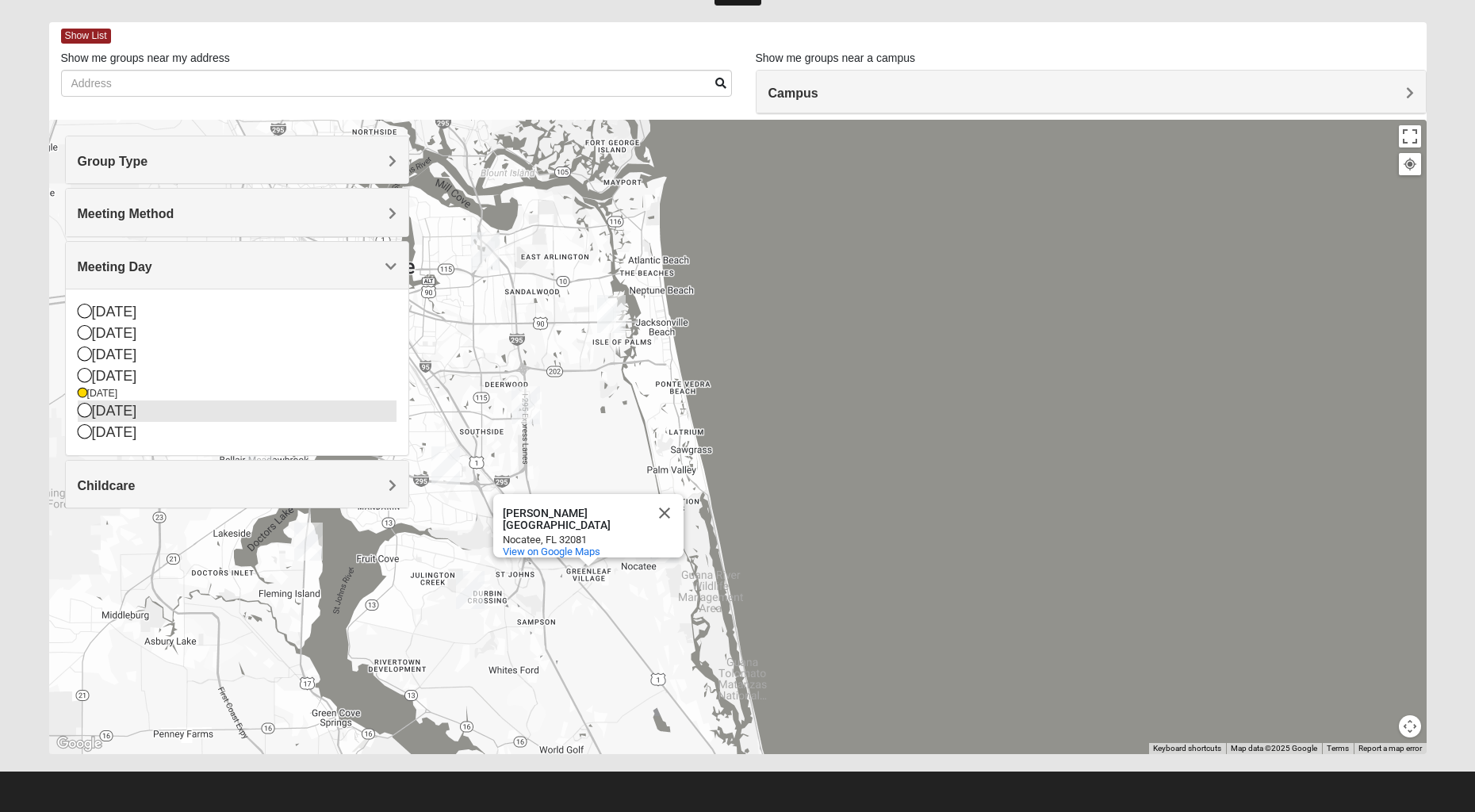
click at [82, 410] on icon at bounding box center [85, 410] width 15 height 15
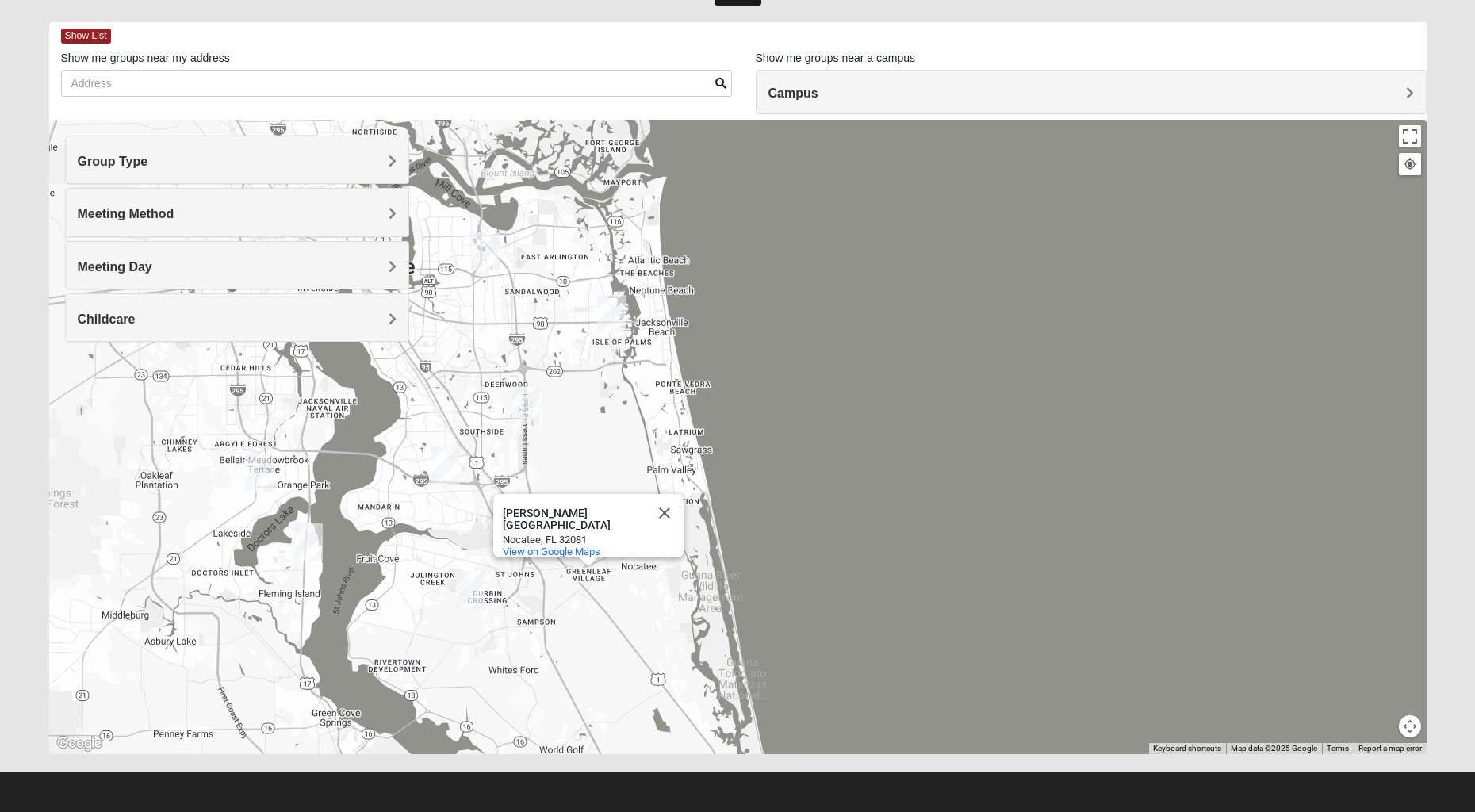
click at [594, 416] on div "[PERSON_NAME][GEOGRAPHIC_DATA][PERSON_NAME] View on Google Maps" at bounding box center [738, 436] width 1378 height 634
click at [669, 502] on button "Close" at bounding box center [664, 513] width 38 height 38
click at [144, 260] on span "Meeting Day" at bounding box center [115, 267] width 74 height 14
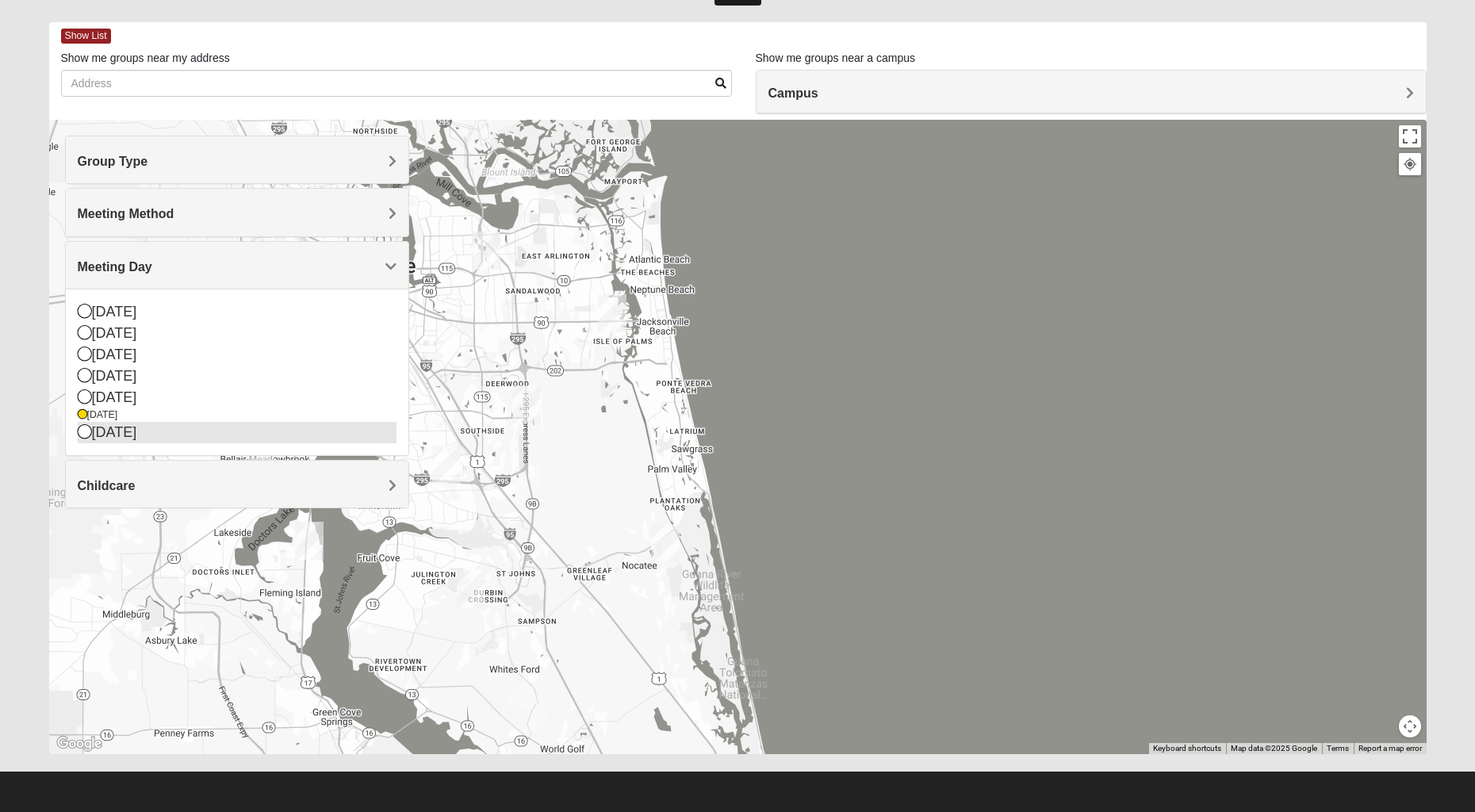
click at [84, 439] on div "[DATE]" at bounding box center [237, 433] width 319 height 22
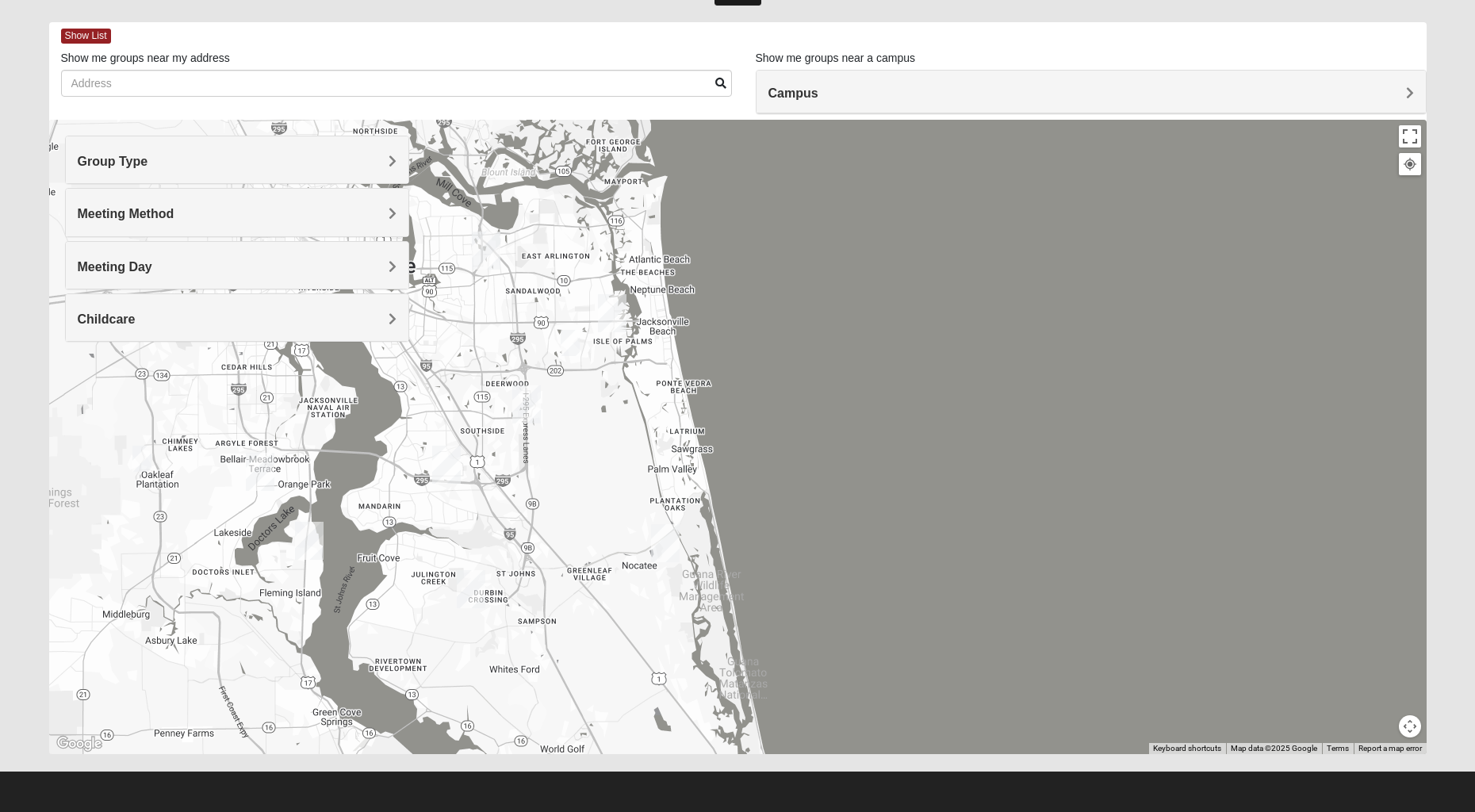
click at [575, 344] on img "1825 Womens Brunetti 32224" at bounding box center [570, 342] width 19 height 26
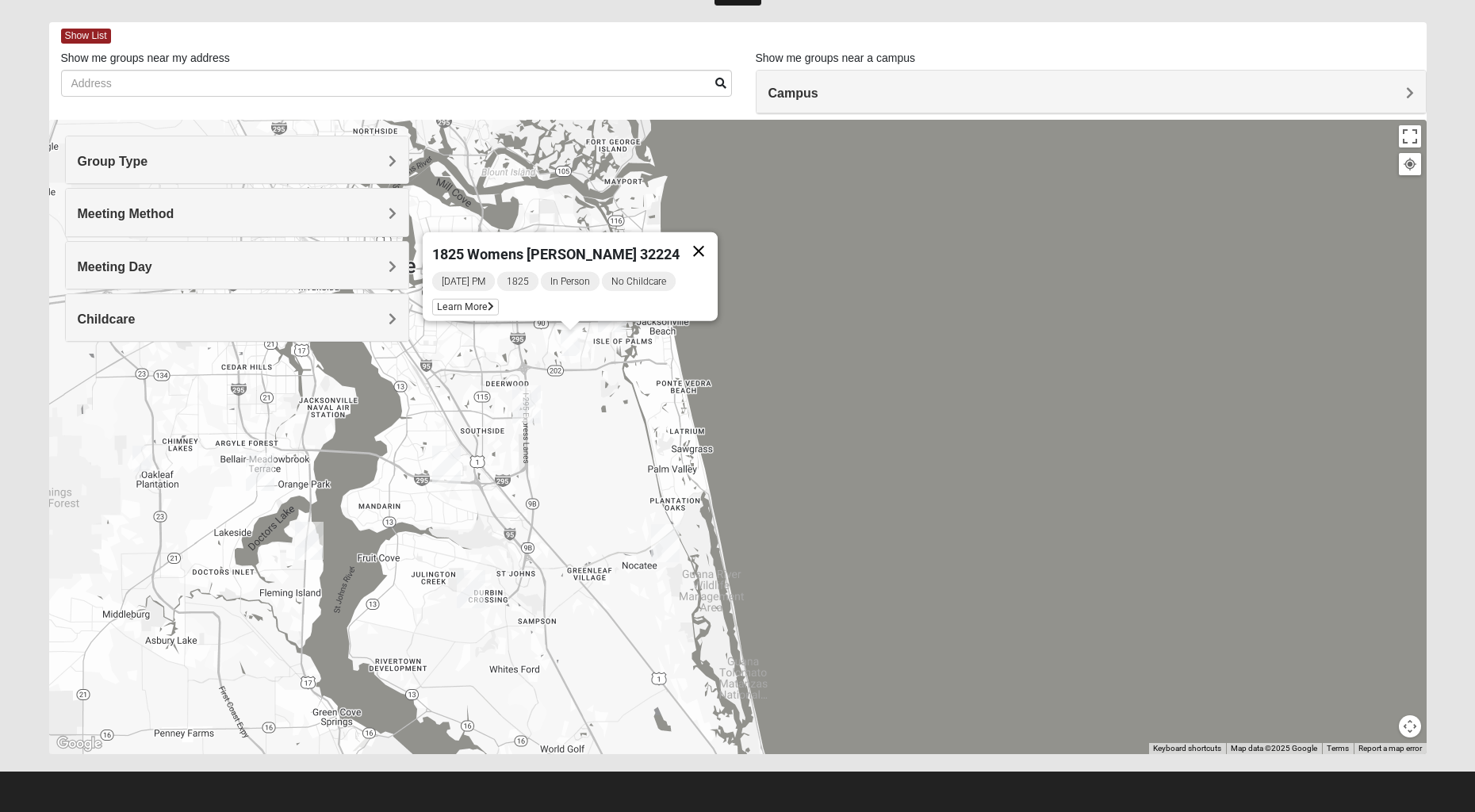
click at [690, 234] on button "Close" at bounding box center [699, 251] width 38 height 38
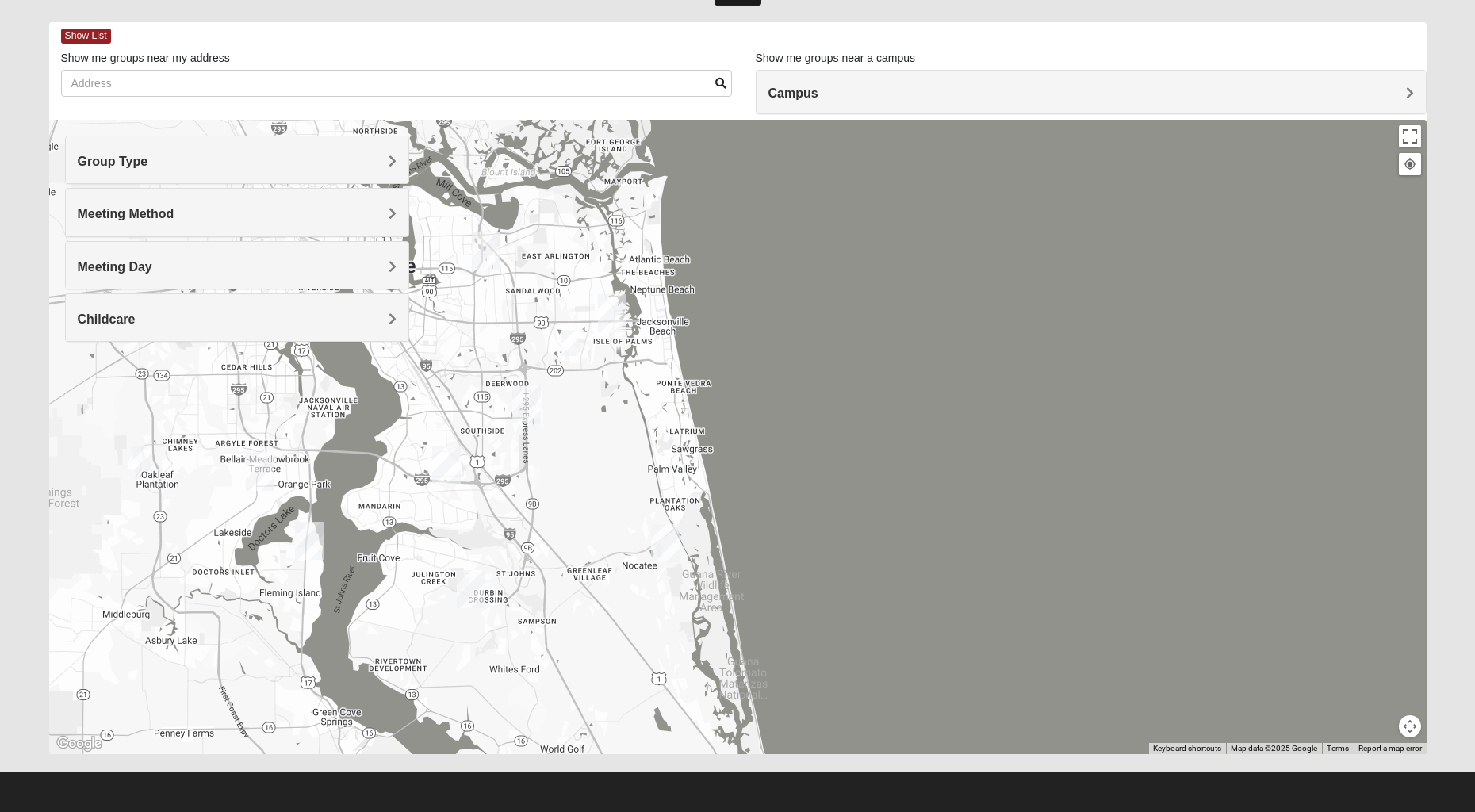
click at [146, 164] on span "Group Type" at bounding box center [113, 161] width 71 height 14
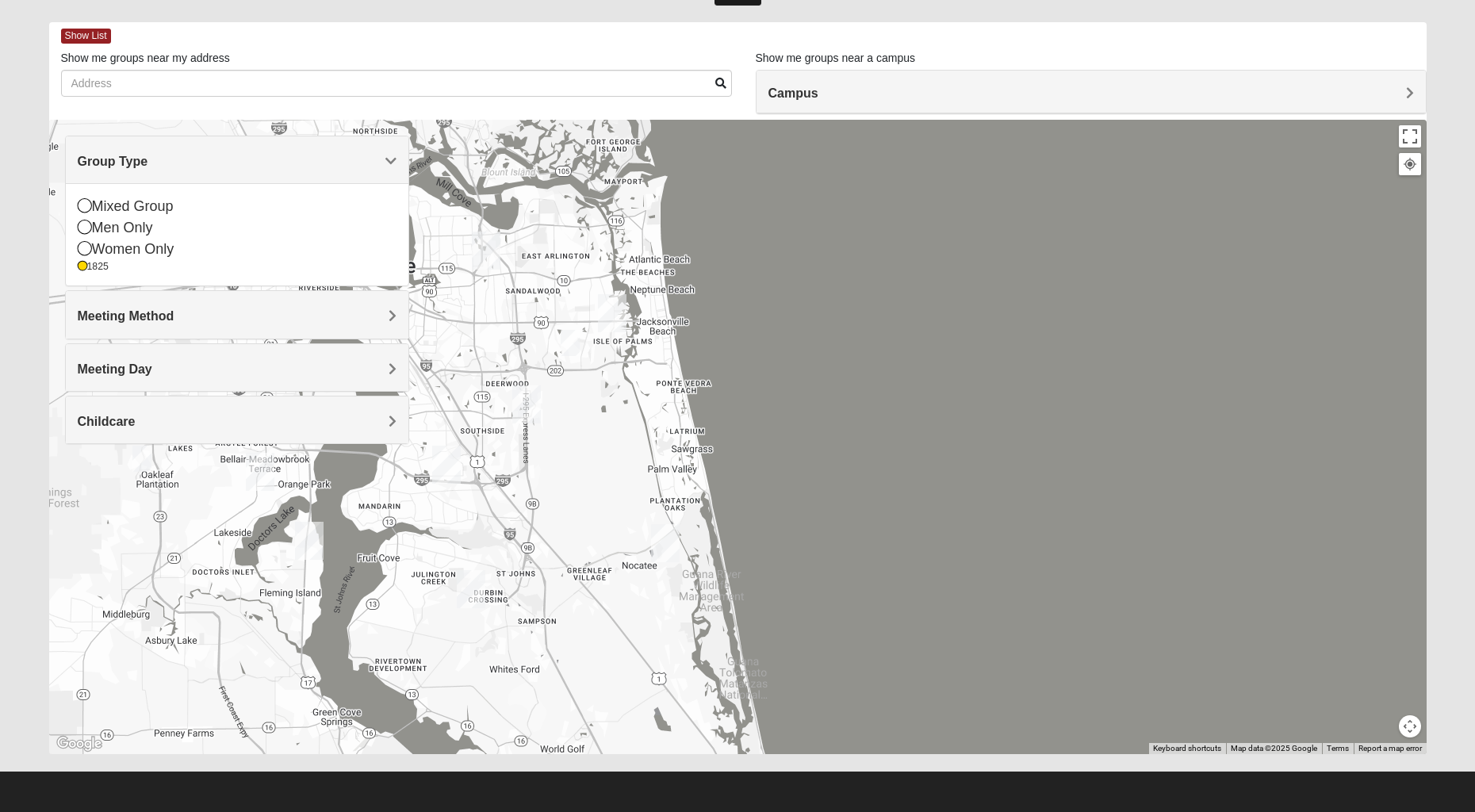
click at [173, 320] on span "Meeting Method" at bounding box center [126, 316] width 97 height 14
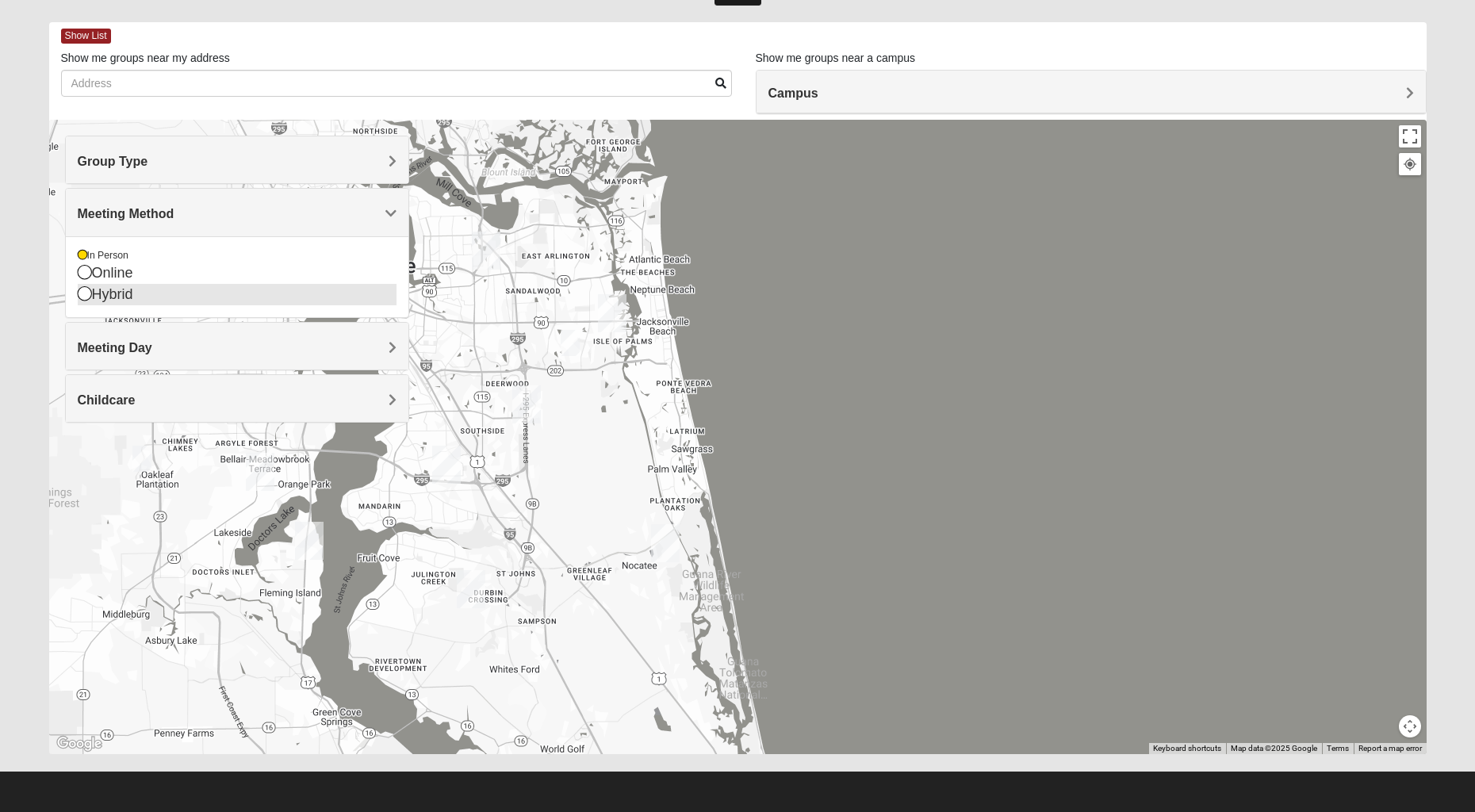
click at [108, 294] on div "Hybrid" at bounding box center [237, 295] width 319 height 22
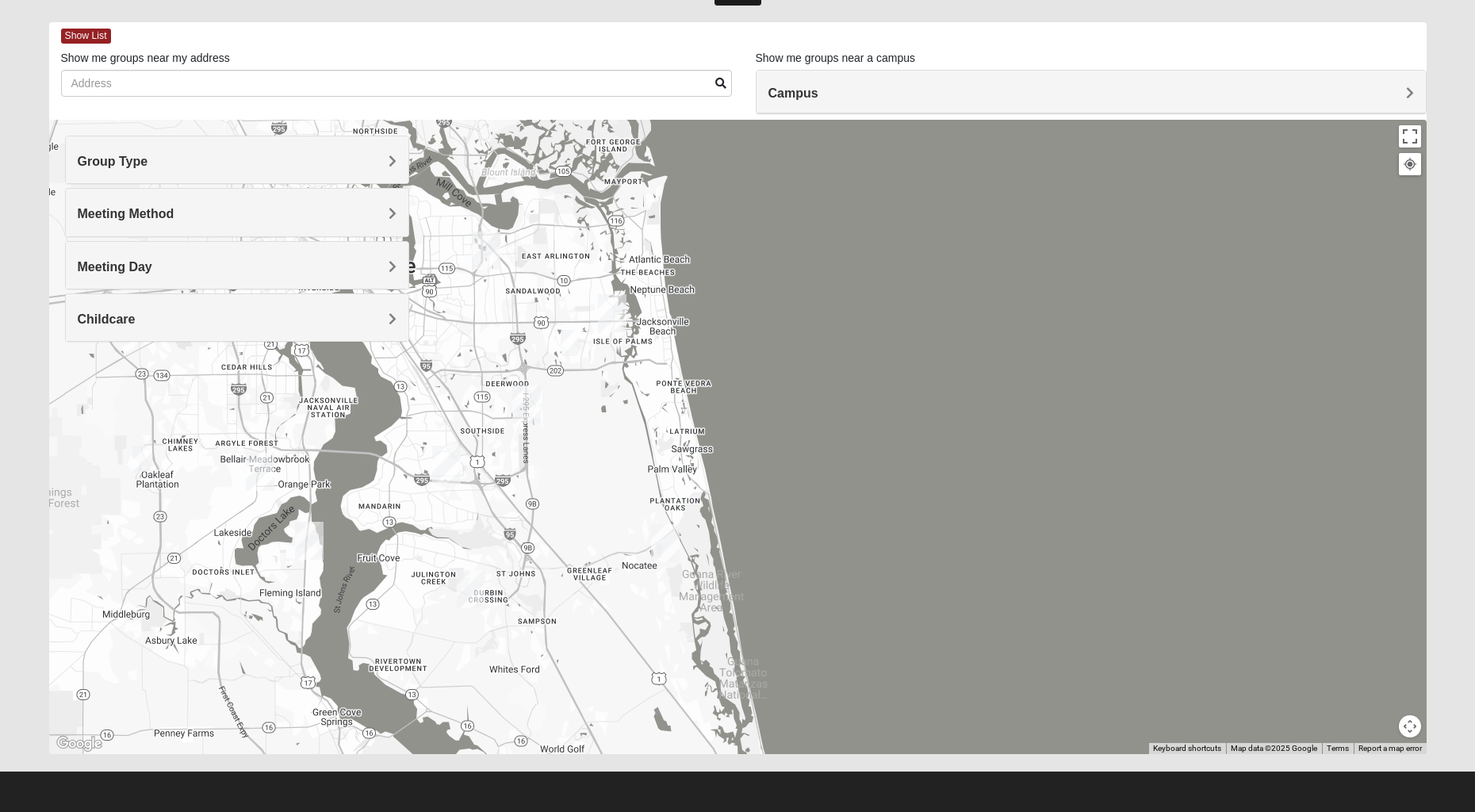
click at [186, 222] on div "Meeting Method" at bounding box center [237, 212] width 342 height 47
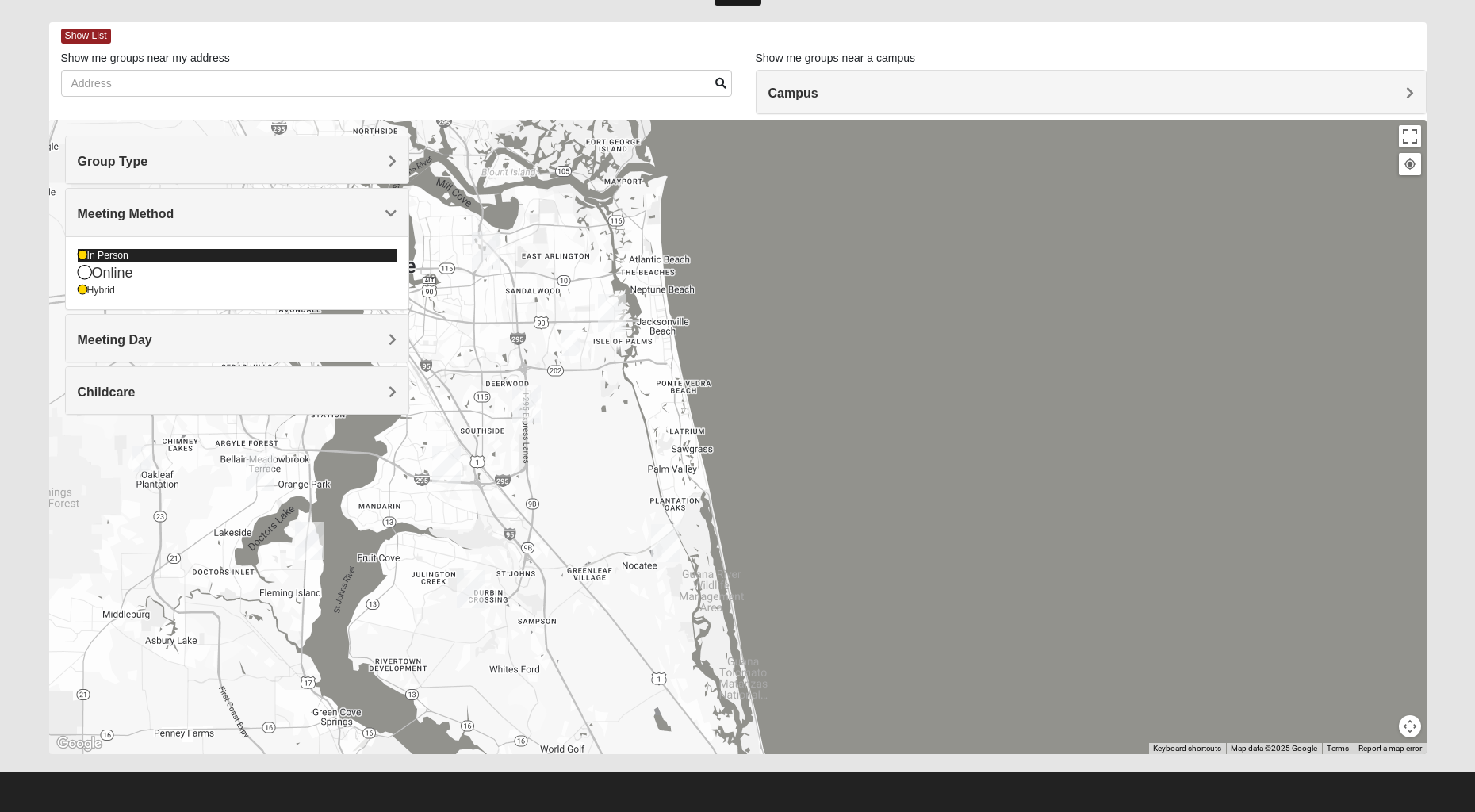
click at [78, 256] on icon at bounding box center [83, 255] width 9 height 9
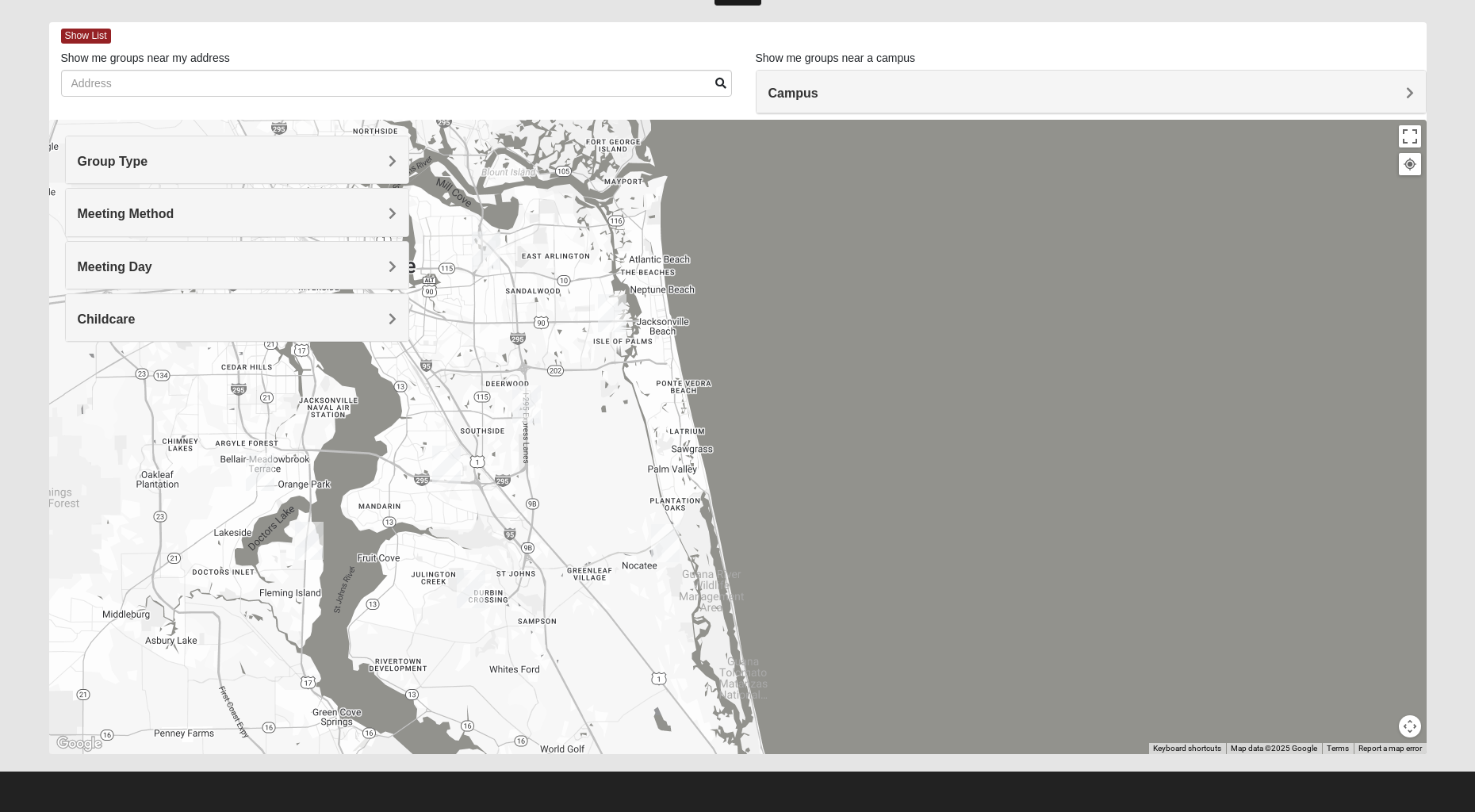
click at [206, 252] on div "Meeting Day" at bounding box center [237, 265] width 342 height 47
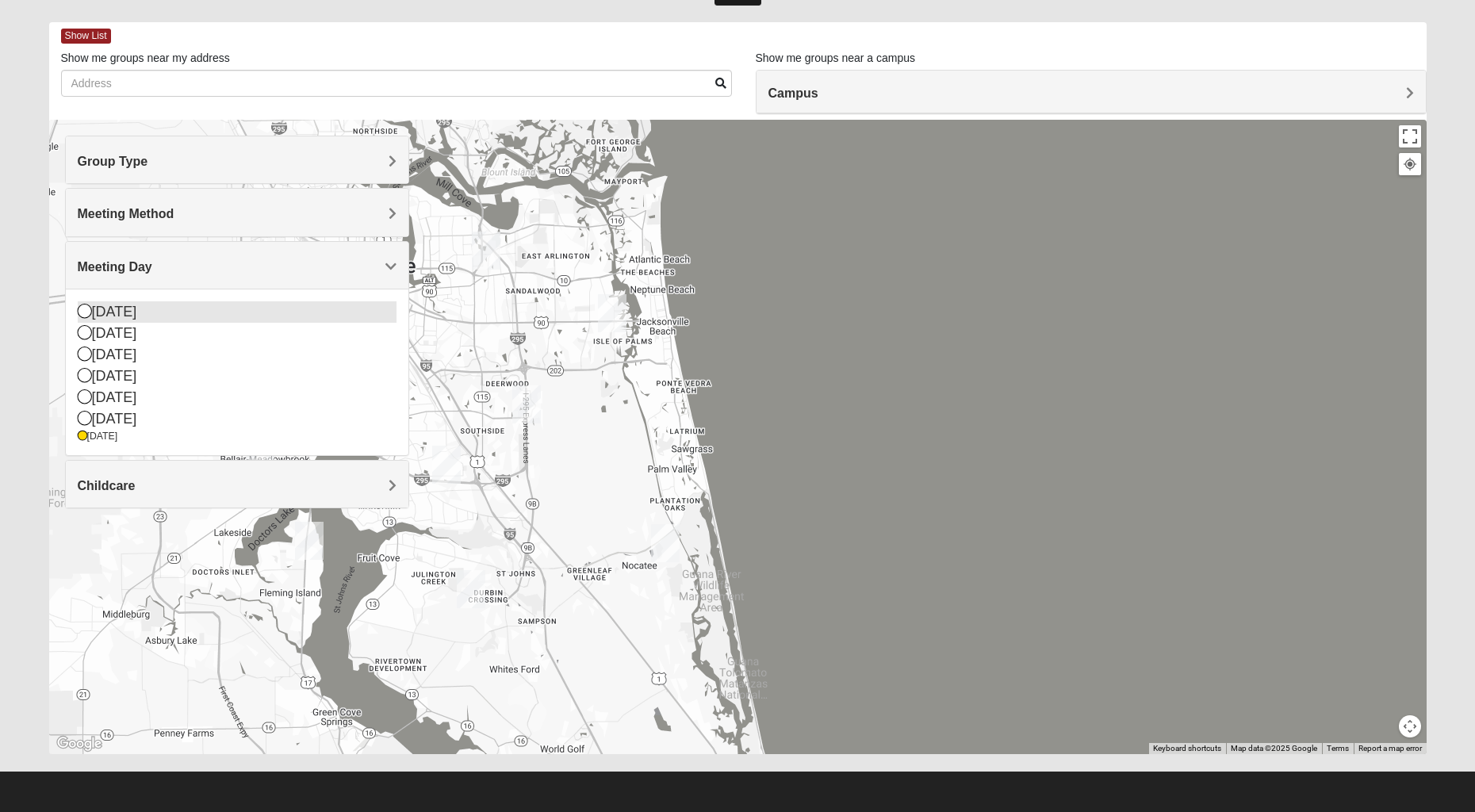
click at [84, 318] on div "[DATE]" at bounding box center [237, 312] width 319 height 22
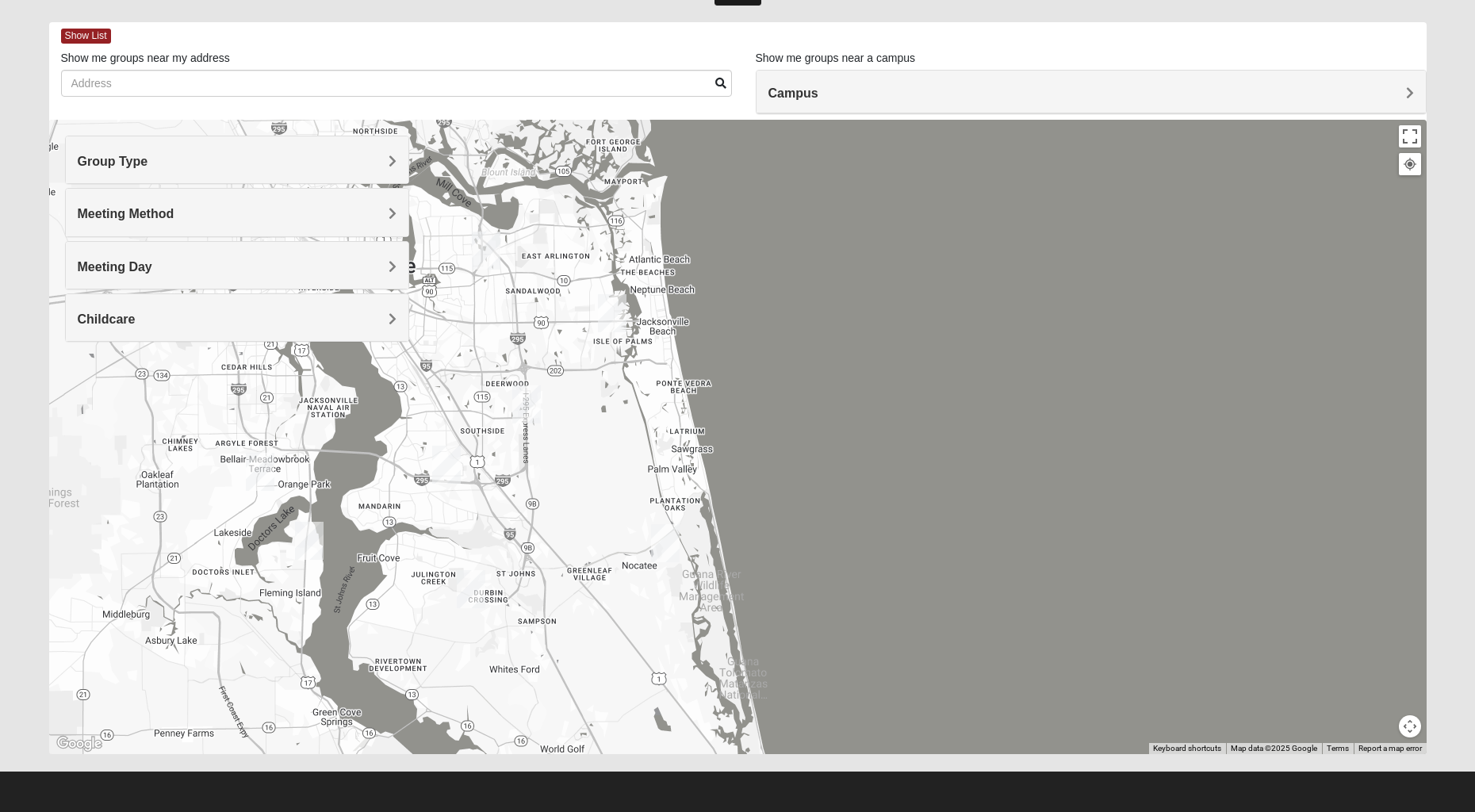
click at [129, 267] on span "Meeting Day" at bounding box center [115, 267] width 74 height 14
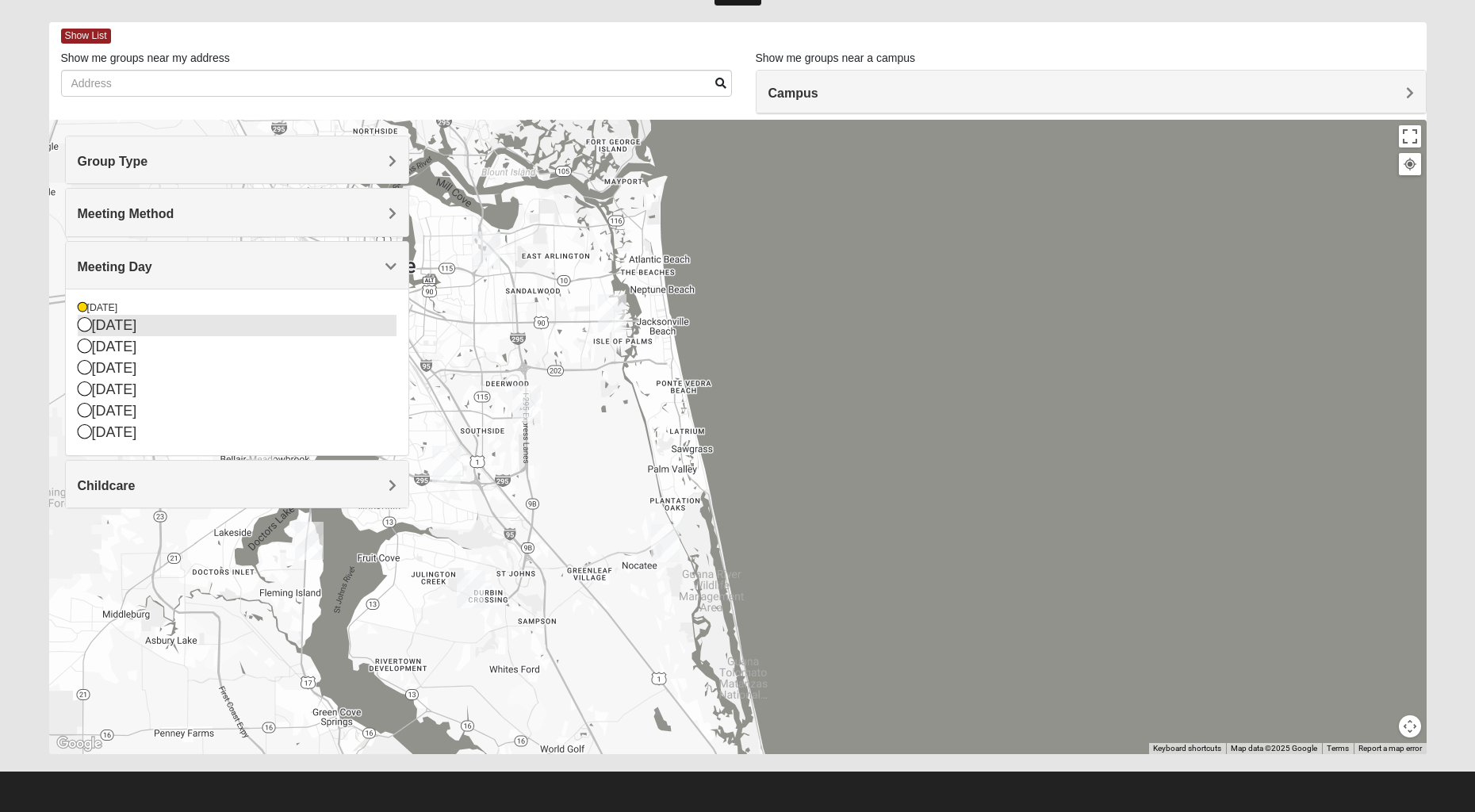
click at [87, 328] on icon at bounding box center [85, 324] width 15 height 15
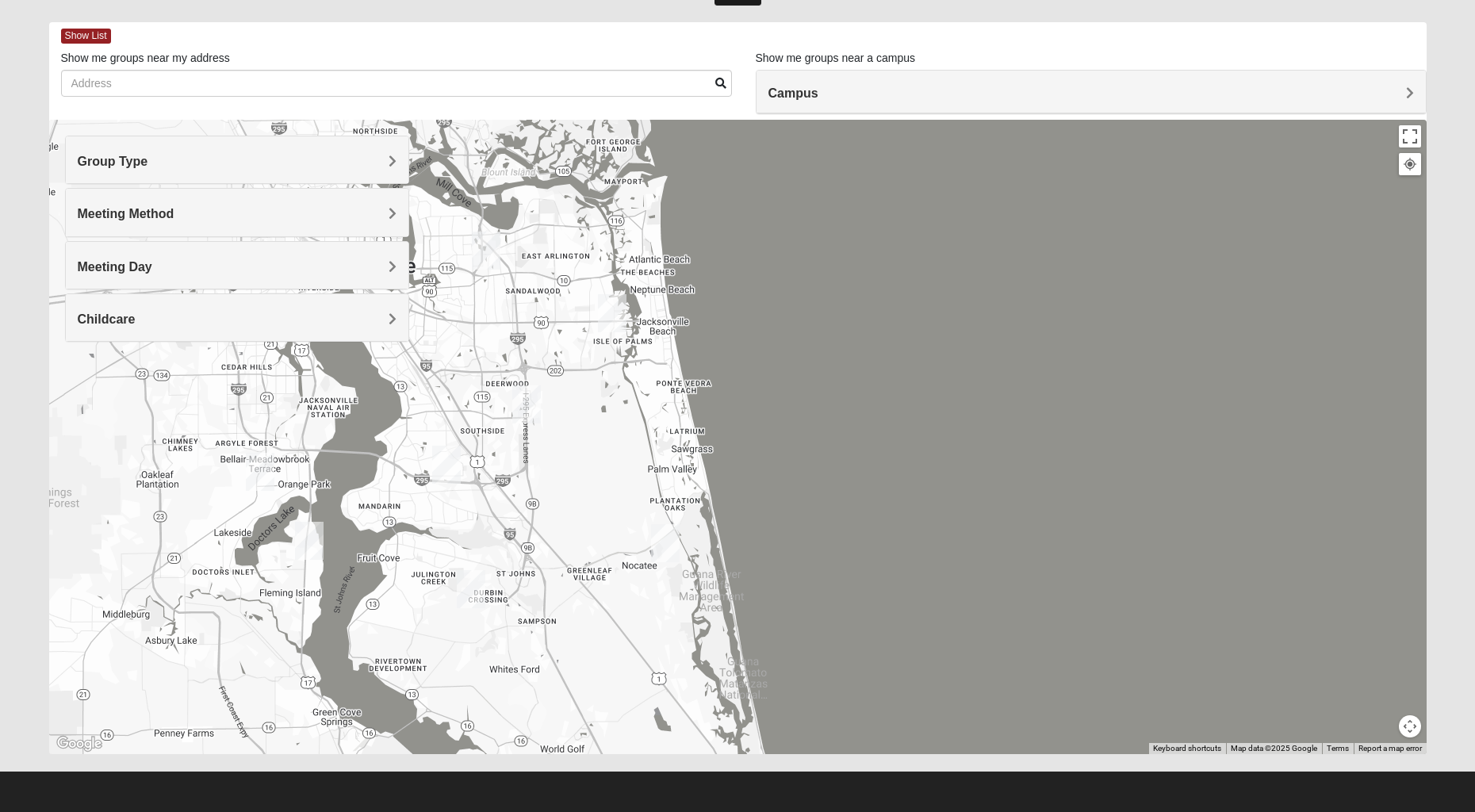
click at [162, 265] on h4 "Meeting Day" at bounding box center [237, 267] width 319 height 15
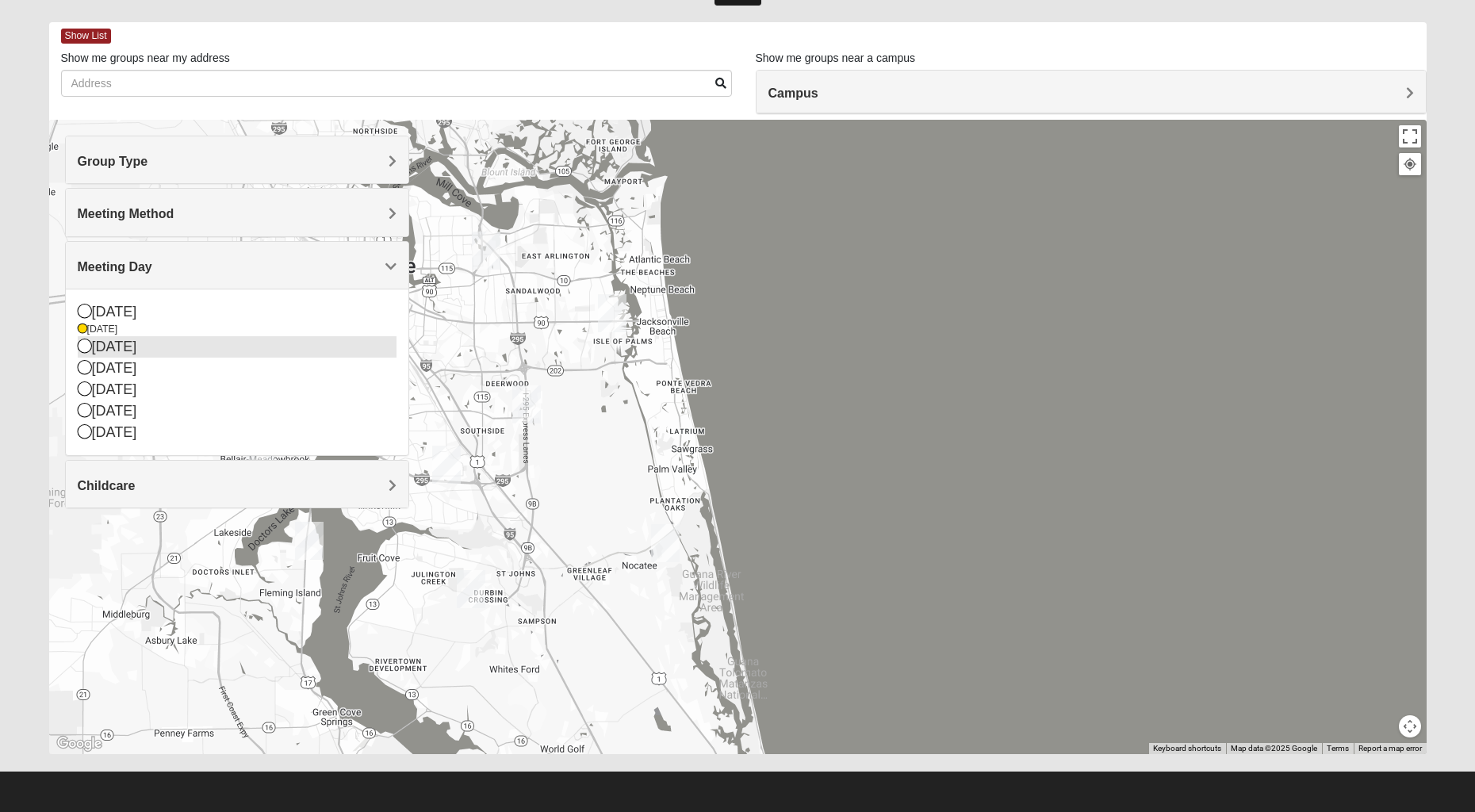
click at [92, 348] on div "[DATE]" at bounding box center [237, 347] width 319 height 22
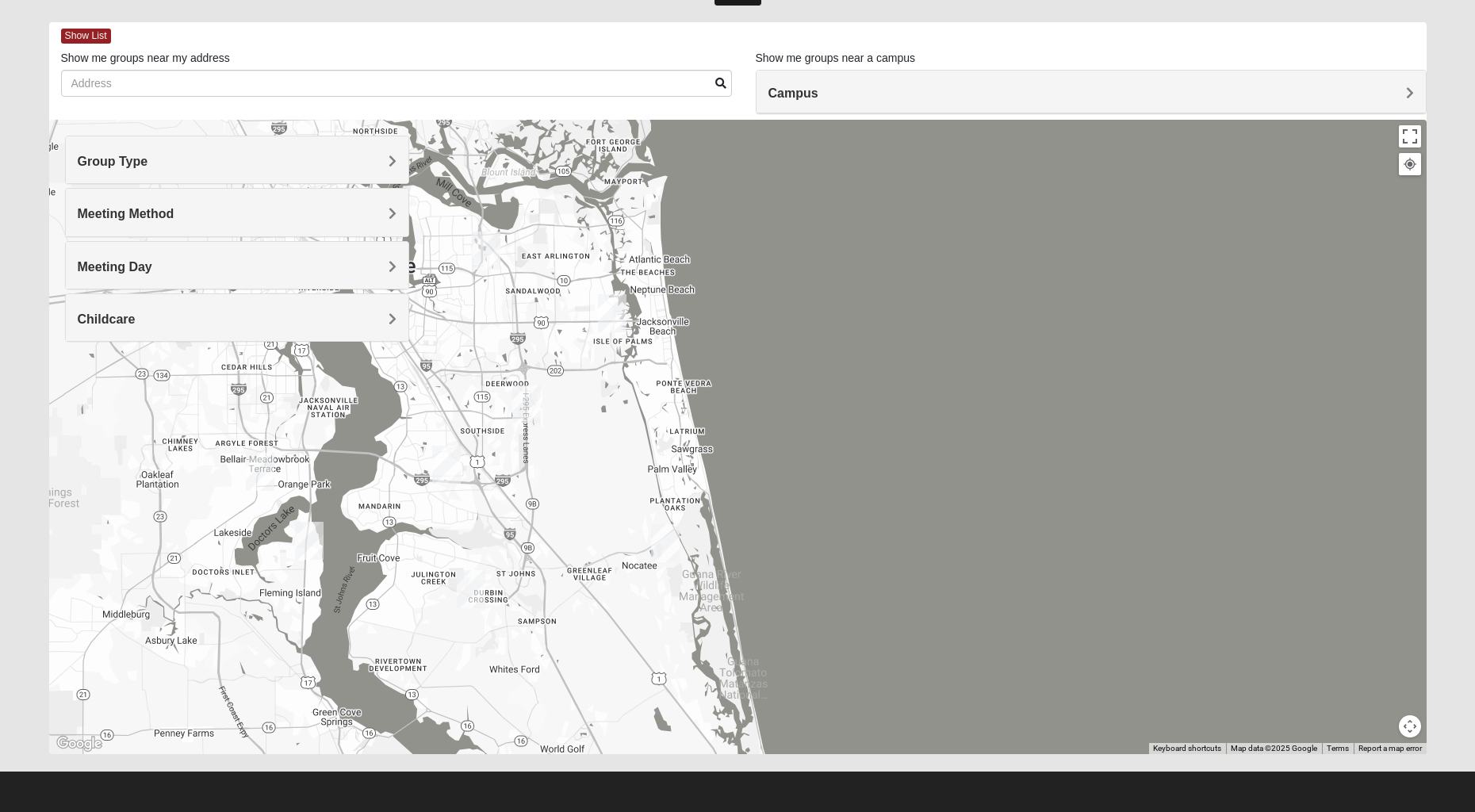
click at [158, 271] on h4 "Meeting Day" at bounding box center [237, 267] width 319 height 15
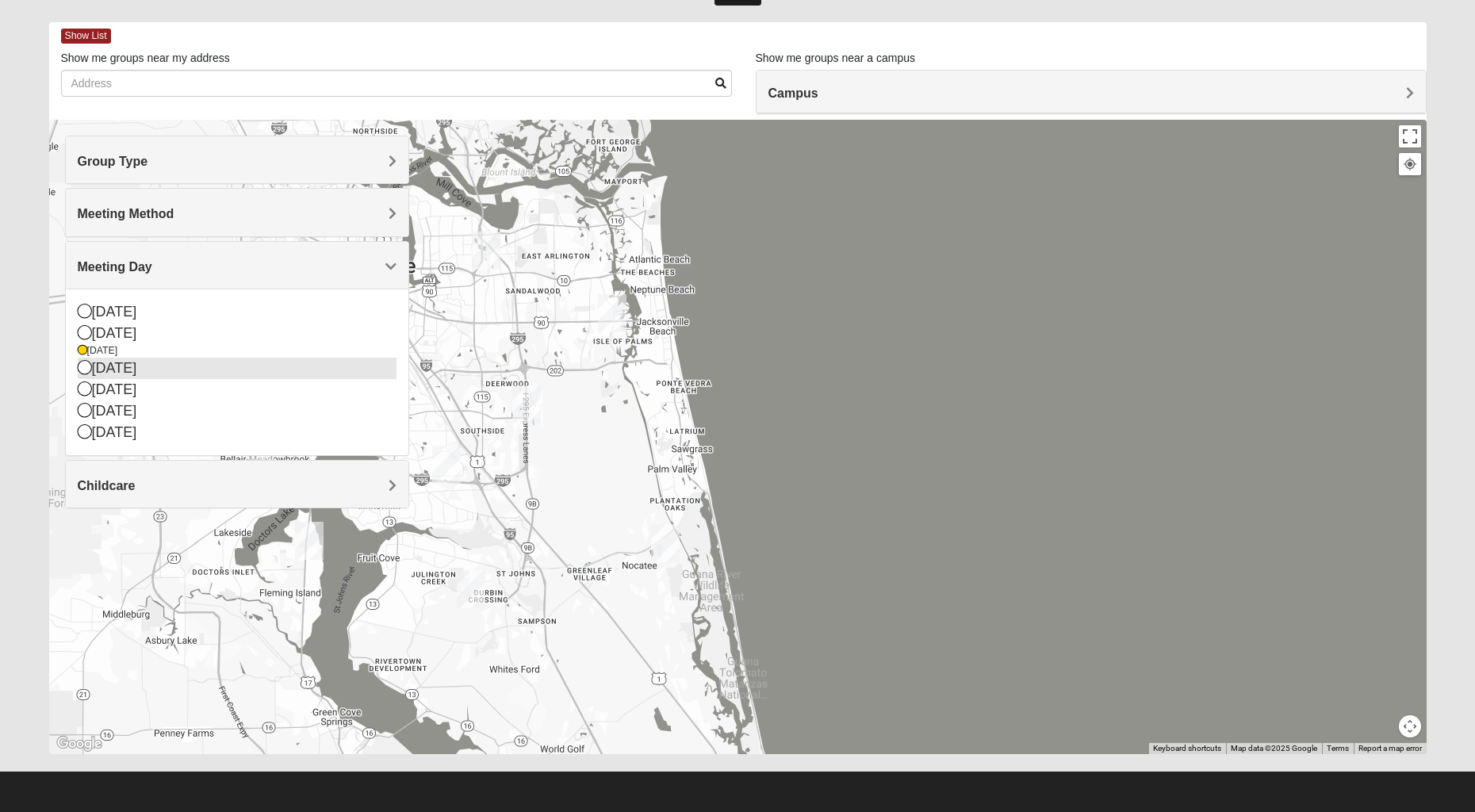
click at [85, 370] on icon at bounding box center [85, 367] width 15 height 15
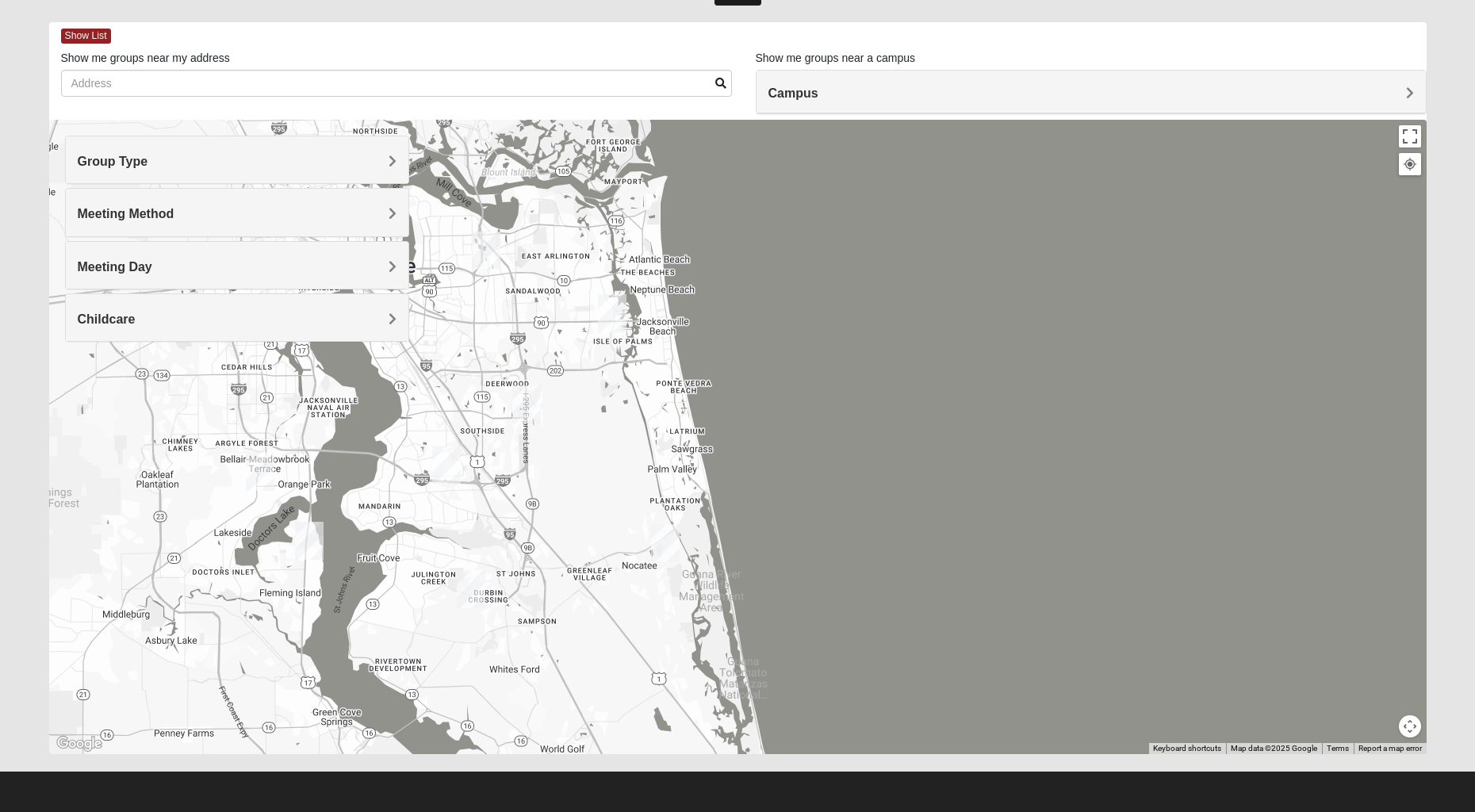
click at [162, 214] on span "Meeting Method" at bounding box center [126, 213] width 97 height 14
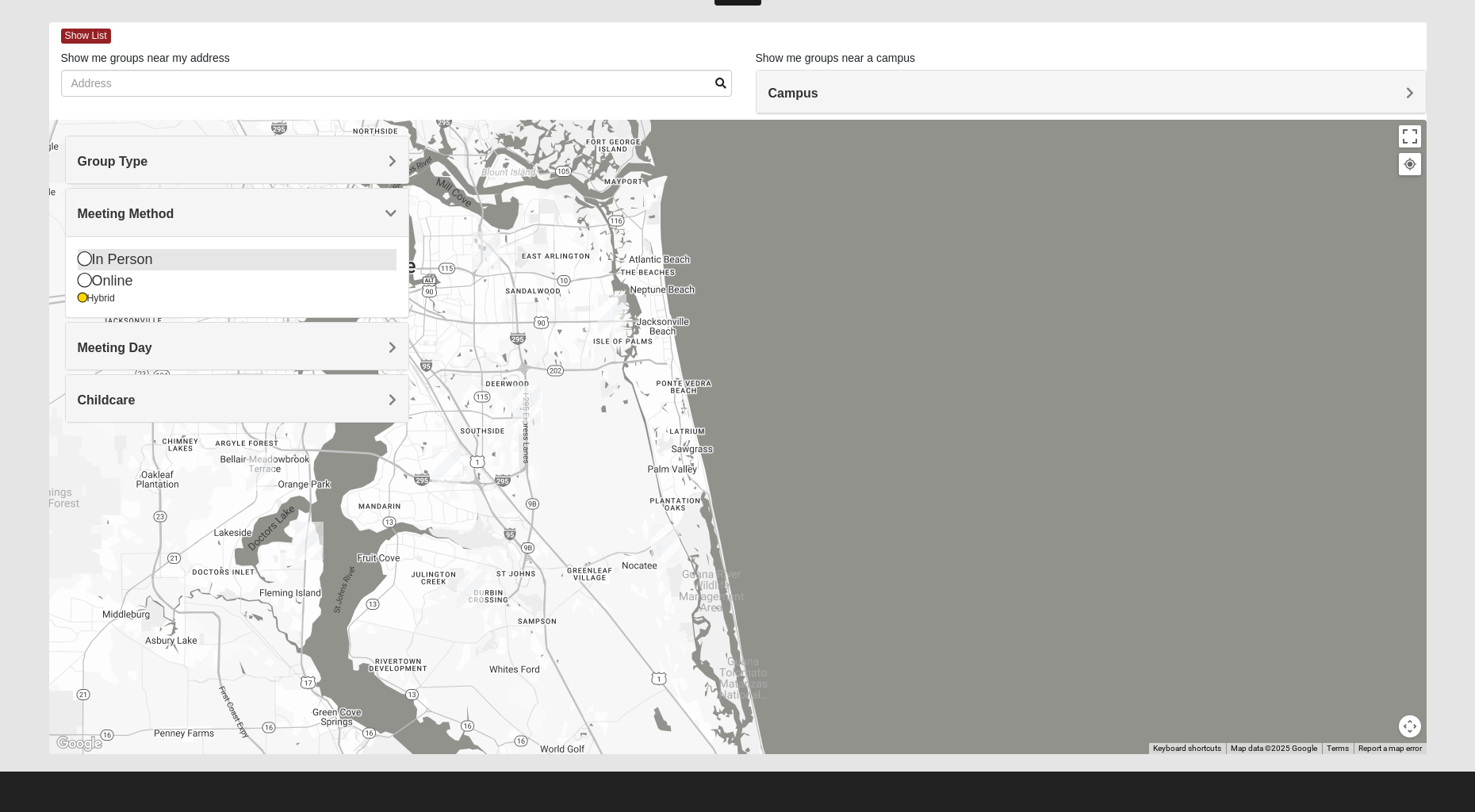
click at [81, 263] on icon at bounding box center [85, 259] width 15 height 15
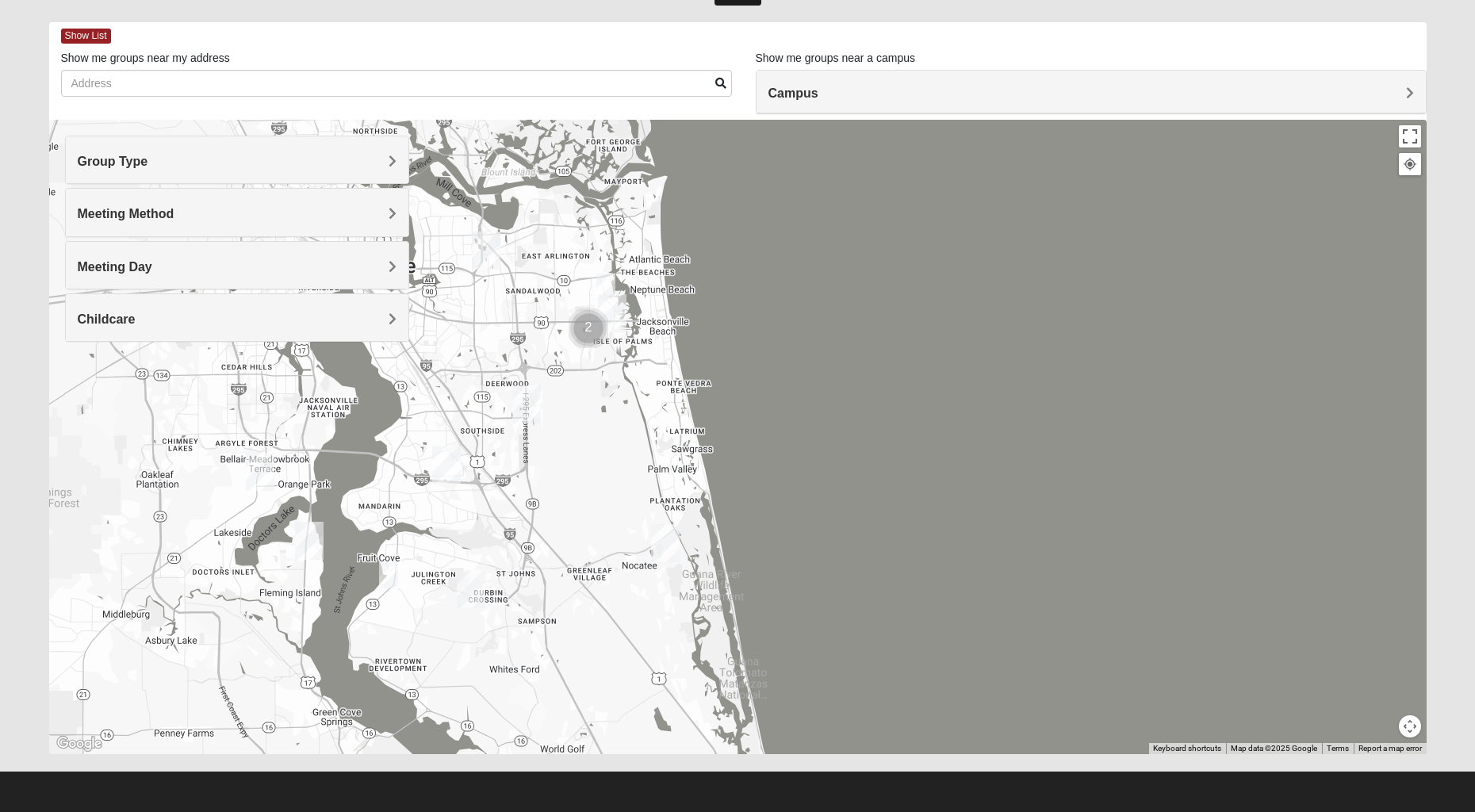
click at [155, 271] on h4 "Meeting Day" at bounding box center [237, 267] width 319 height 15
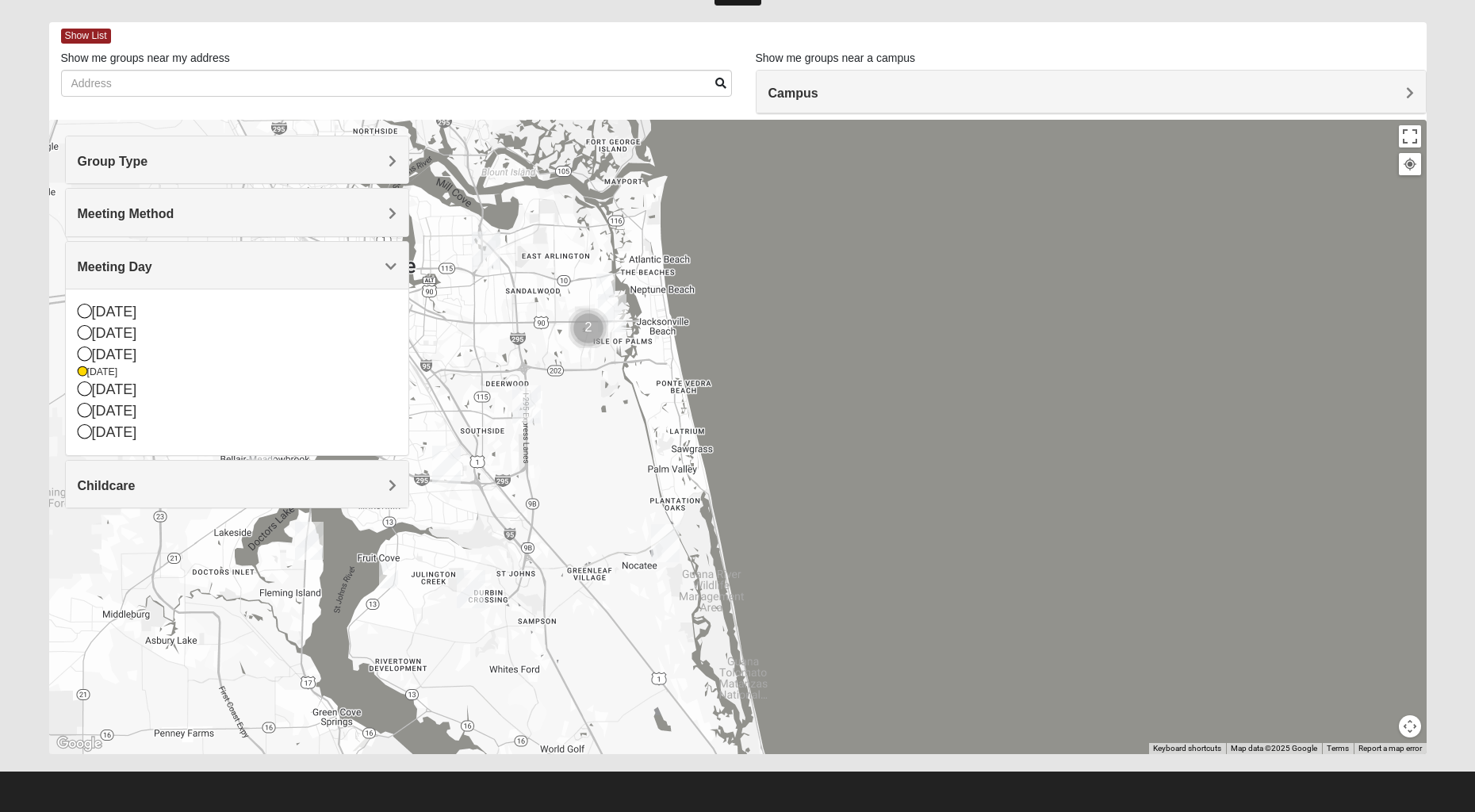
click at [606, 285] on img "1825 Womens Stewart 32224" at bounding box center [605, 286] width 19 height 26
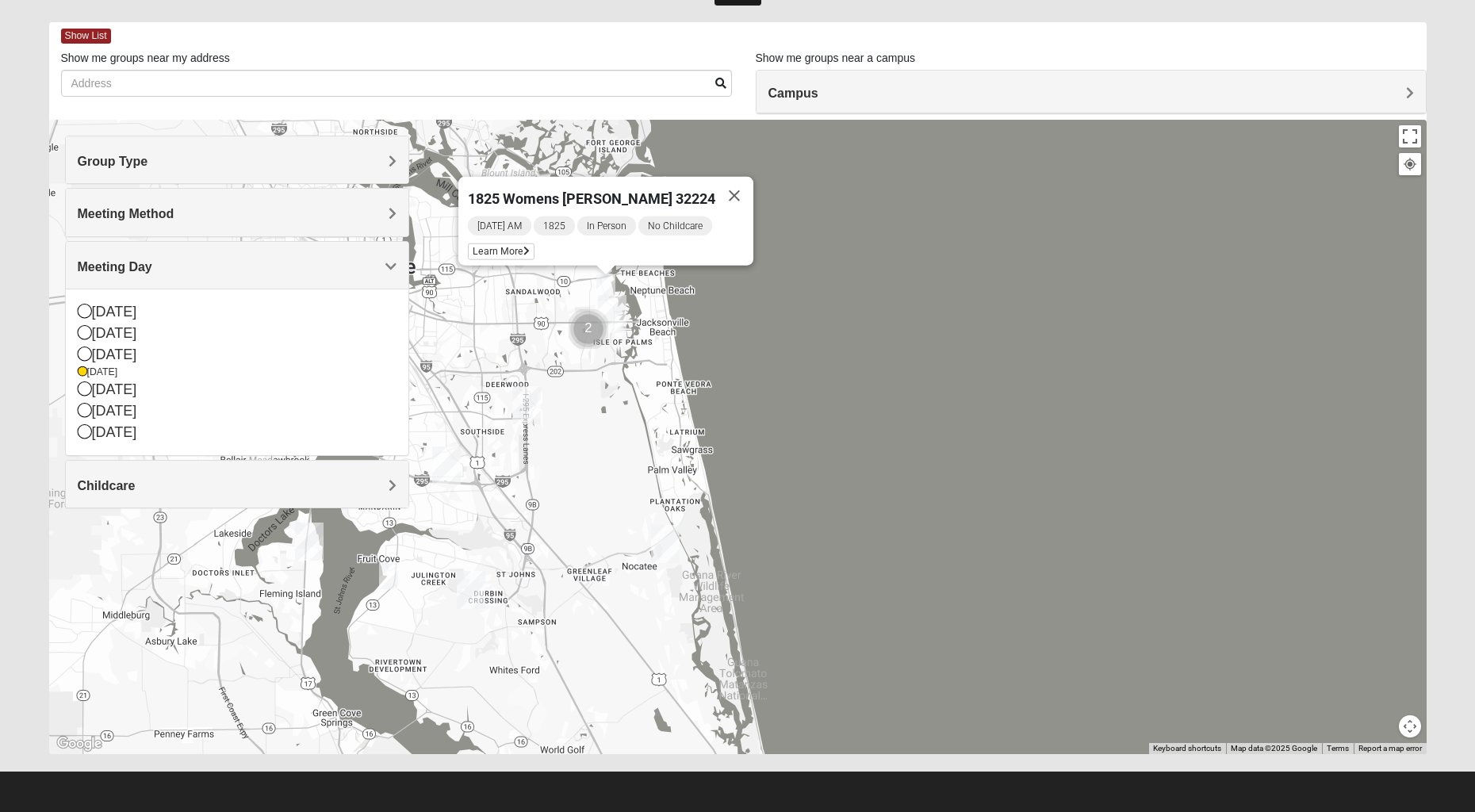
click at [731, 185] on button "Close" at bounding box center [734, 196] width 38 height 38
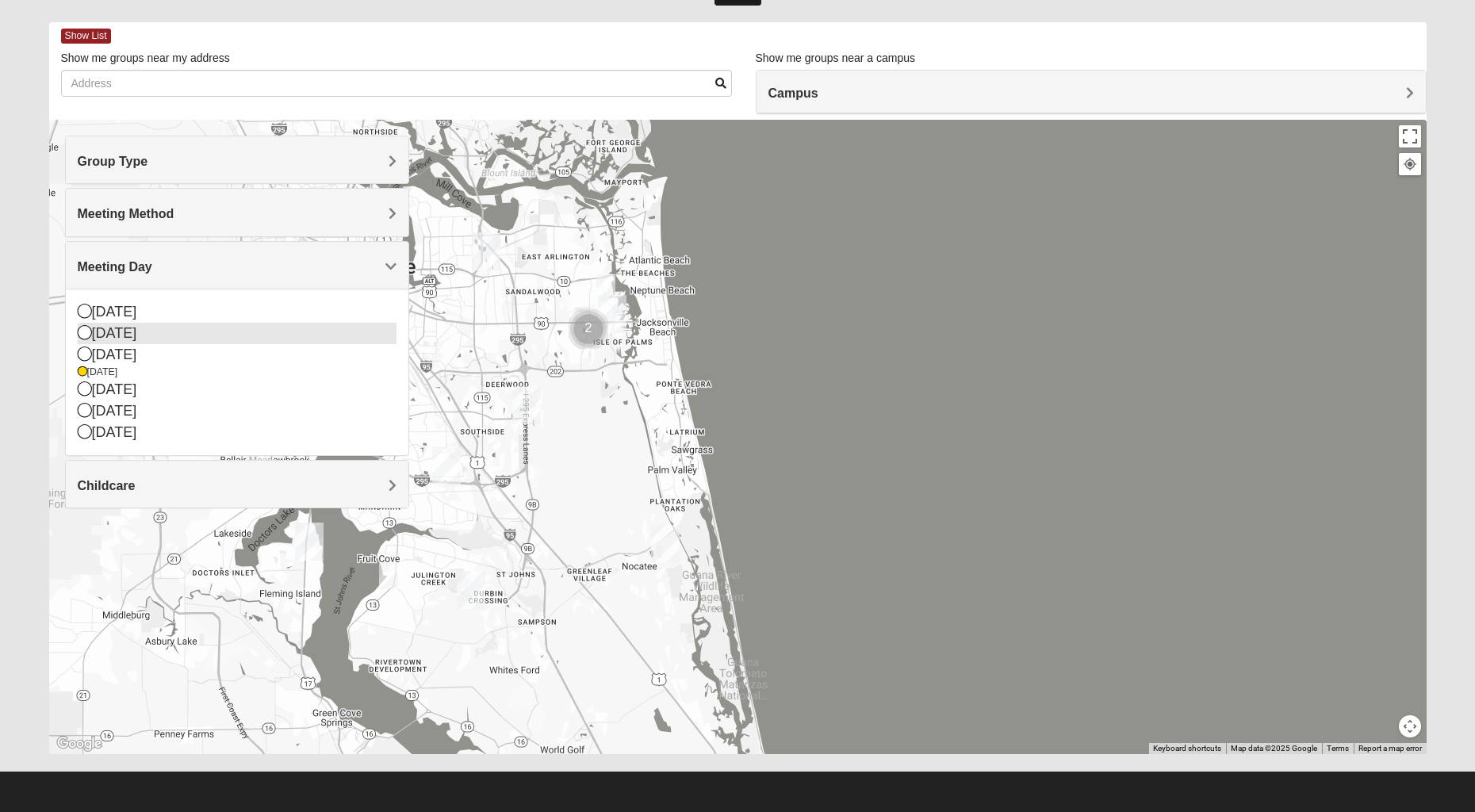
click at [79, 334] on icon at bounding box center [85, 332] width 15 height 15
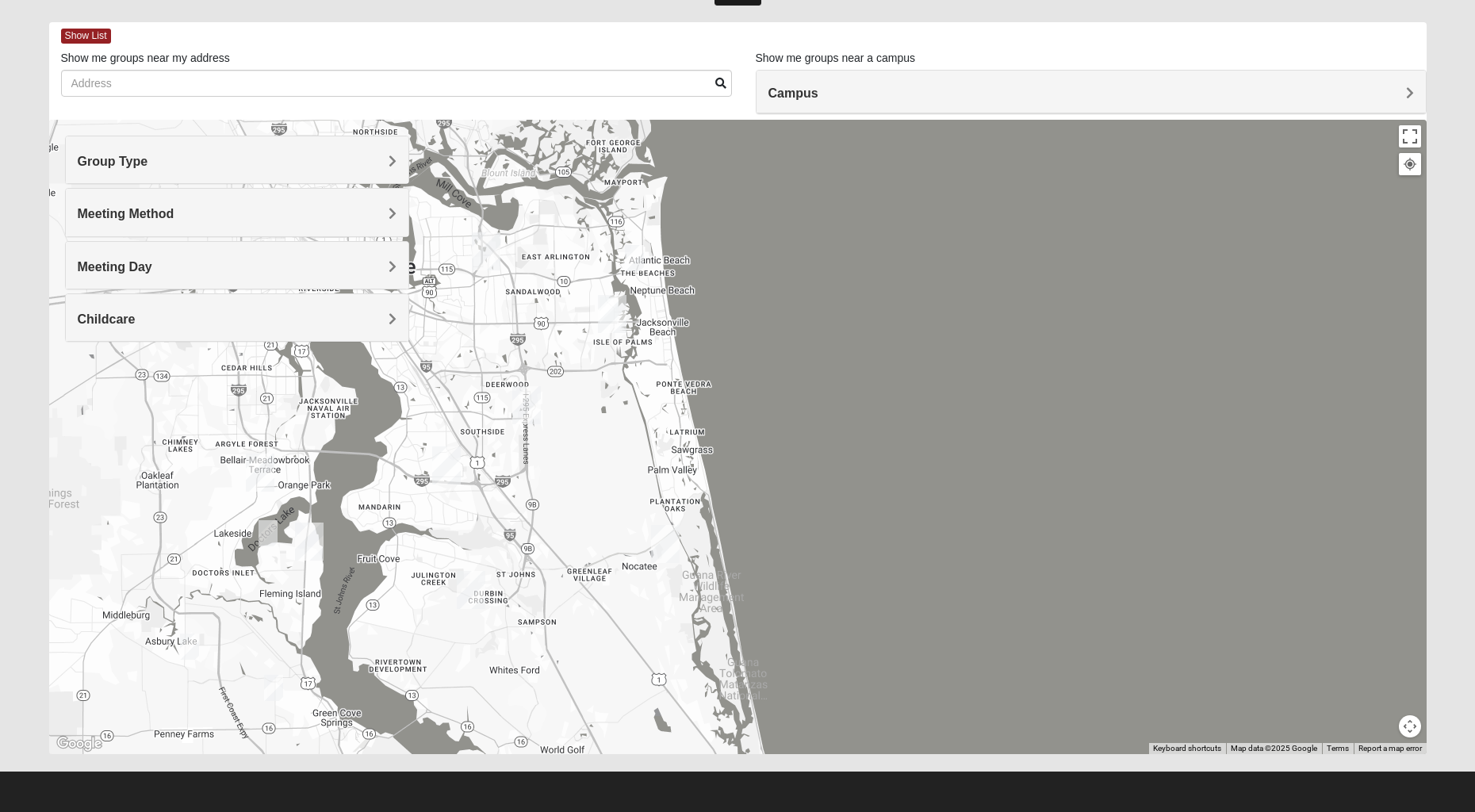
click at [637, 259] on img "1825 Mixed Arola 32233" at bounding box center [634, 258] width 19 height 26
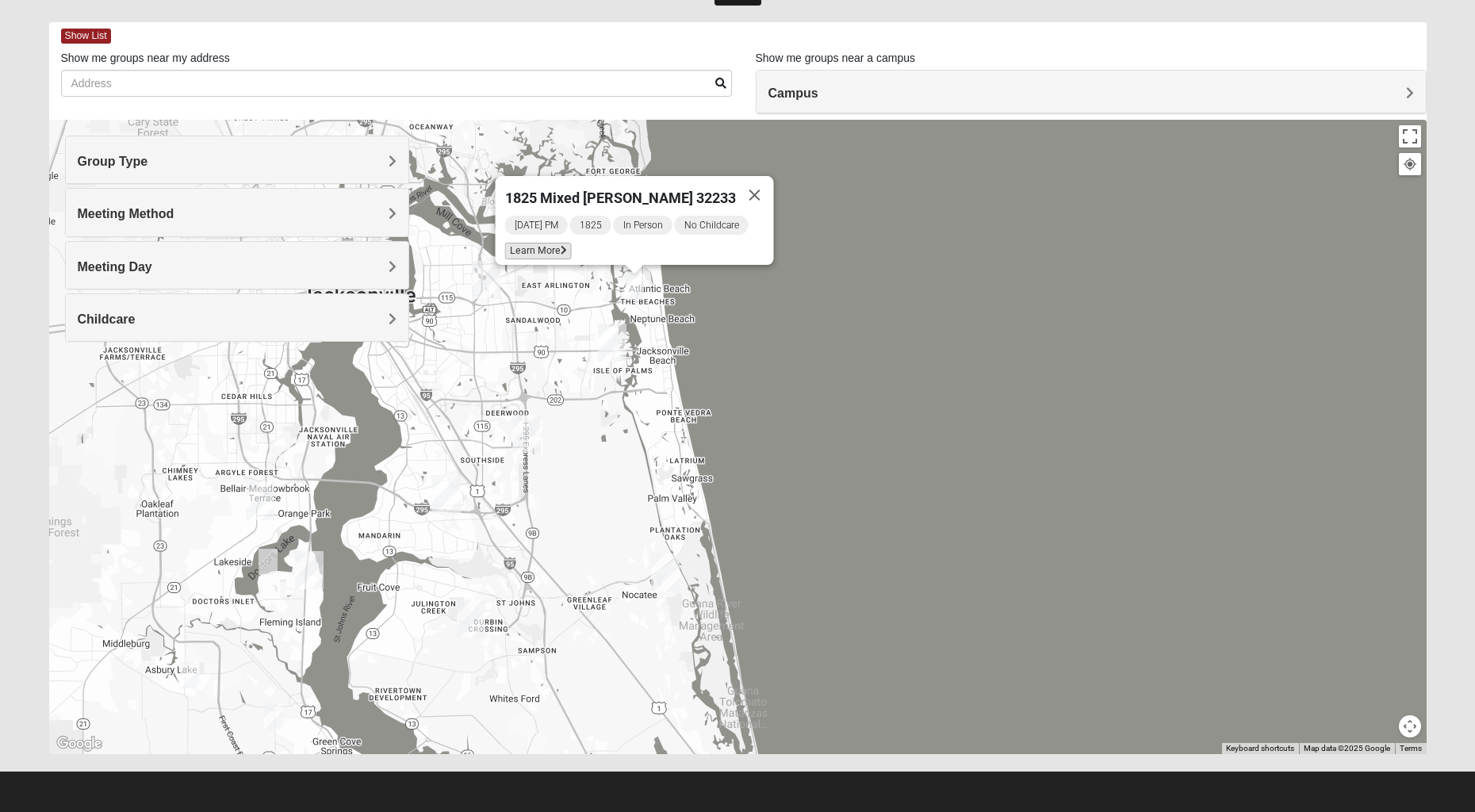
click at [532, 243] on span "Learn More" at bounding box center [538, 250] width 66 height 16
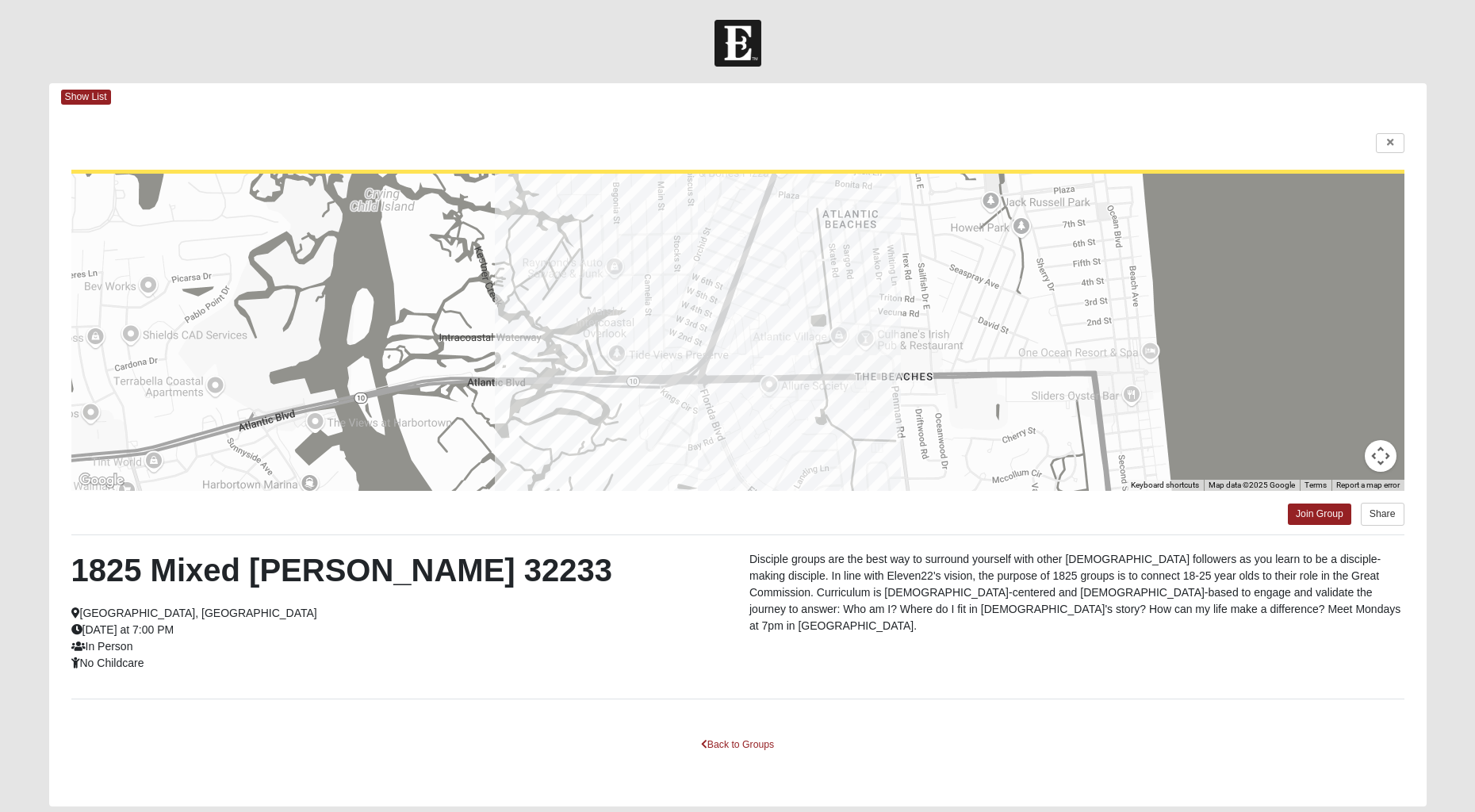
scroll to position [0, 0]
drag, startPoint x: 1393, startPoint y: 136, endPoint x: 1359, endPoint y: 145, distance: 35.2
click at [1392, 136] on link at bounding box center [1390, 143] width 28 height 20
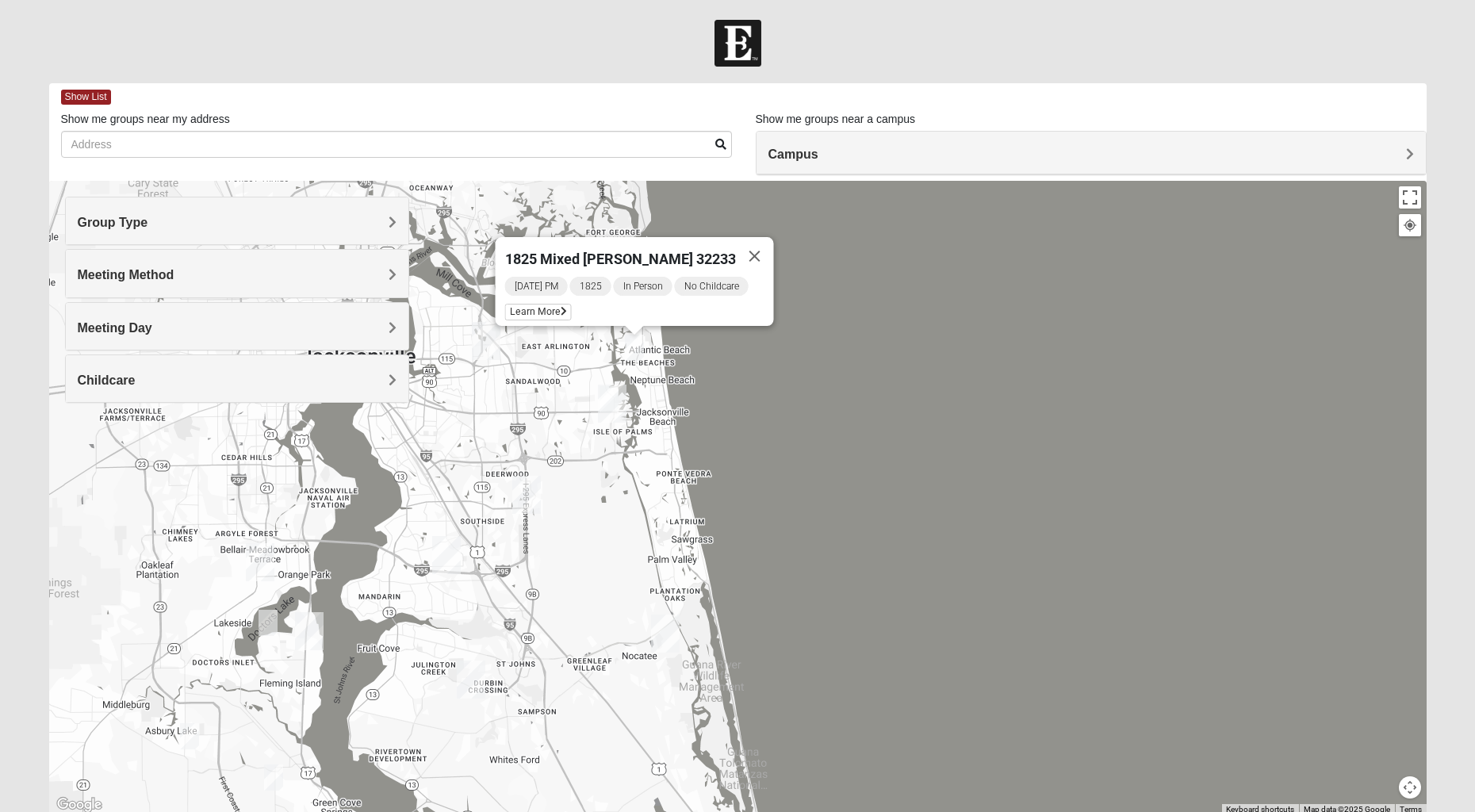
click at [752, 248] on button "Close" at bounding box center [755, 256] width 38 height 38
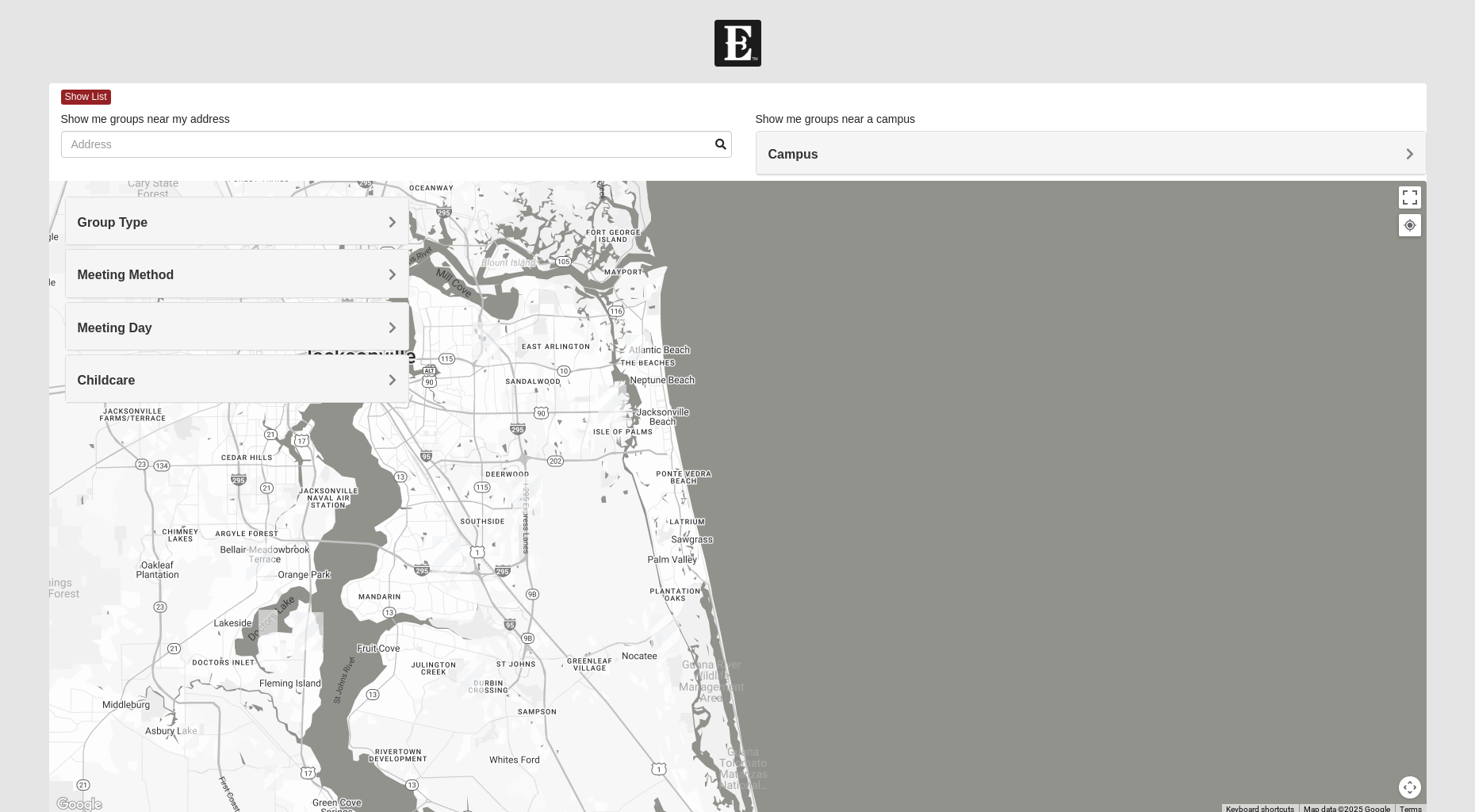
click at [162, 223] on h4 "Group Type" at bounding box center [237, 222] width 319 height 15
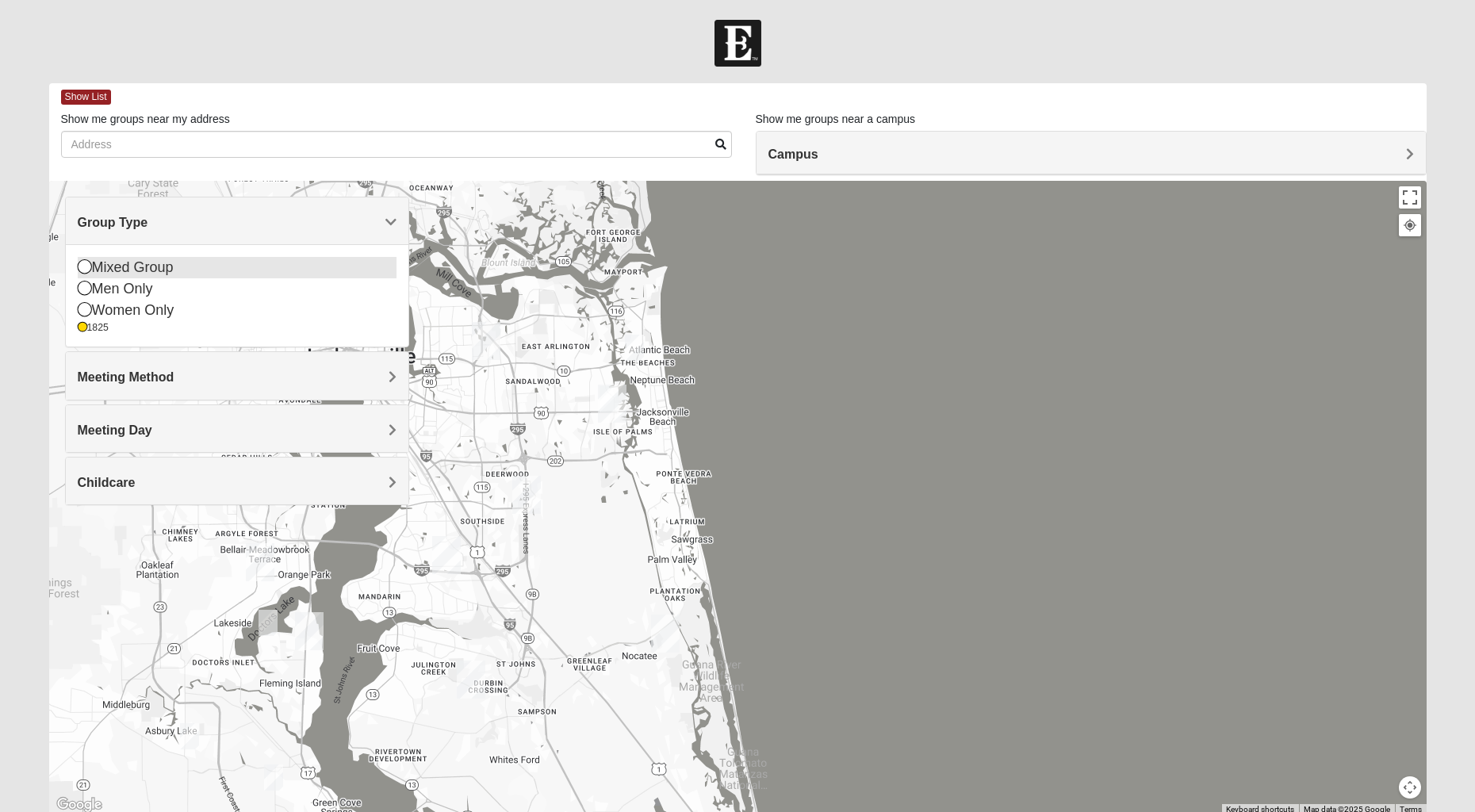
click at [82, 263] on icon at bounding box center [85, 267] width 15 height 15
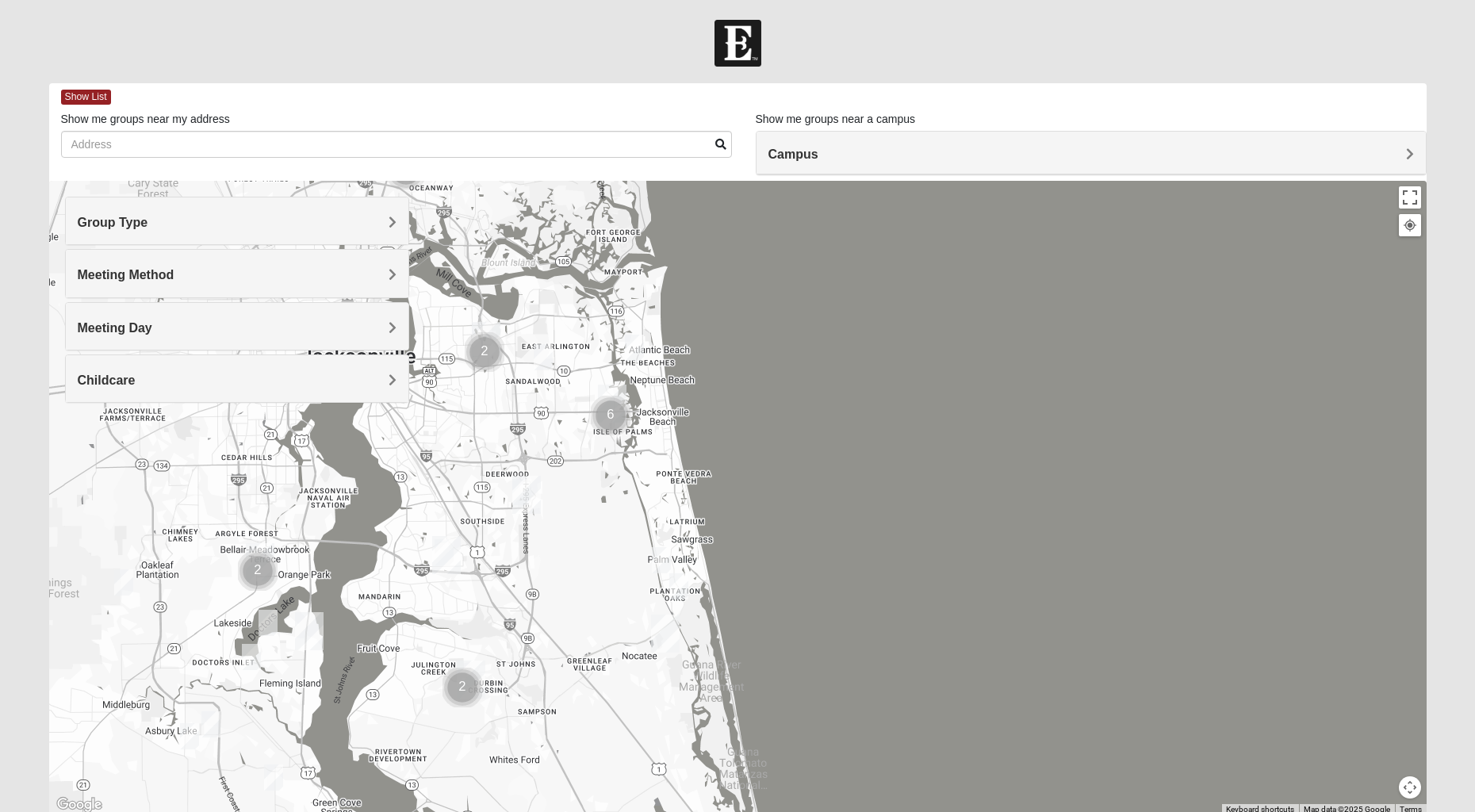
click at [120, 227] on span "Group Type" at bounding box center [113, 222] width 71 height 14
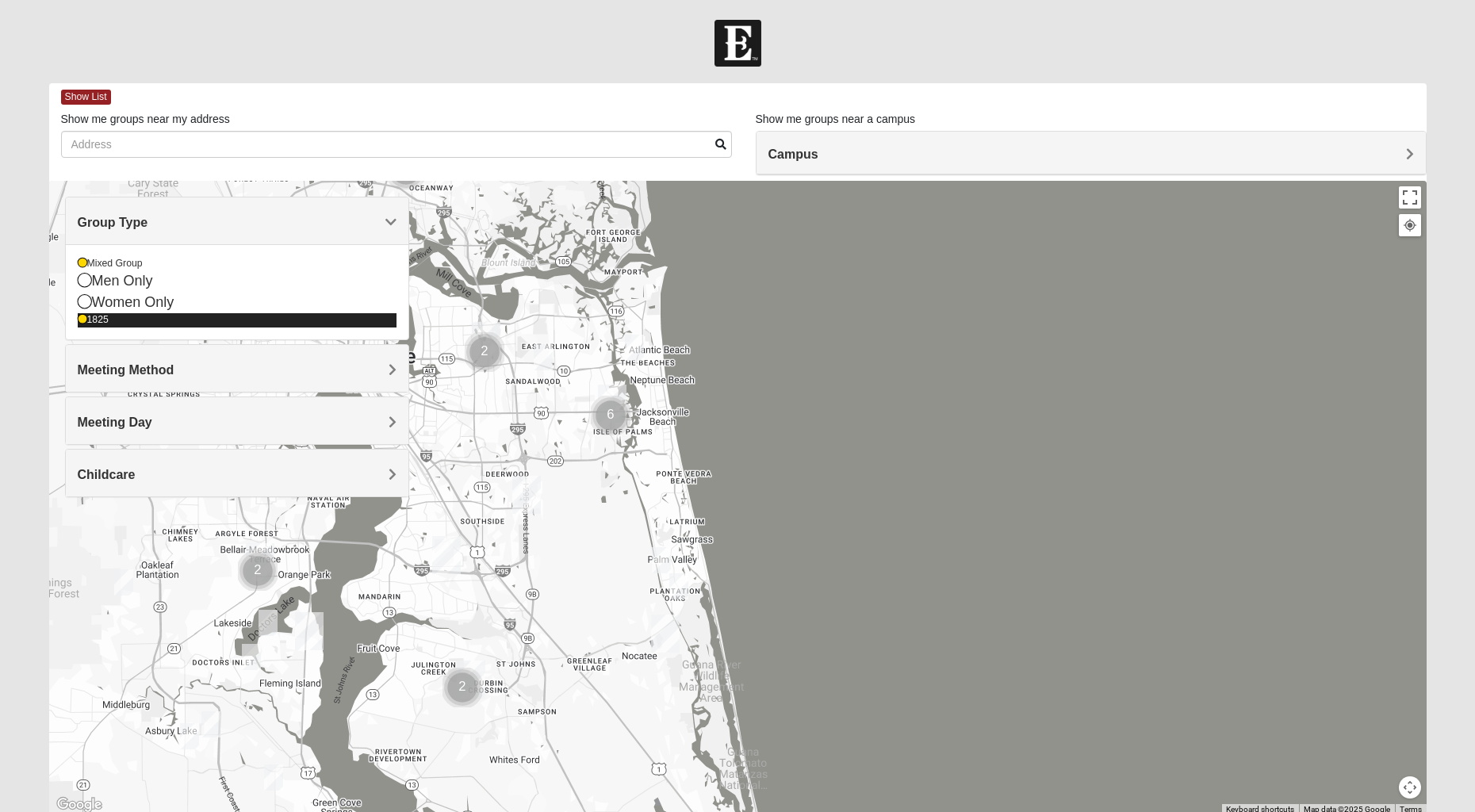
click at [79, 323] on icon at bounding box center [83, 319] width 9 height 9
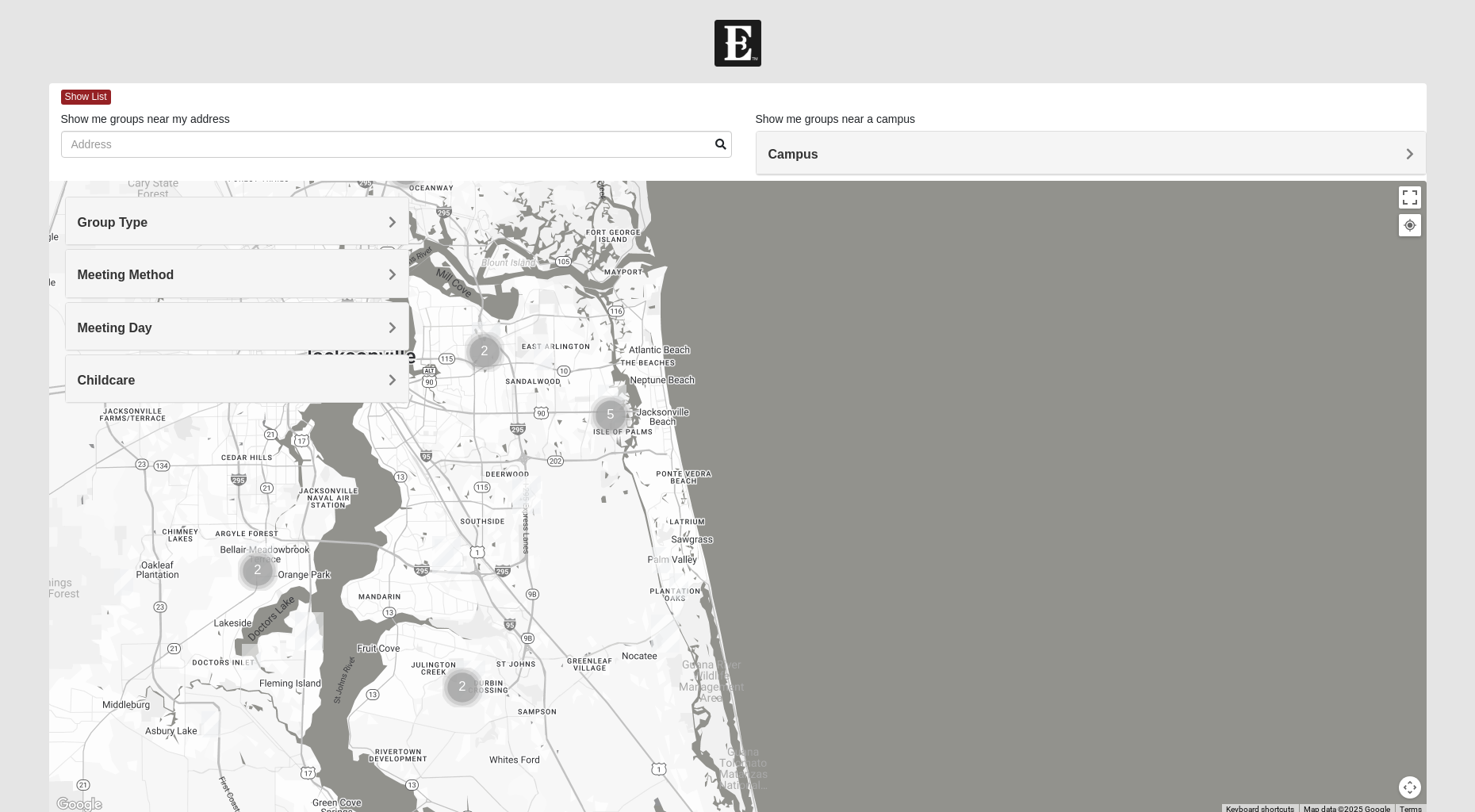
click at [154, 279] on span "Meeting Method" at bounding box center [126, 274] width 97 height 14
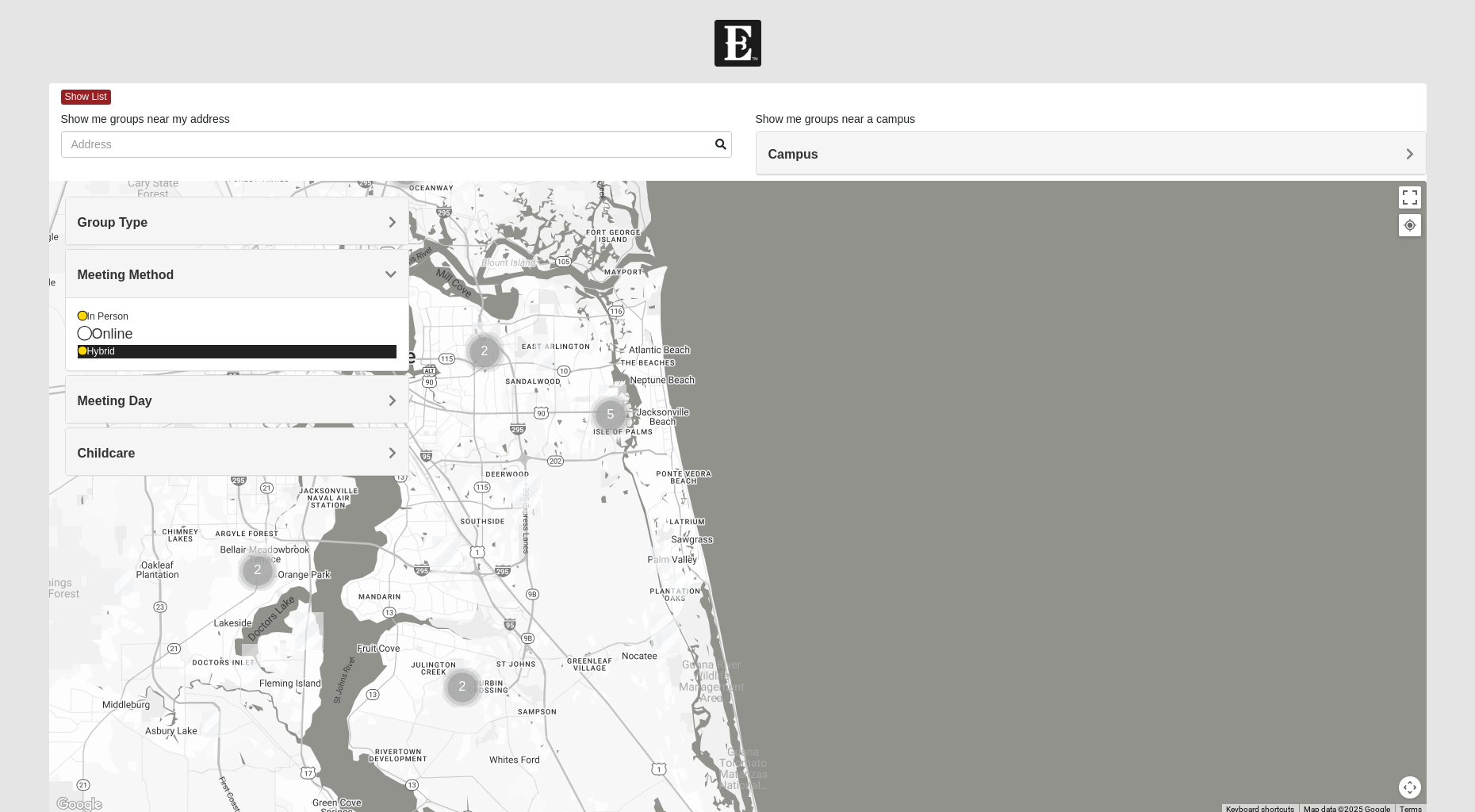
click at [79, 353] on icon at bounding box center [83, 351] width 9 height 9
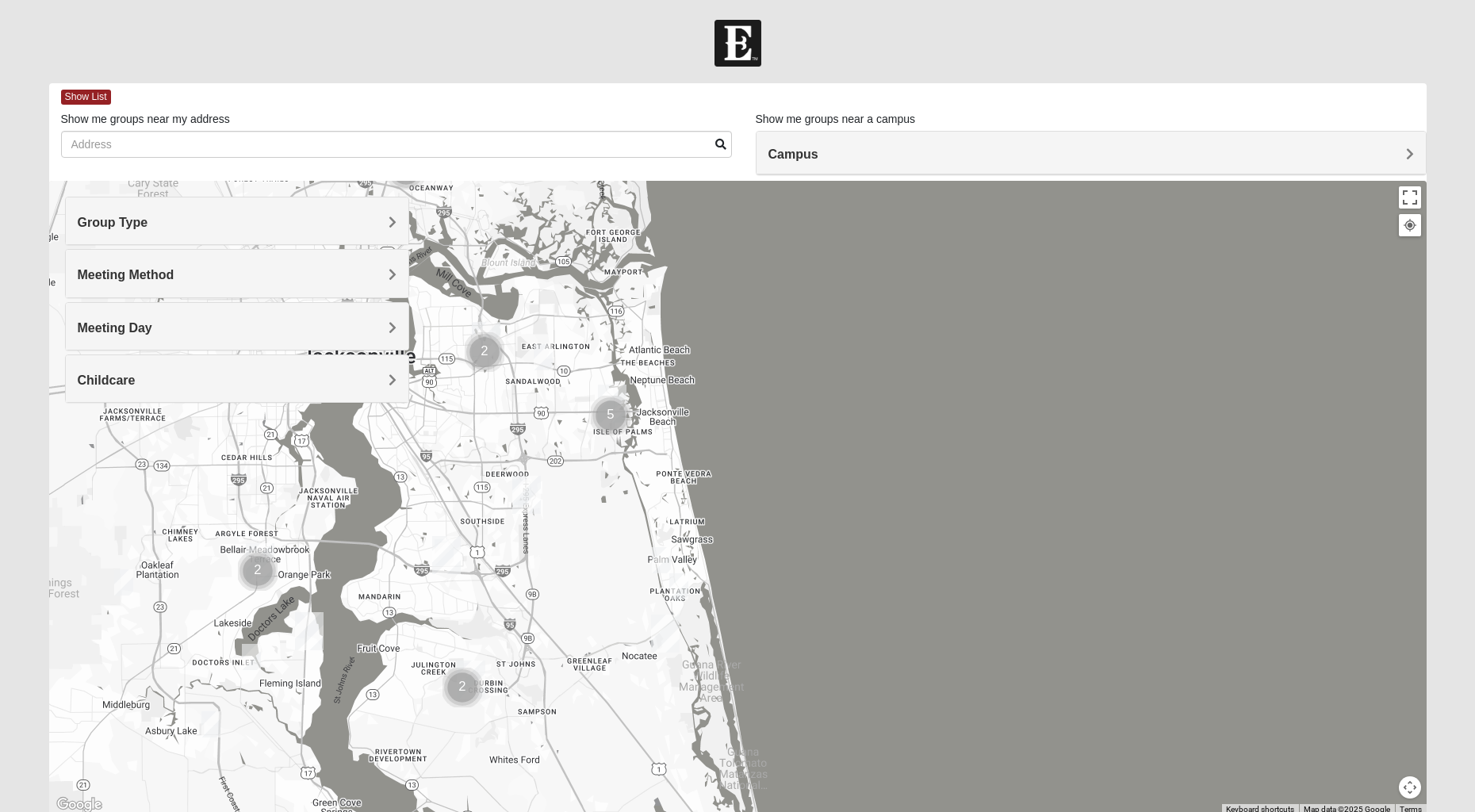
click at [158, 338] on div "Meeting Day" at bounding box center [237, 327] width 342 height 47
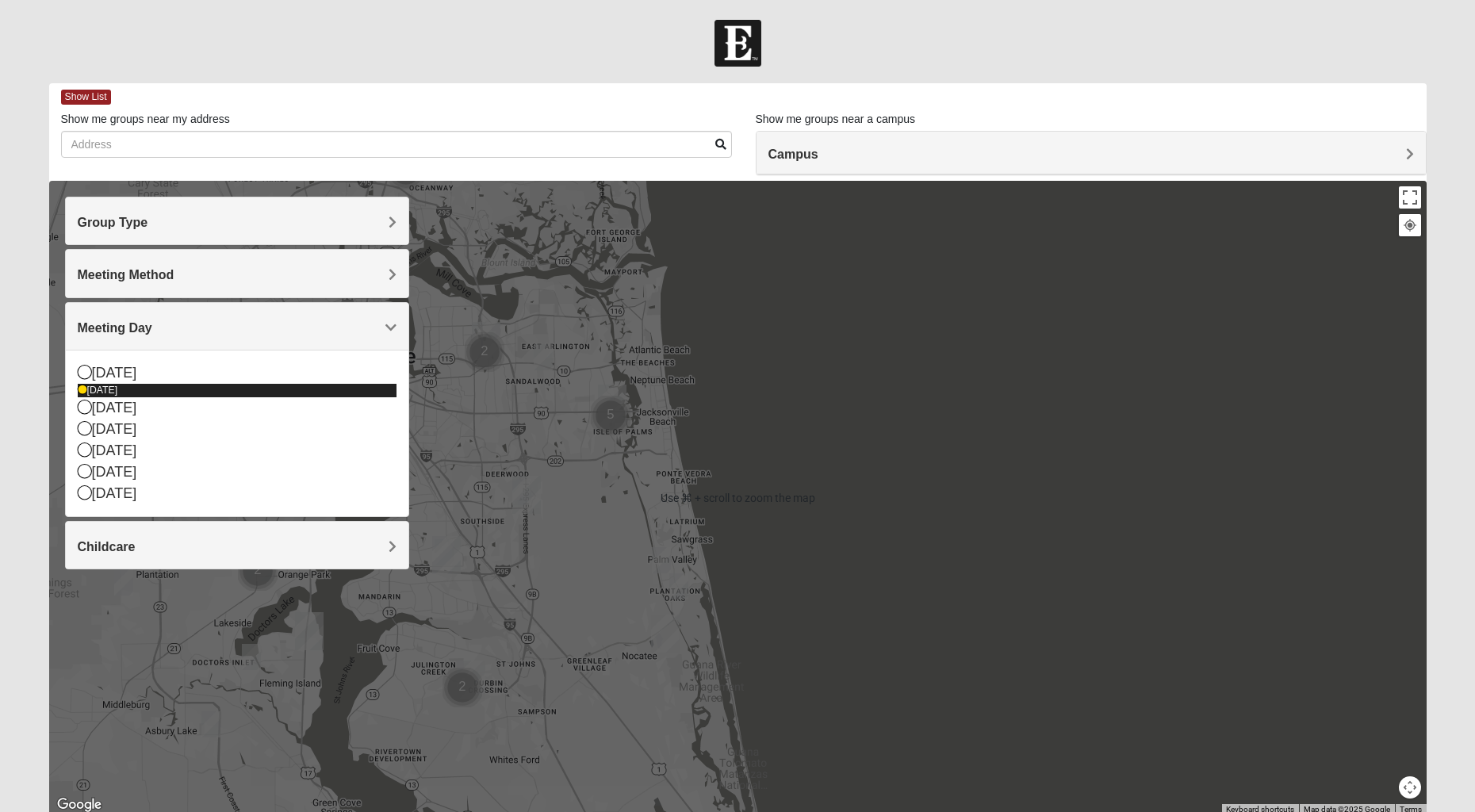
click at [137, 403] on div "[DATE]" at bounding box center [237, 408] width 319 height 22
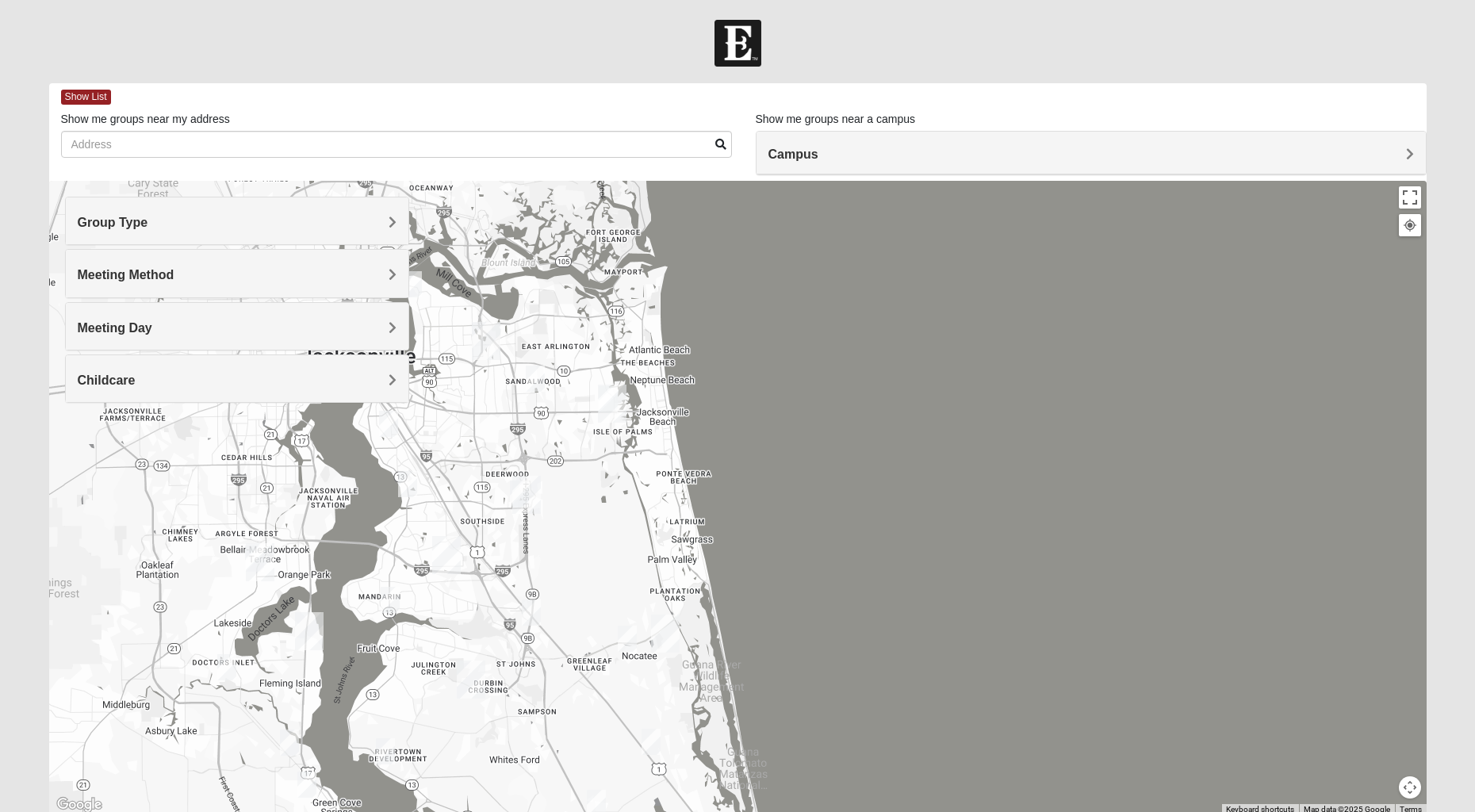
click at [116, 332] on span "Meeting Day" at bounding box center [115, 328] width 74 height 14
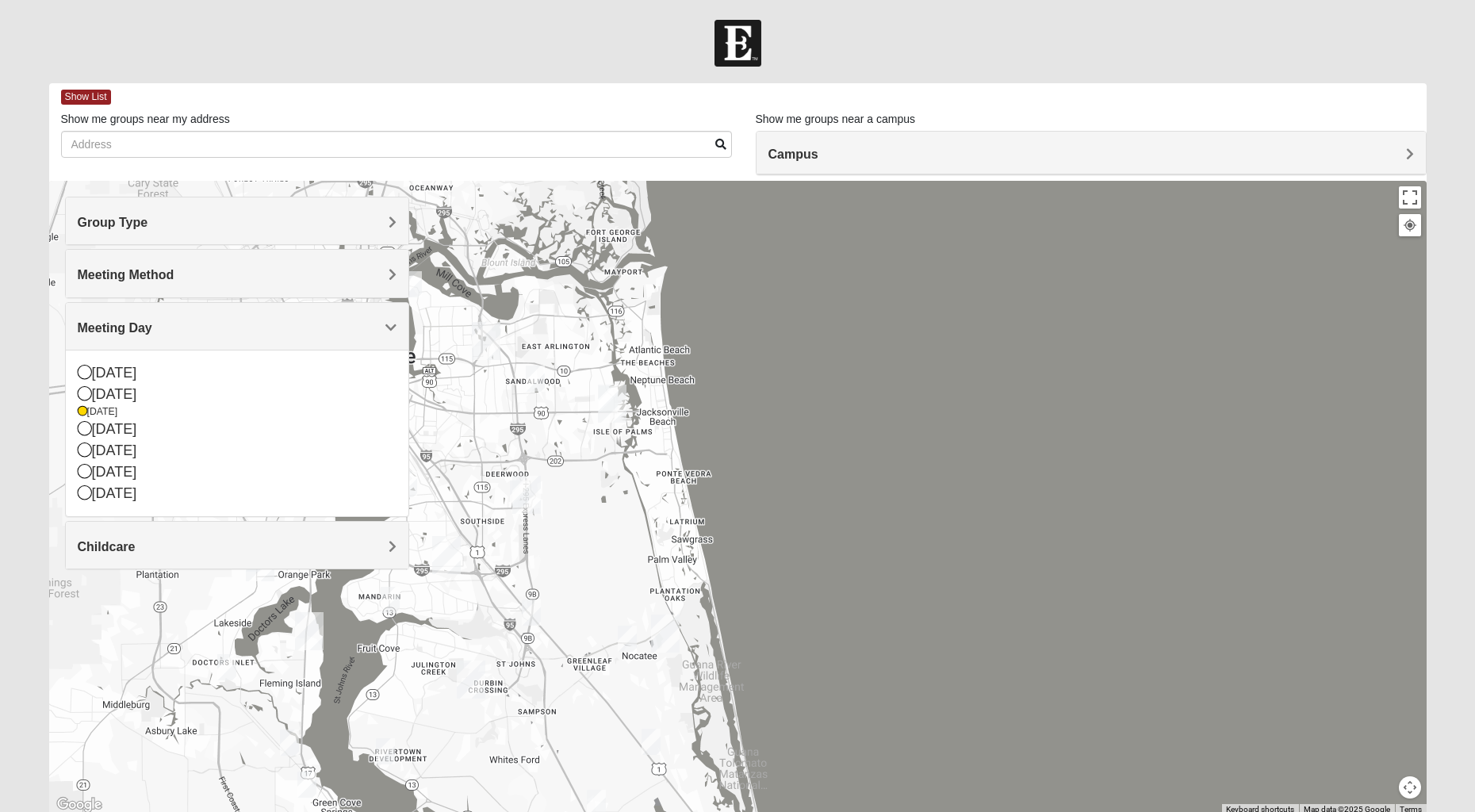
click at [623, 641] on img "Mixed Olsen 32081" at bounding box center [627, 638] width 19 height 26
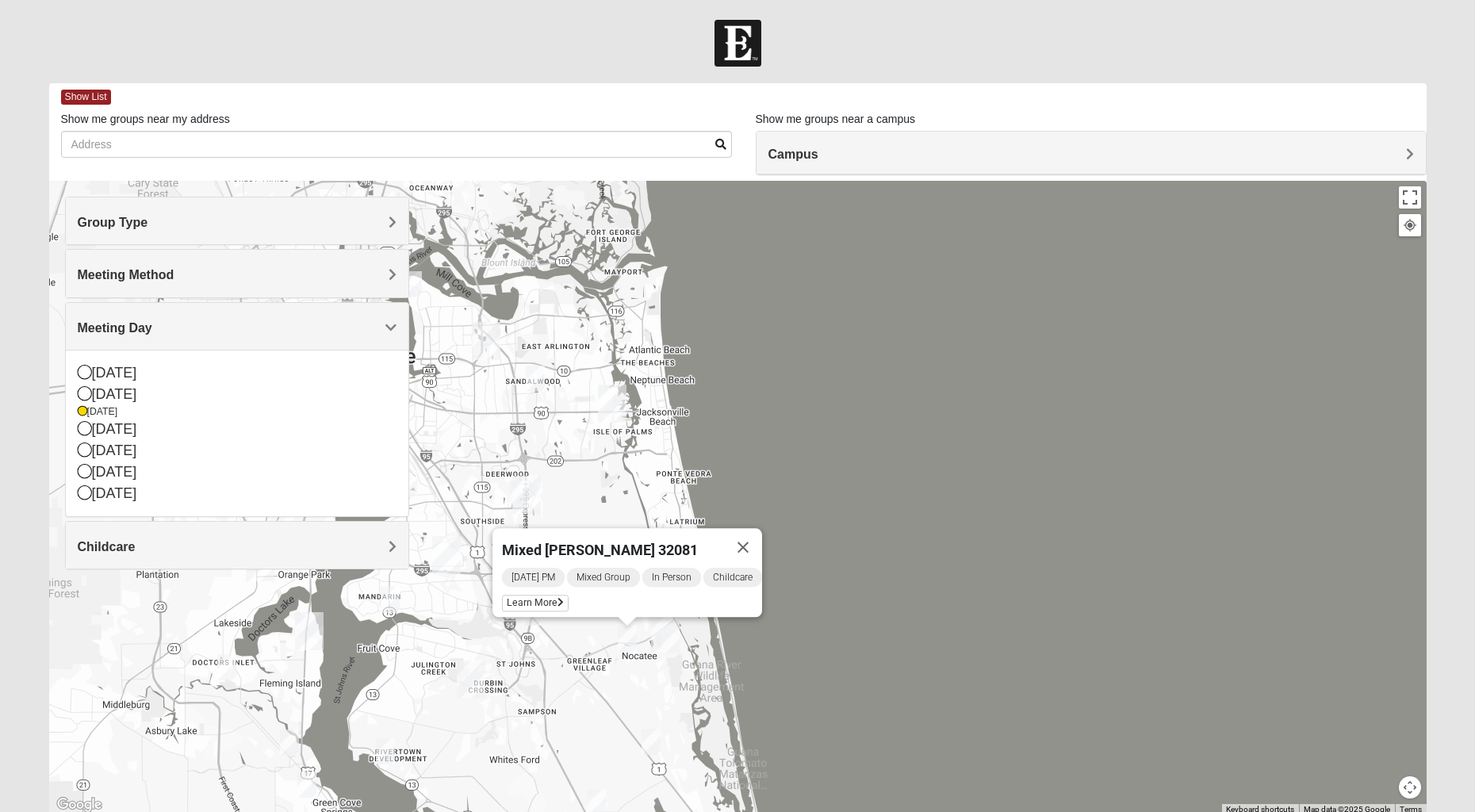
click at [757, 543] on button "Close" at bounding box center [743, 547] width 38 height 38
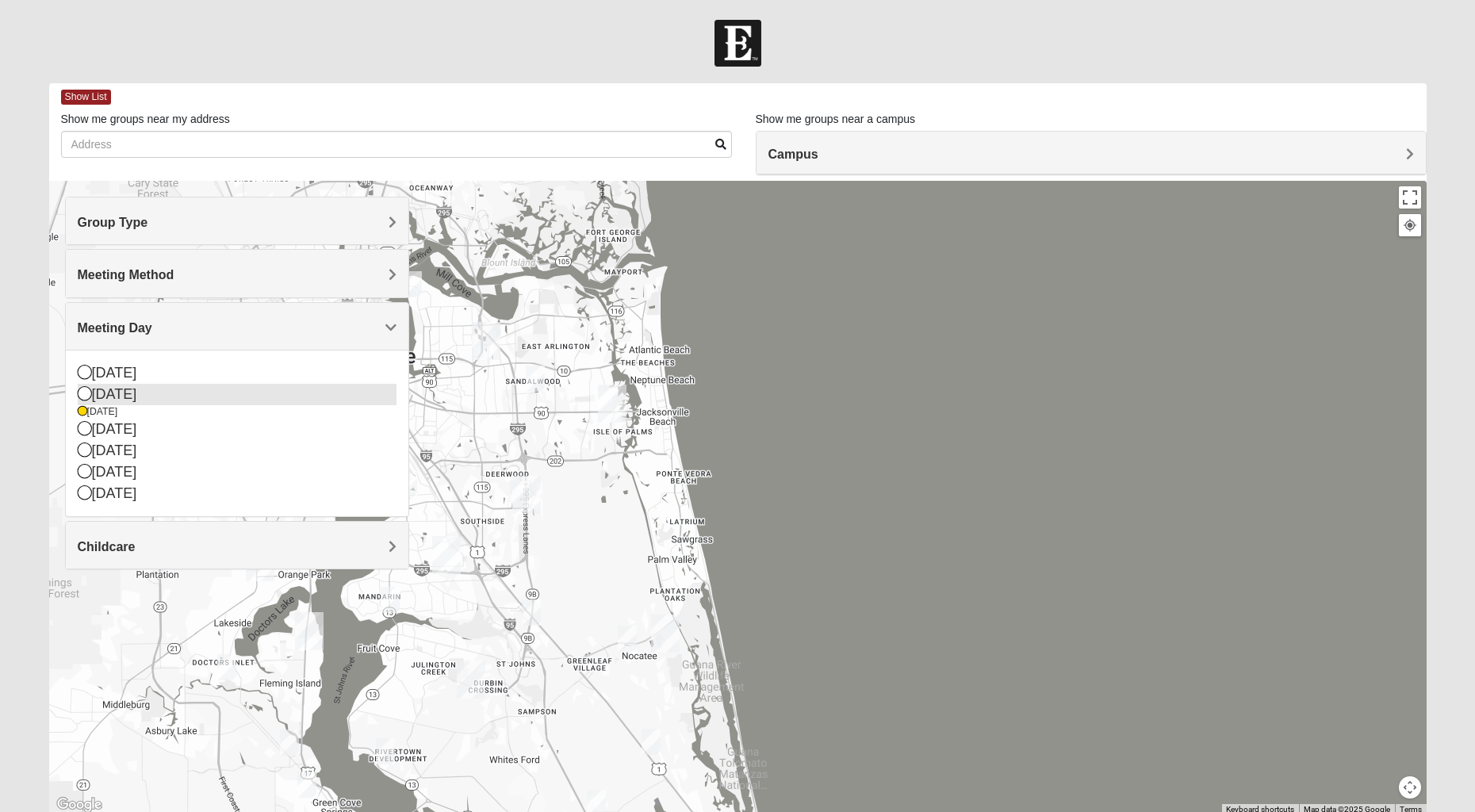
click at [86, 396] on icon at bounding box center [85, 393] width 15 height 15
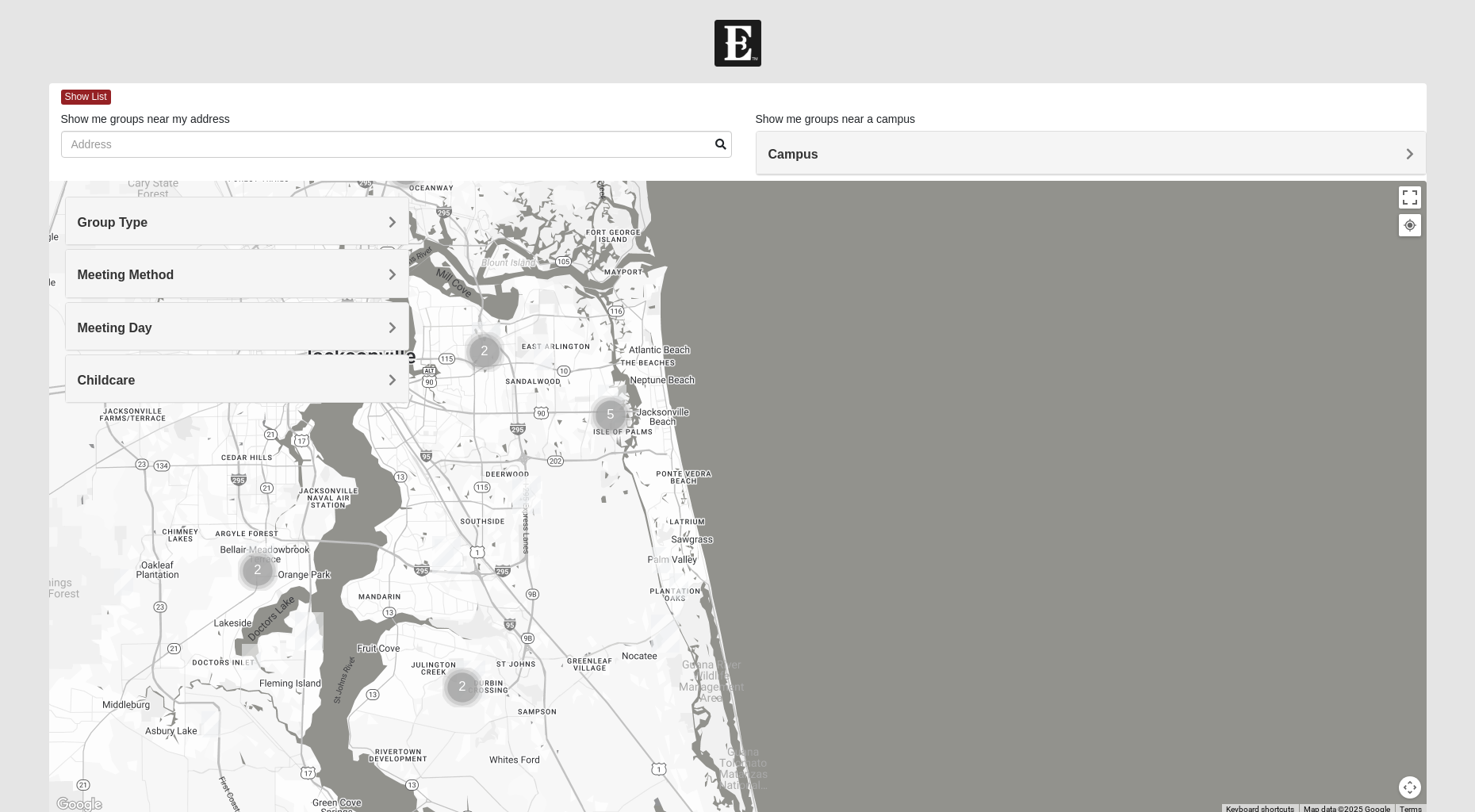
click at [658, 558] on img "Mixed Pate 32082" at bounding box center [661, 560] width 19 height 26
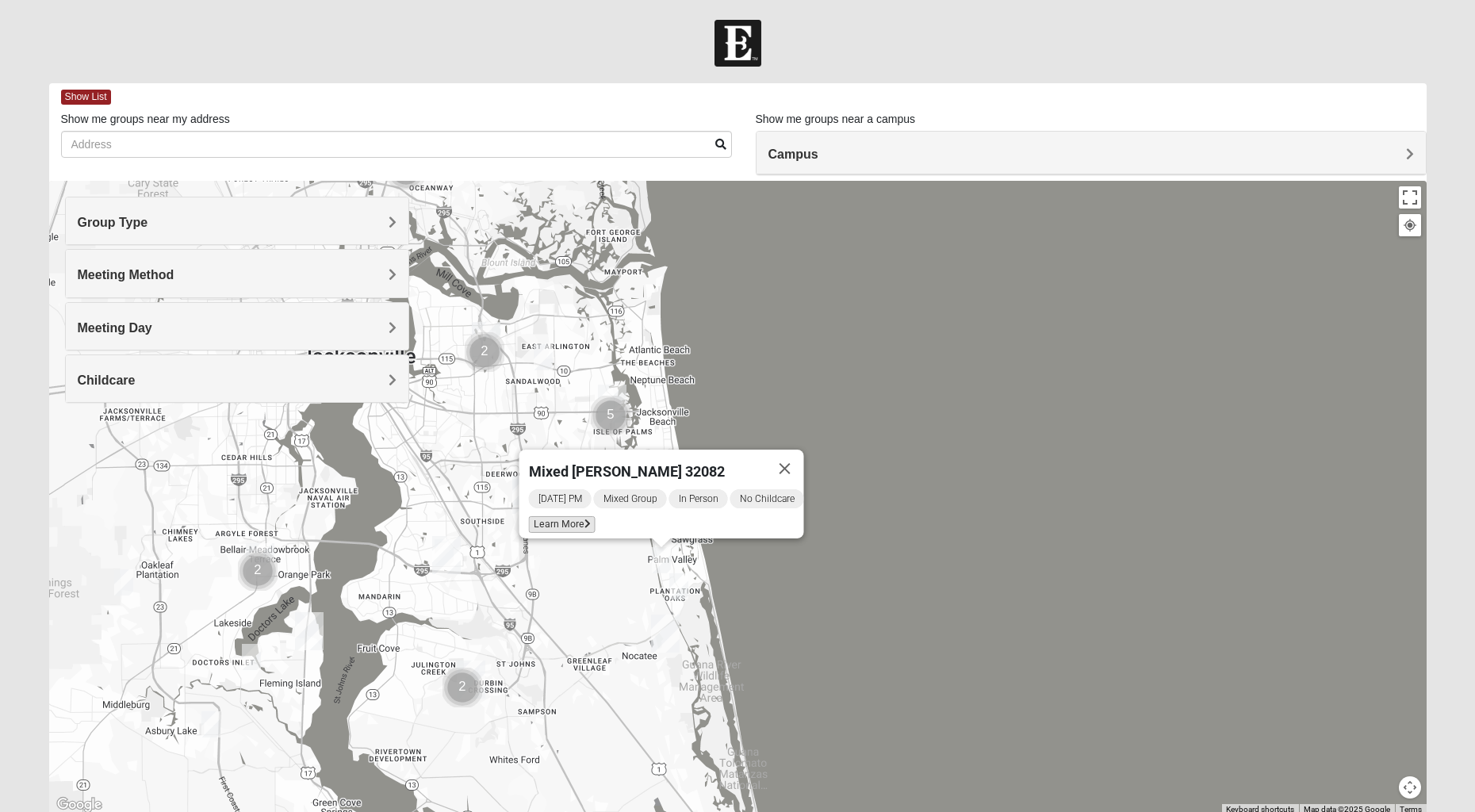
click at [542, 517] on span "Learn More" at bounding box center [562, 524] width 66 height 16
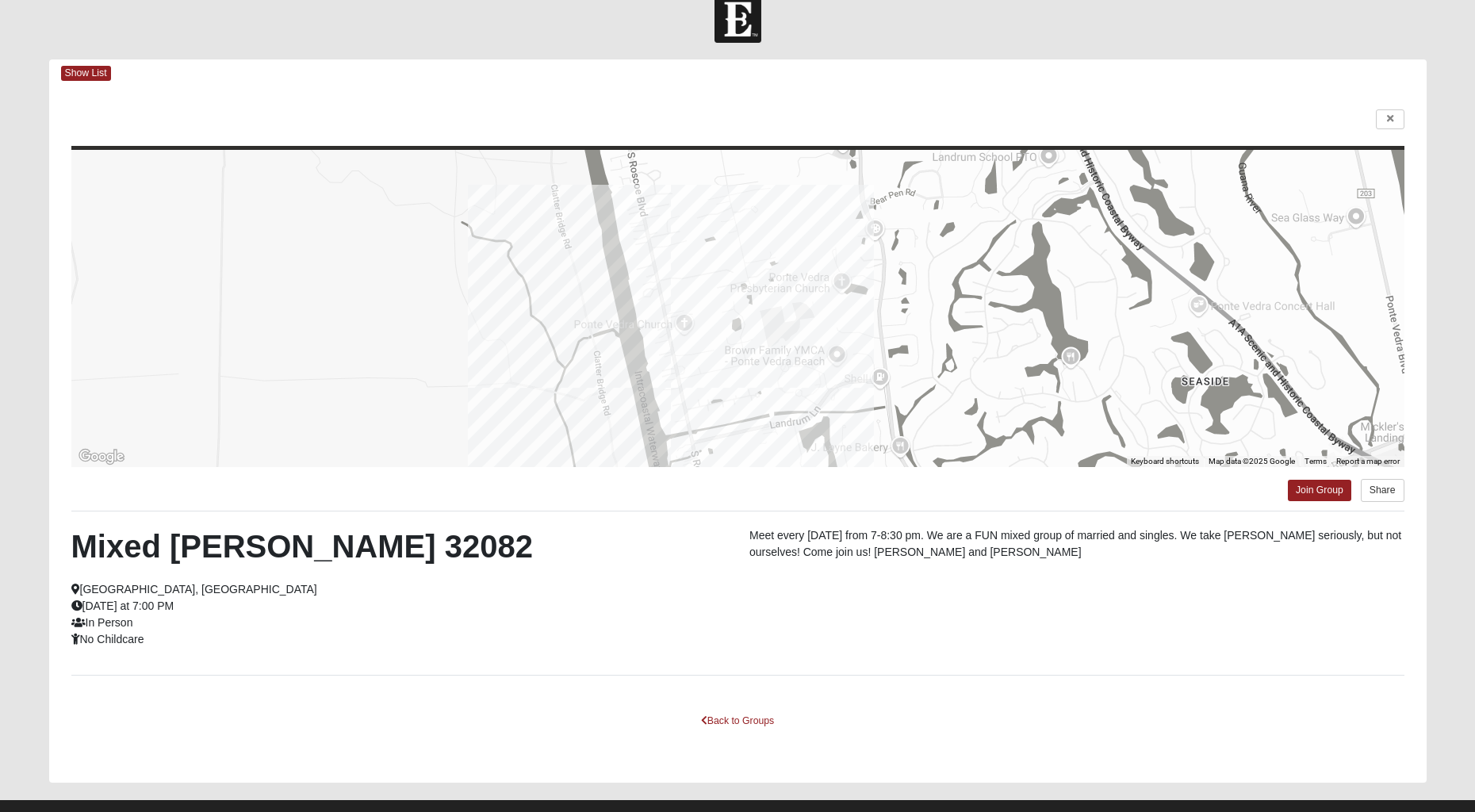
scroll to position [24, 0]
